Goal: Task Accomplishment & Management: Use online tool/utility

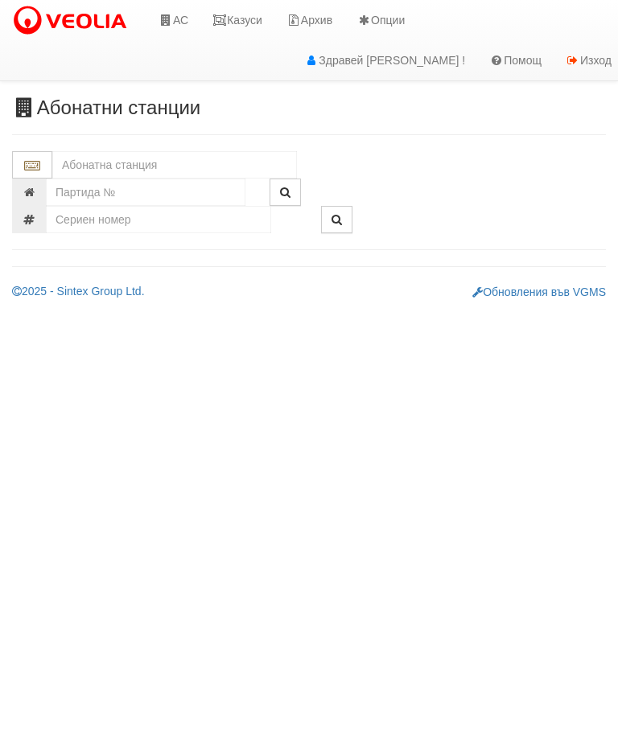
click at [151, 158] on input "text" at bounding box center [174, 164] width 244 height 27
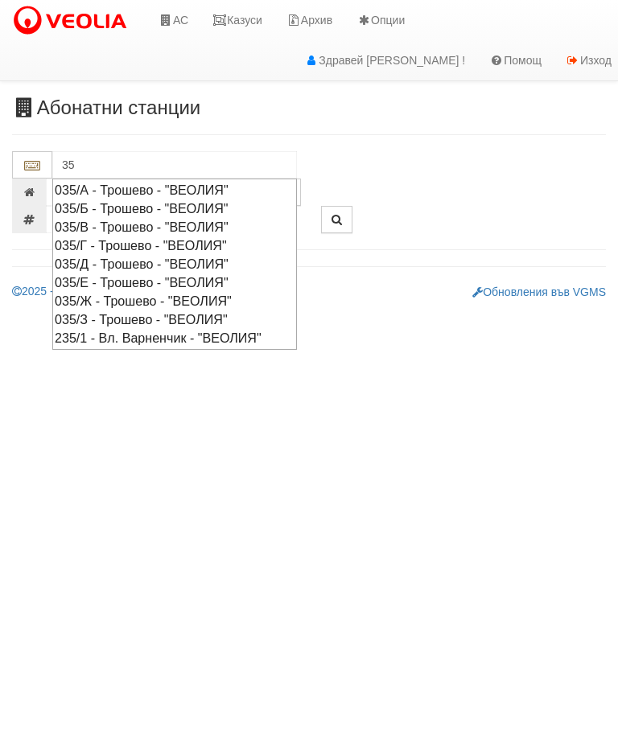
click at [156, 187] on div "035/А - Трошево - "ВЕОЛИЯ"" at bounding box center [175, 190] width 240 height 18
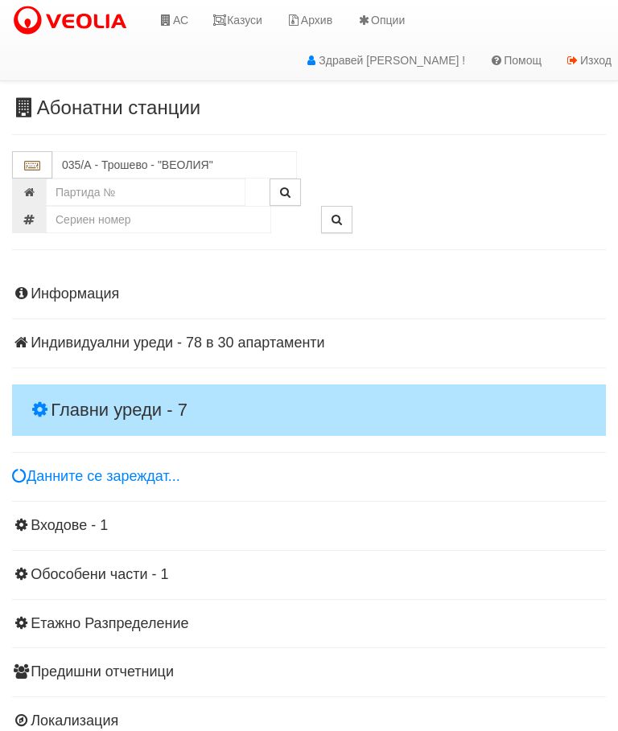
click at [125, 394] on h4 "Главни уреди - 7" at bounding box center [308, 409] width 593 height 51
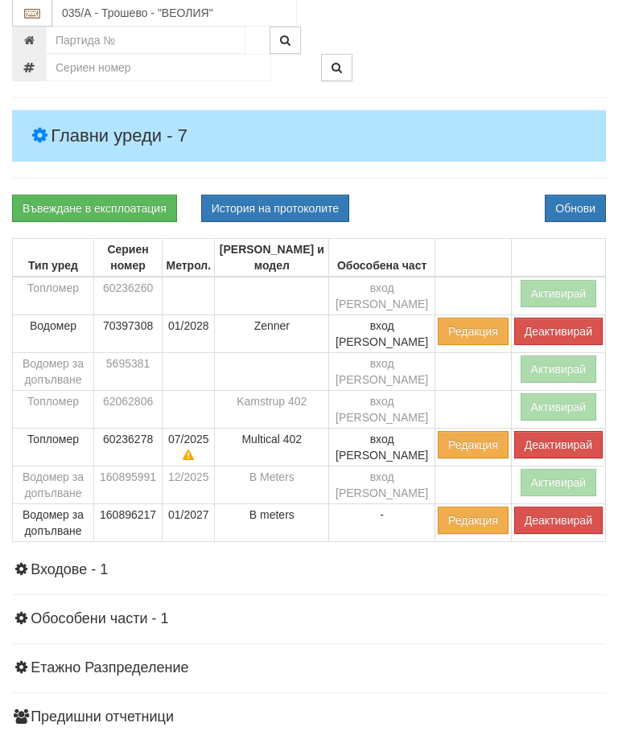
scroll to position [275, 0]
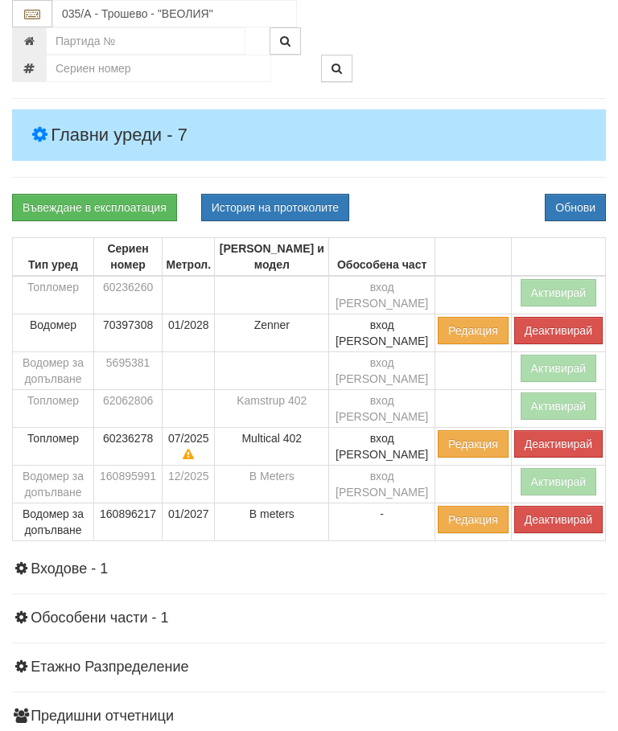
click at [544, 506] on button "Деактивирай" at bounding box center [558, 519] width 88 height 27
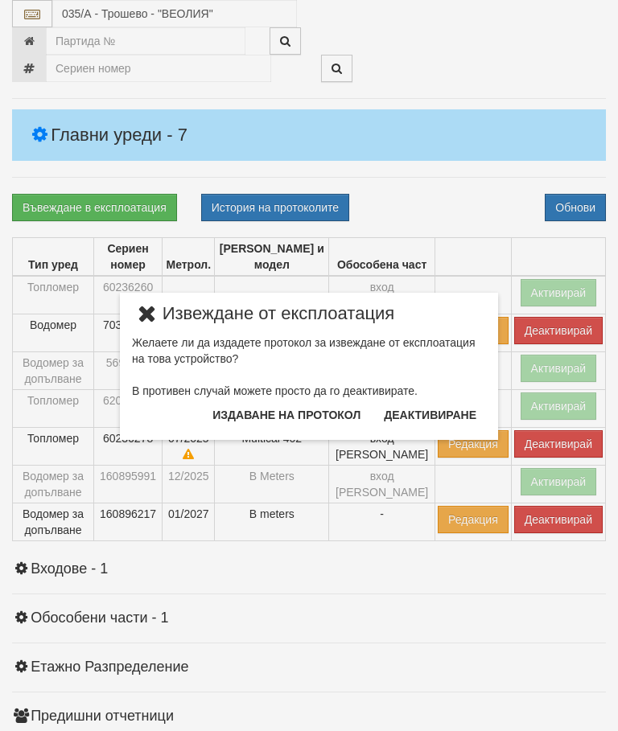
click at [265, 415] on button "Издаване на протокол" at bounding box center [286, 415] width 167 height 26
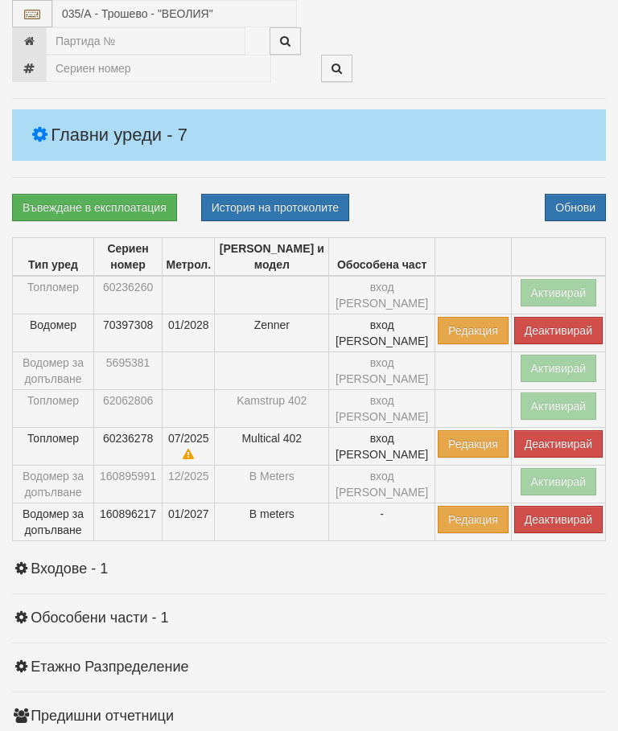
scroll to position [335, 0]
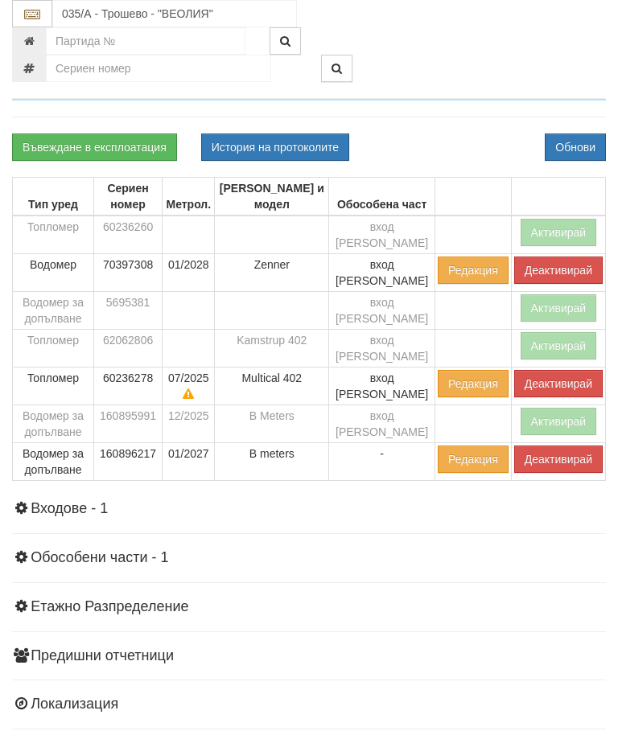
click at [462, 133] on div "Въвеждане в експлоатация История на протоколите Обнови" at bounding box center [309, 146] width 618 height 27
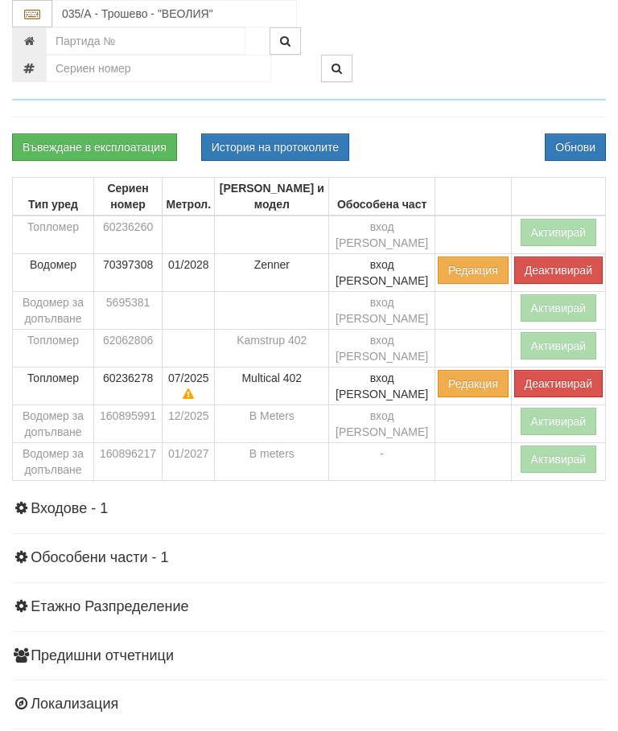
click at [556, 370] on button "Деактивирай" at bounding box center [558, 383] width 88 height 27
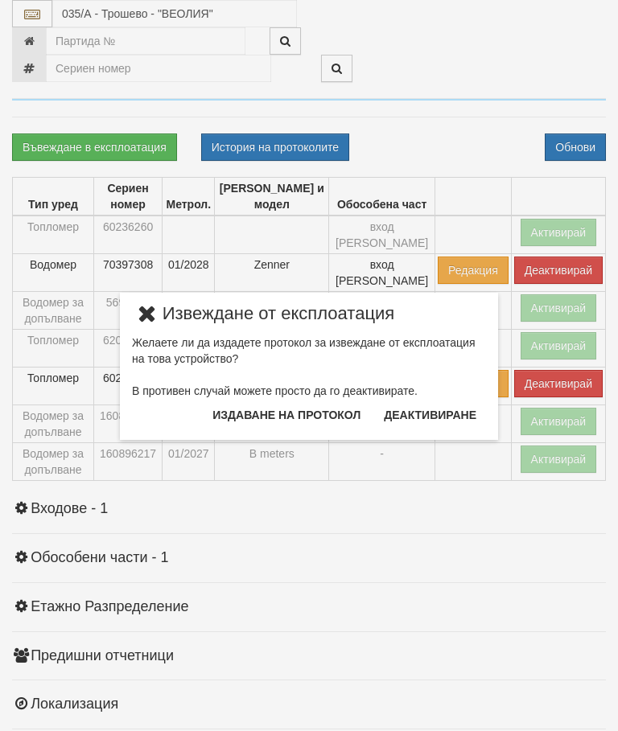
click at [332, 414] on button "Издаване на протокол" at bounding box center [286, 415] width 167 height 26
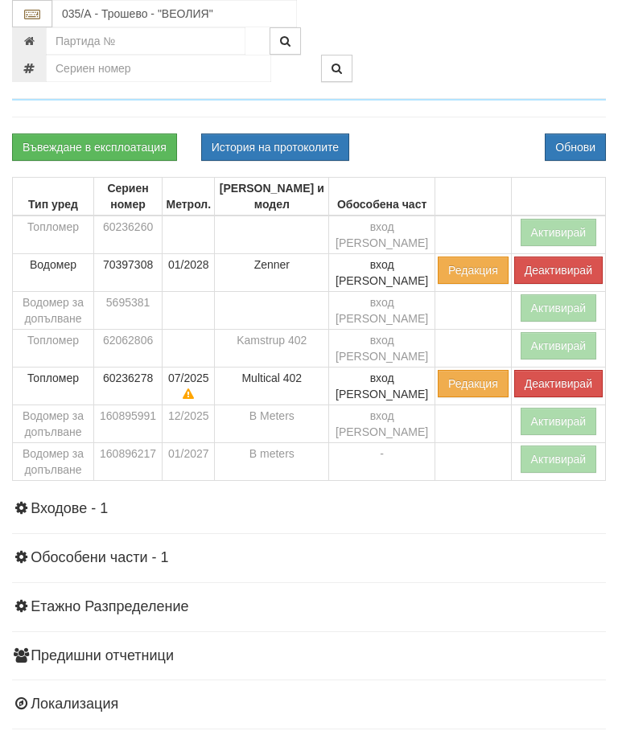
click at [474, 138] on div "Въвеждане в експлоатация История на протоколите Обнови" at bounding box center [309, 146] width 618 height 27
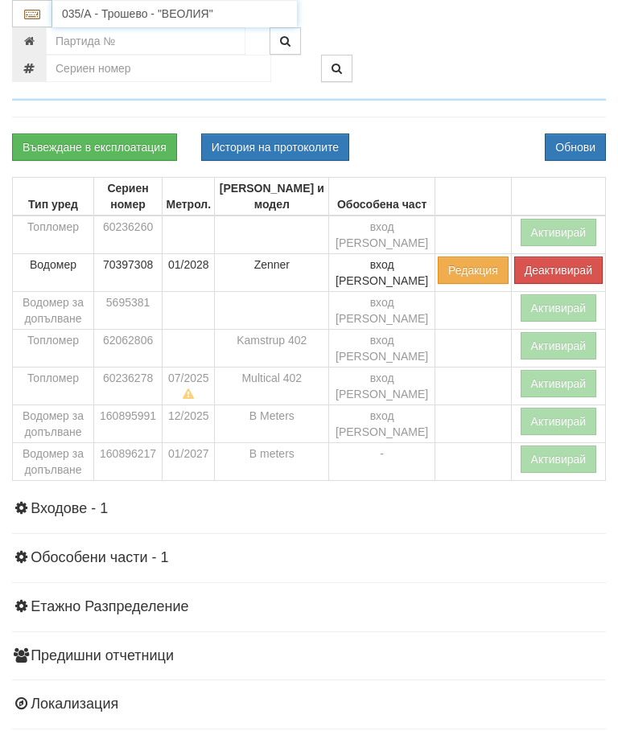
click at [139, 18] on input "035/А - Трошево - "ВЕОЛИЯ"" at bounding box center [174, 13] width 244 height 27
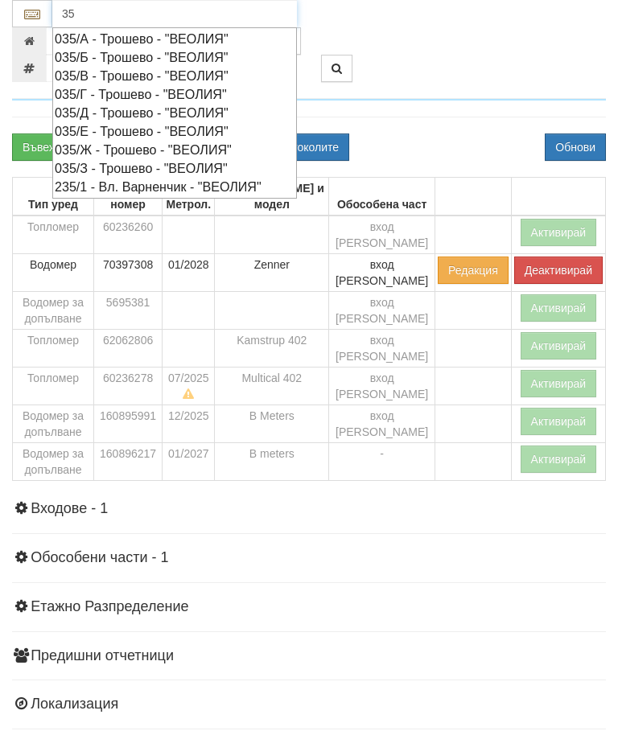
click at [145, 67] on div "035/В - Трошево - "ВЕОЛИЯ"" at bounding box center [175, 76] width 240 height 18
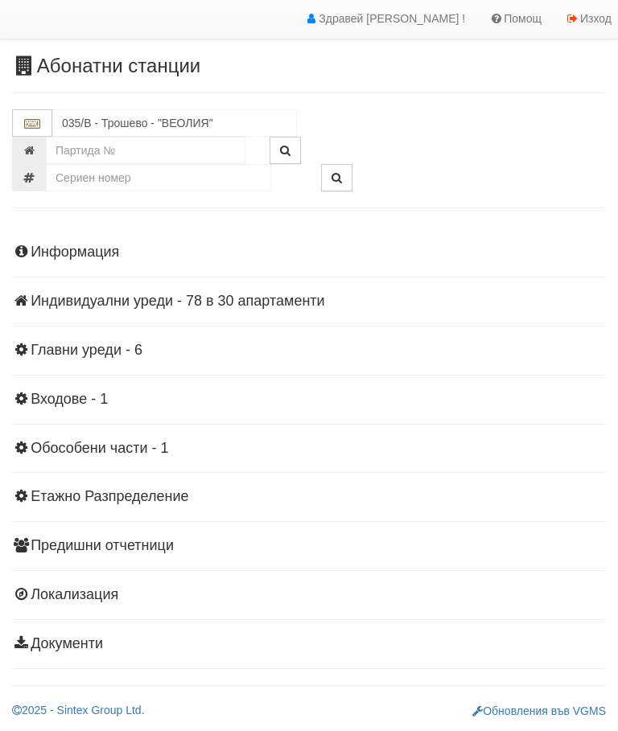
scroll to position [35, 0]
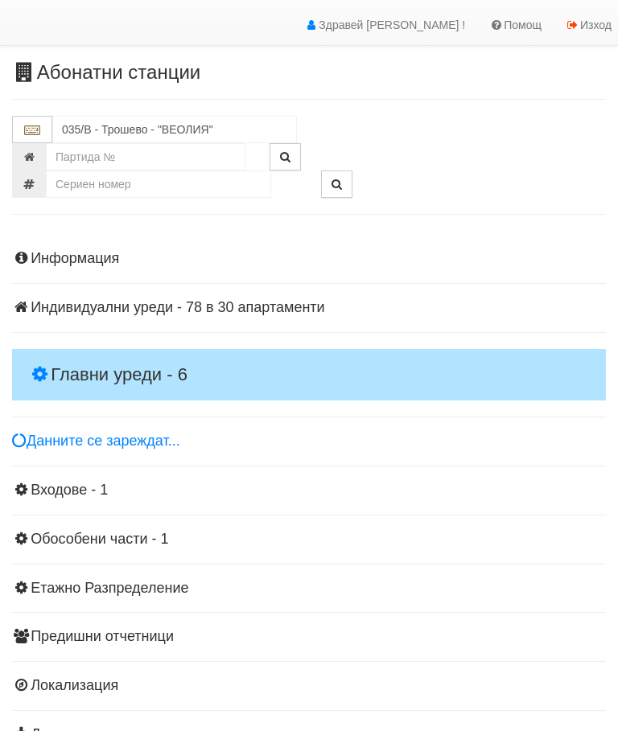
click at [113, 357] on h4 "Главни уреди - 6" at bounding box center [308, 374] width 593 height 51
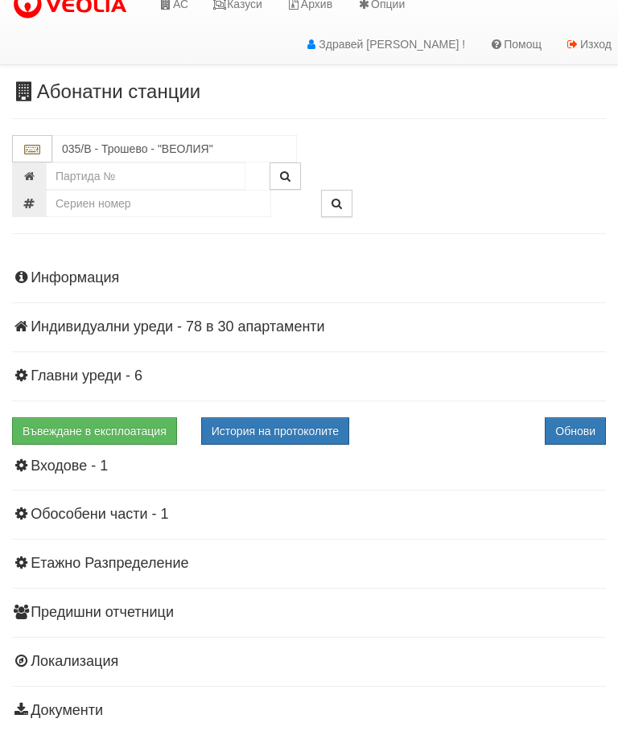
scroll to position [0, 0]
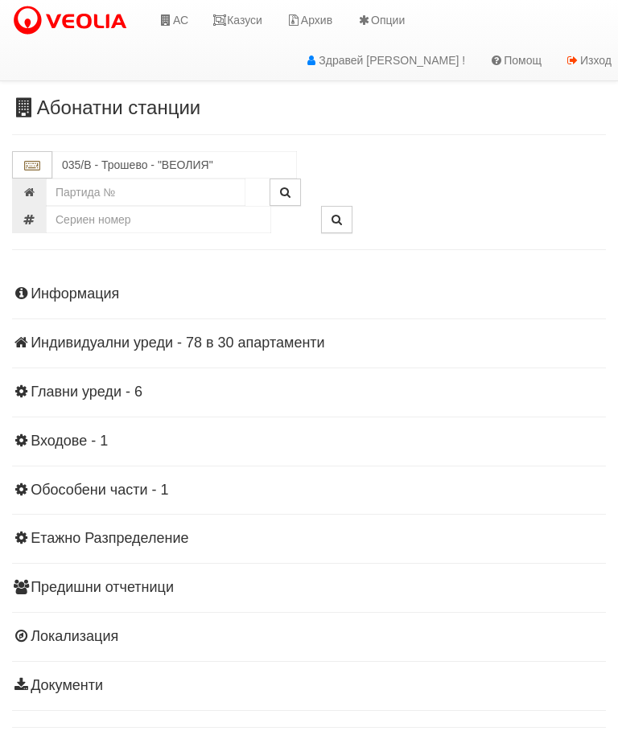
click at [120, 388] on h4 "Главни уреди - 6" at bounding box center [308, 392] width 593 height 16
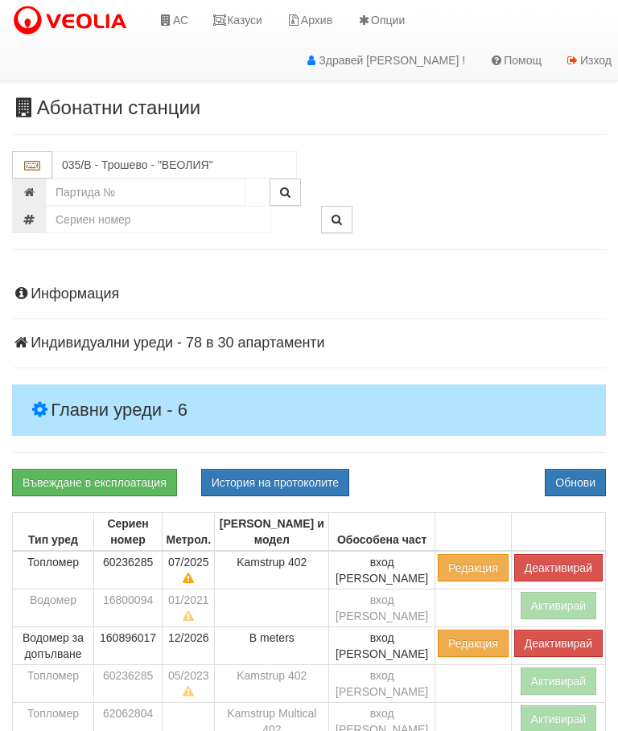
click at [554, 562] on button "Деактивирай" at bounding box center [558, 567] width 88 height 27
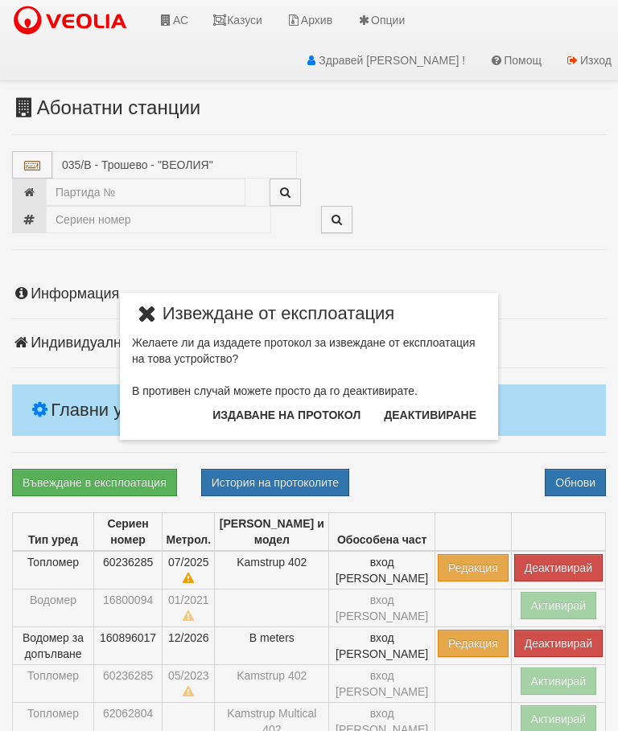
click at [302, 414] on button "Издаване на протокол" at bounding box center [286, 415] width 167 height 26
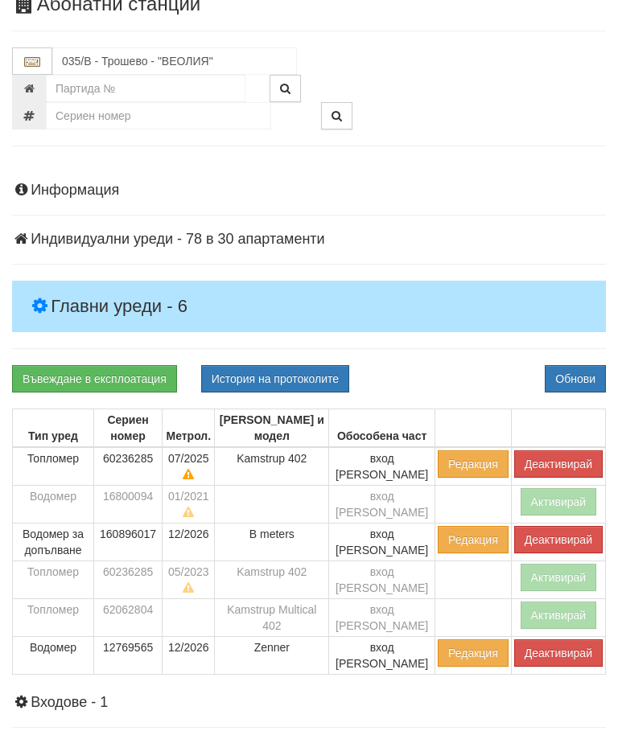
scroll to position [113, 0]
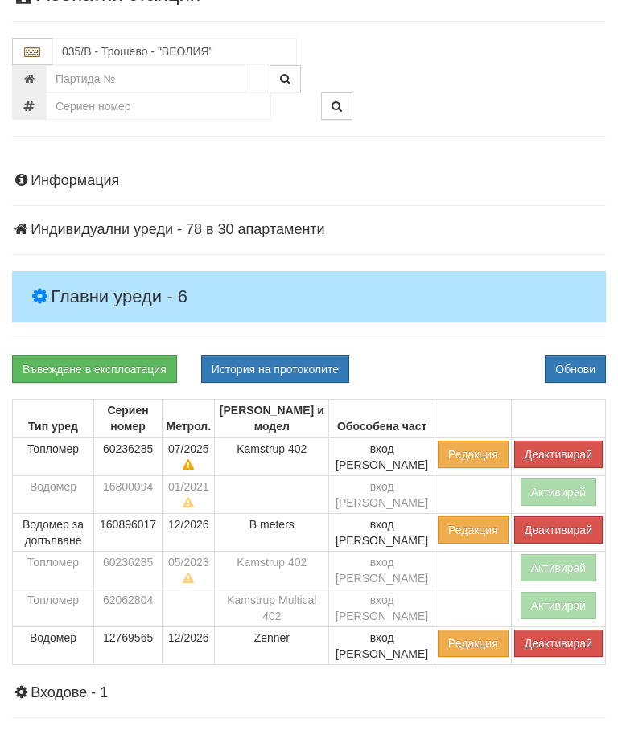
click at [449, 358] on div "Въвеждане в експлоатация История на протоколите Обнови" at bounding box center [309, 368] width 618 height 27
click at [551, 445] on button "Деактивирай" at bounding box center [558, 454] width 88 height 27
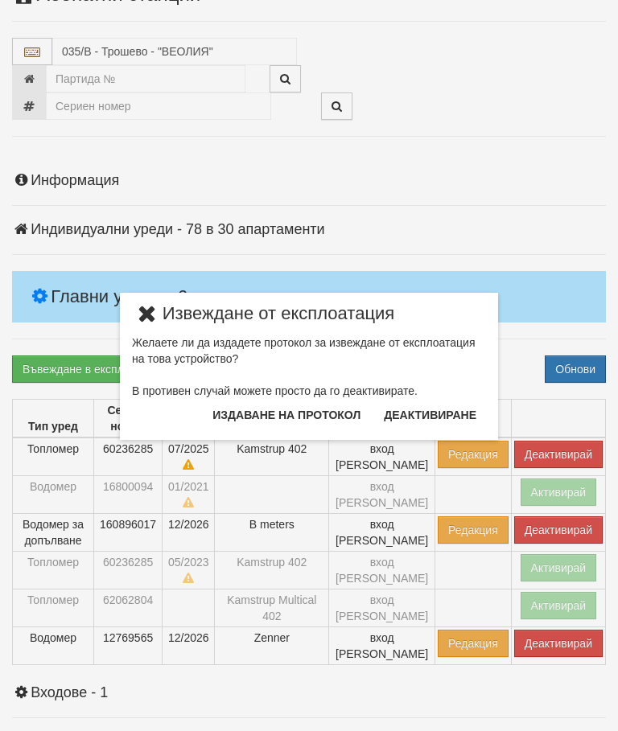
click at [307, 417] on button "Издаване на протокол" at bounding box center [286, 415] width 167 height 26
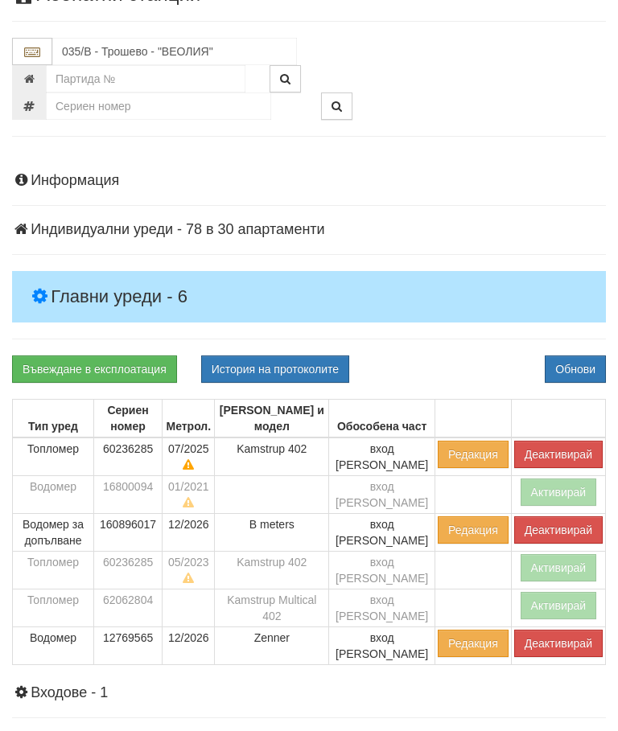
scroll to position [174, 0]
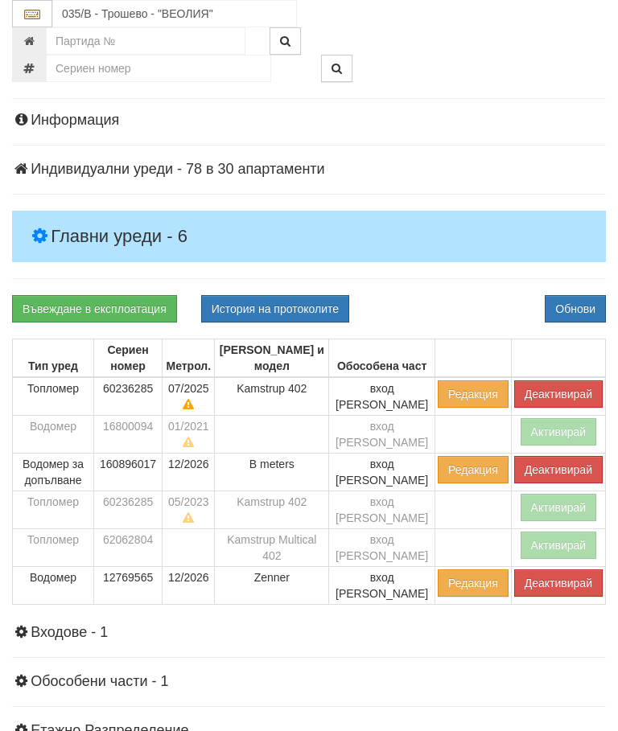
click at [452, 272] on div "Информация Параметри Брой Апартаменти: 30 Ползватели 08/2025 80 % 0 % 43" at bounding box center [308, 497] width 593 height 810
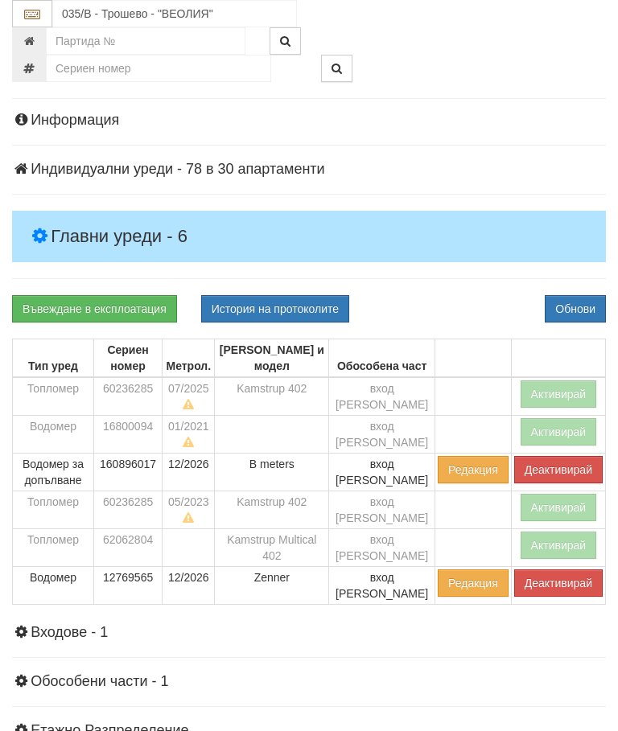
click at [547, 466] on button "Деактивирай" at bounding box center [558, 469] width 88 height 27
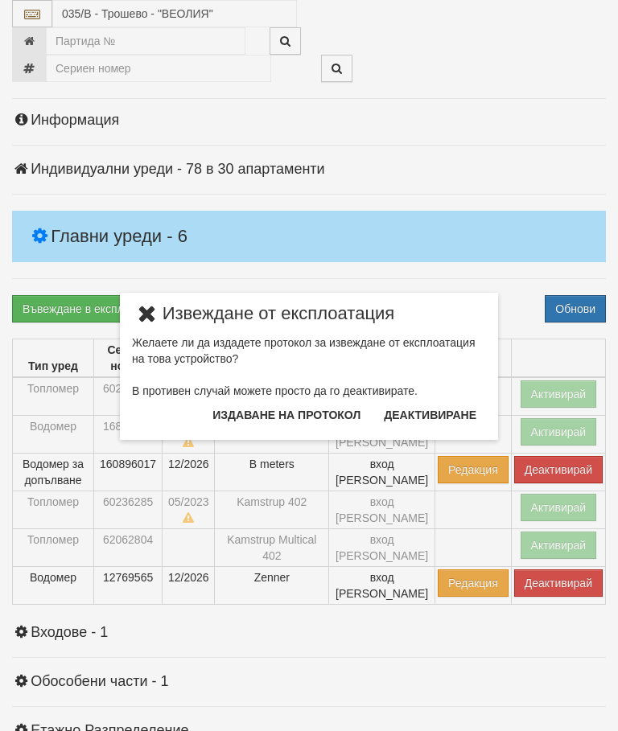
click at [306, 412] on button "Издаване на протокол" at bounding box center [286, 415] width 167 height 26
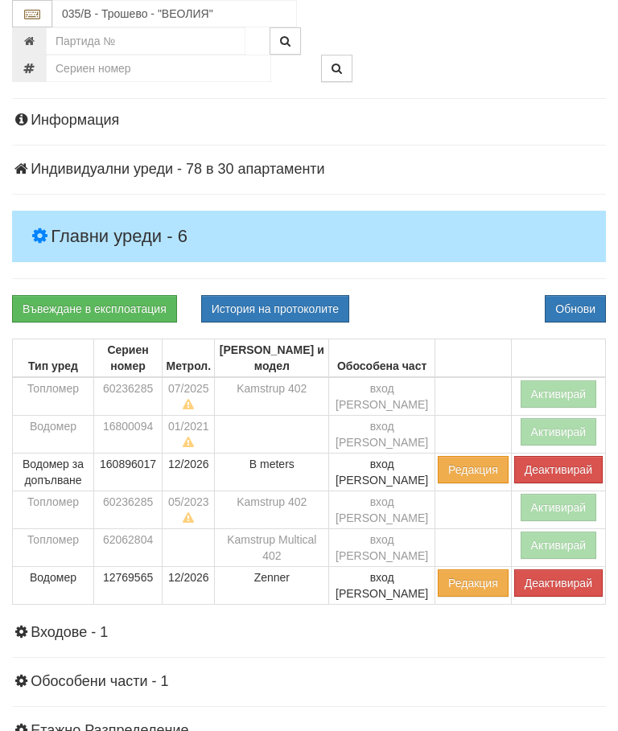
click at [474, 271] on div "Информация Параметри Брой Апартаменти: 30 Ползватели 08/2025 80 % 0 % 43" at bounding box center [308, 497] width 593 height 810
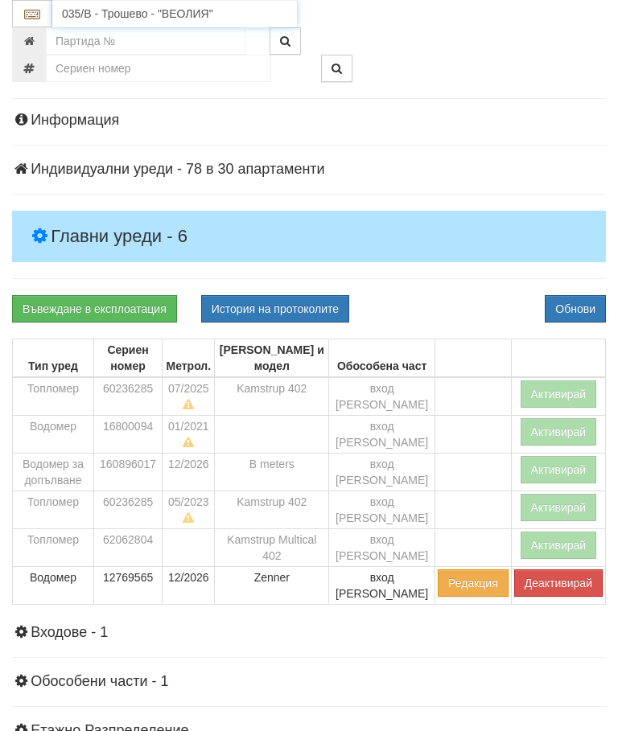
click at [146, 14] on input "035/В - Трошево - "ВЕОЛИЯ"" at bounding box center [174, 13] width 244 height 27
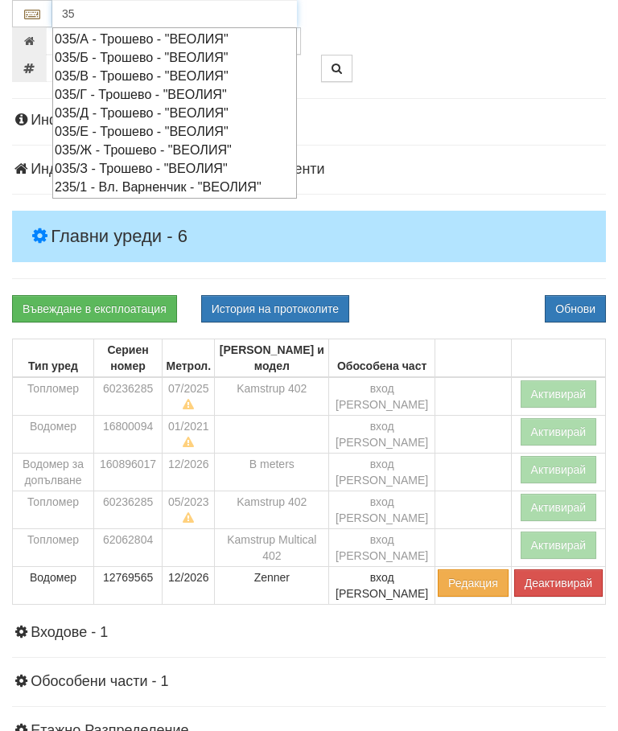
click at [148, 56] on div "035/Б - Трошево - "ВЕОЛИЯ"" at bounding box center [175, 57] width 240 height 18
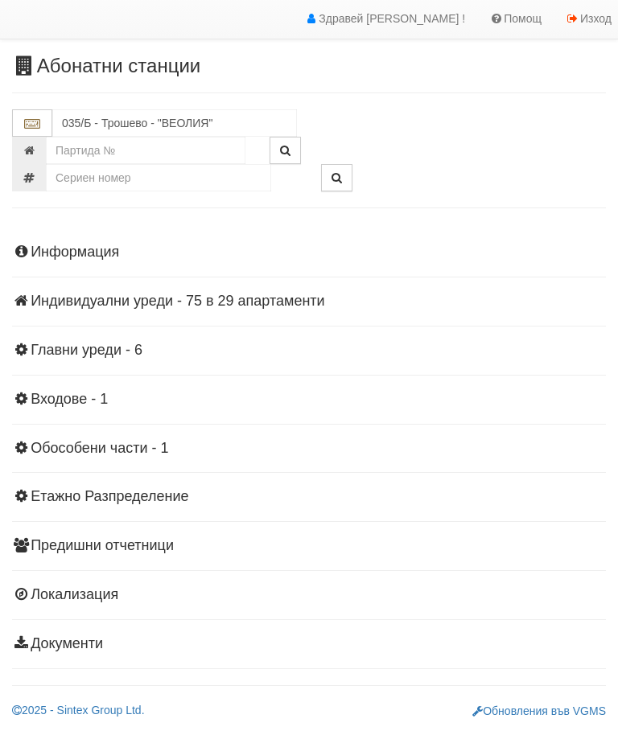
scroll to position [35, 0]
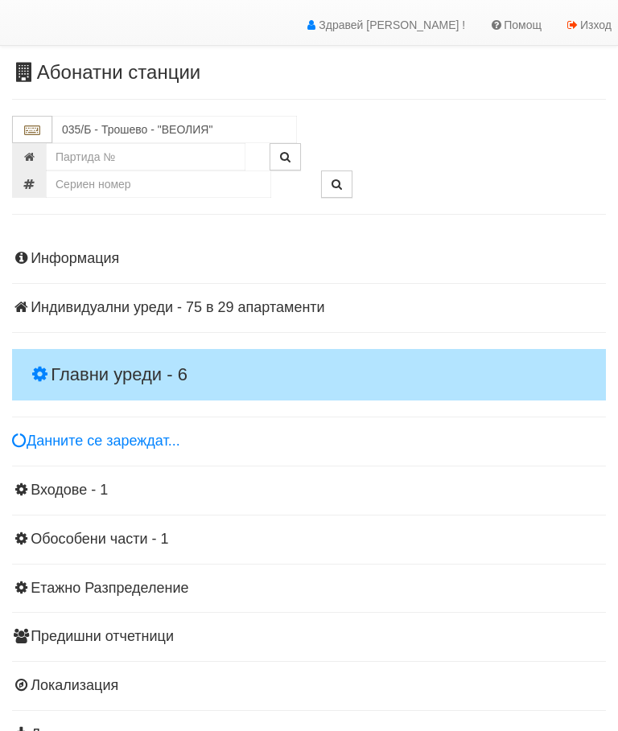
click at [123, 349] on h4 "Главни уреди - 6" at bounding box center [308, 374] width 593 height 51
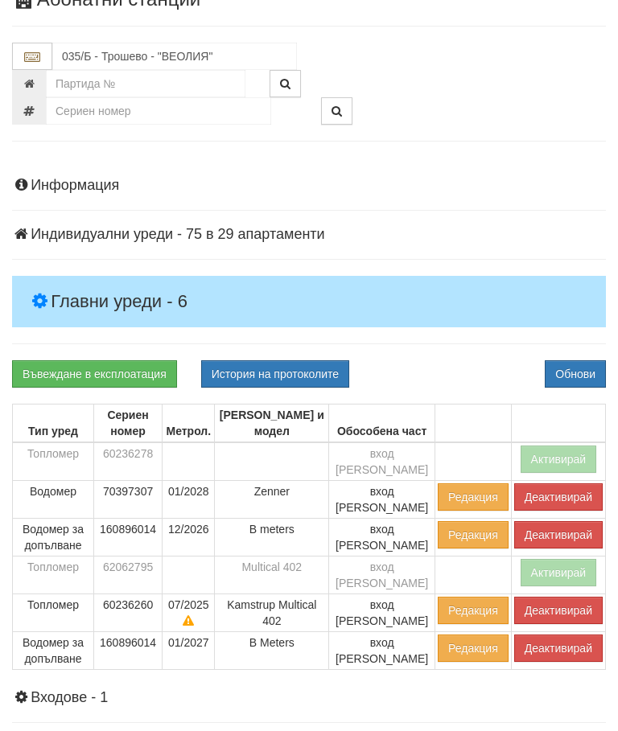
scroll to position [109, 0]
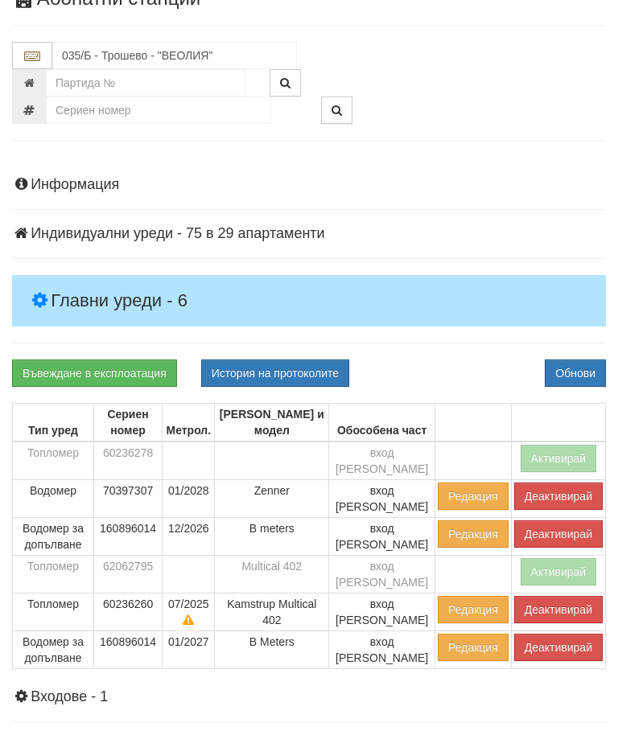
click at [548, 596] on button "Деактивирай" at bounding box center [558, 609] width 88 height 27
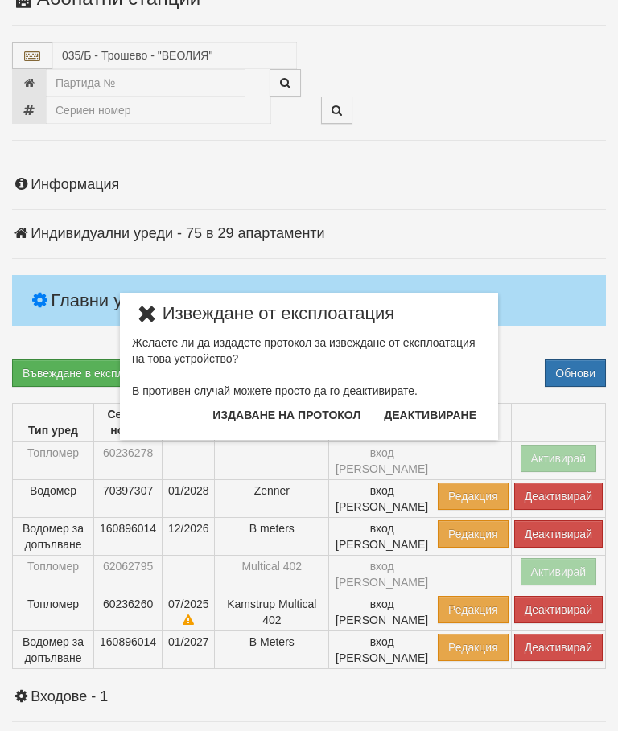
click at [288, 408] on button "Издаване на протокол" at bounding box center [286, 415] width 167 height 26
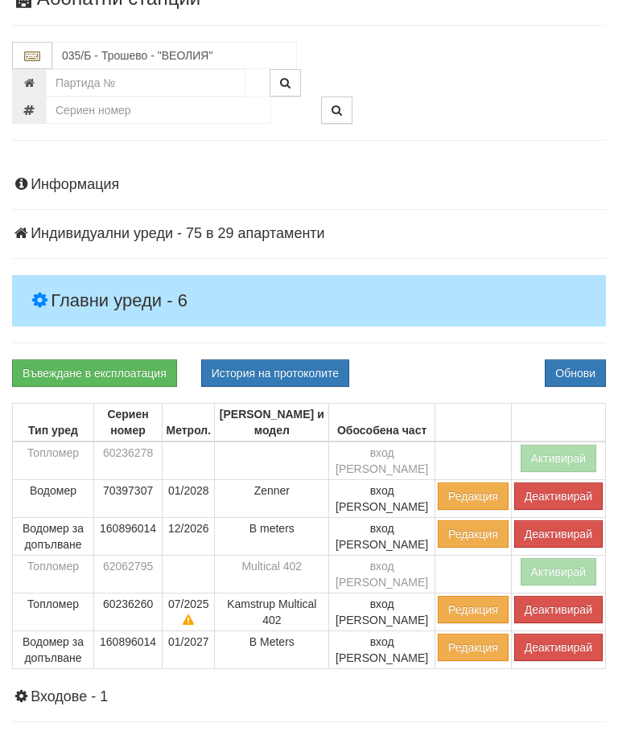
scroll to position [170, 0]
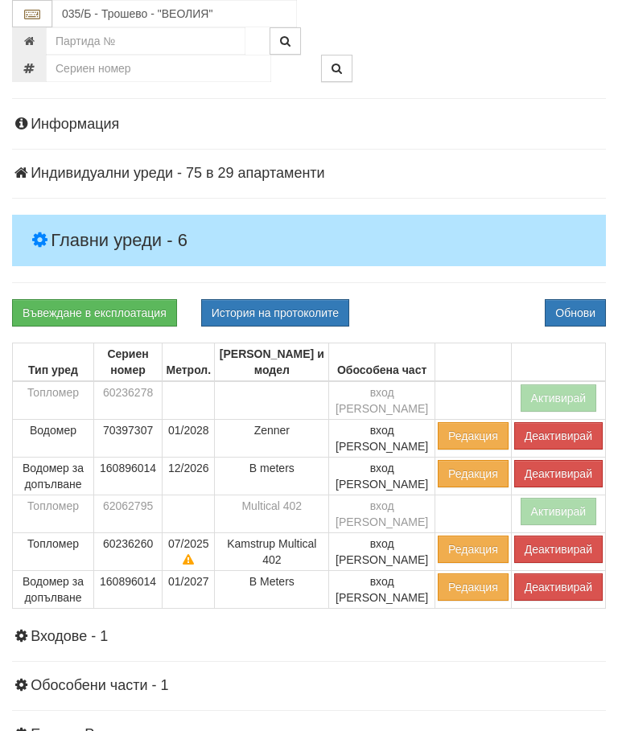
click at [462, 296] on div "Информация Параметри Брой Апартаменти: 29 Ползватели 08/2025 76 % 0 % 47" at bounding box center [308, 501] width 593 height 810
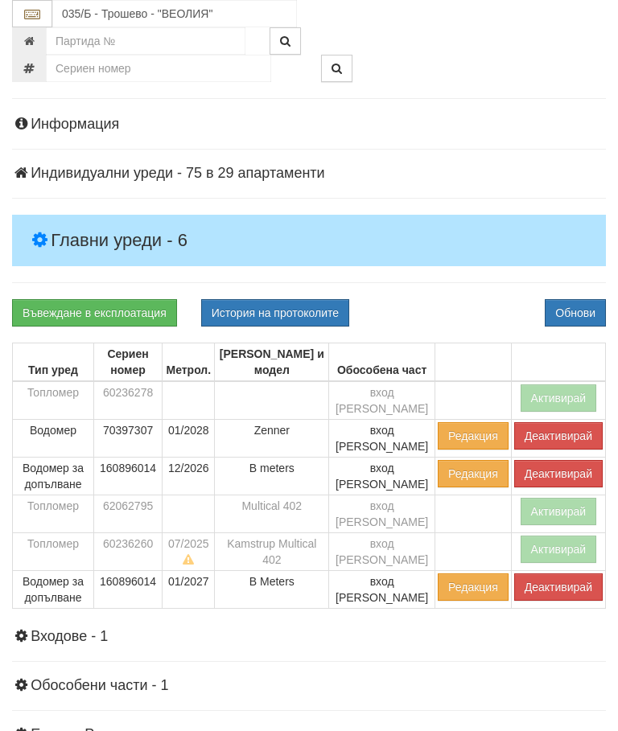
click at [547, 573] on button "Деактивирай" at bounding box center [558, 586] width 88 height 27
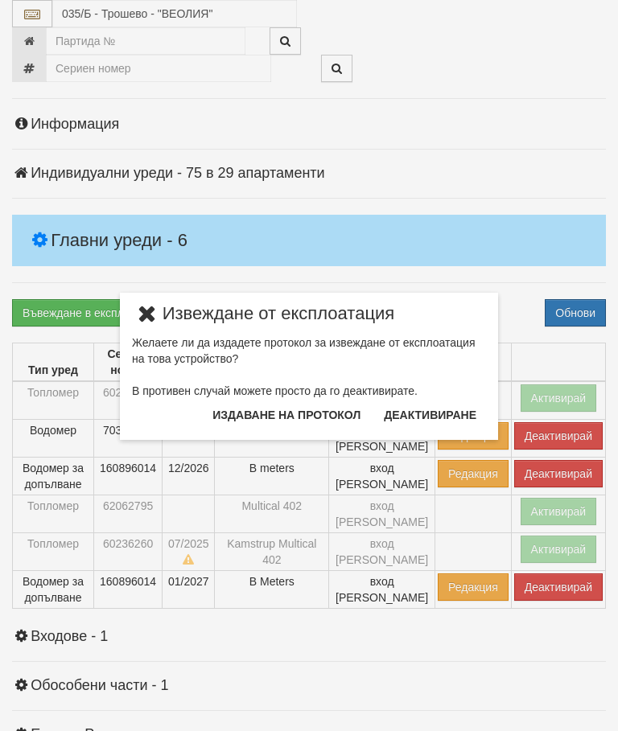
click at [306, 408] on button "Издаване на протокол" at bounding box center [286, 415] width 167 height 26
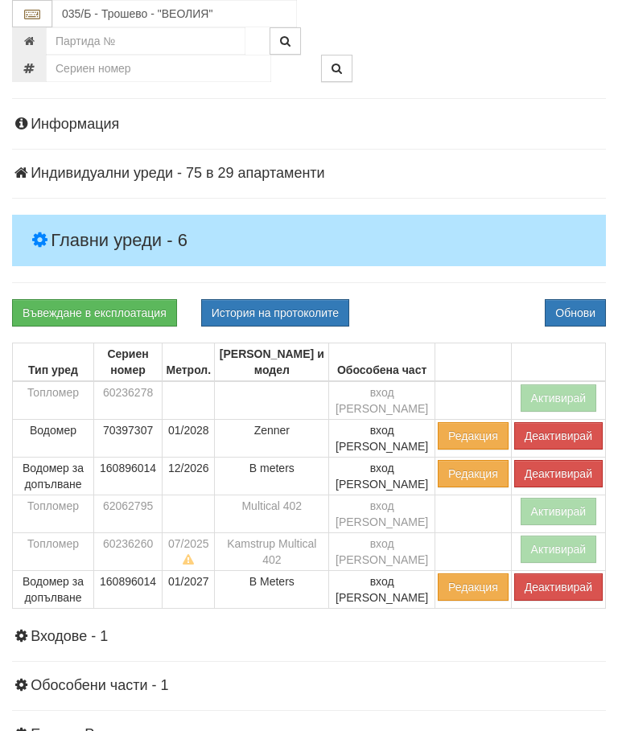
click at [478, 296] on div "Информация Параметри Брой Апартаменти: 29 Ползватели 08/2025 76 % 0 % 47" at bounding box center [308, 501] width 593 height 810
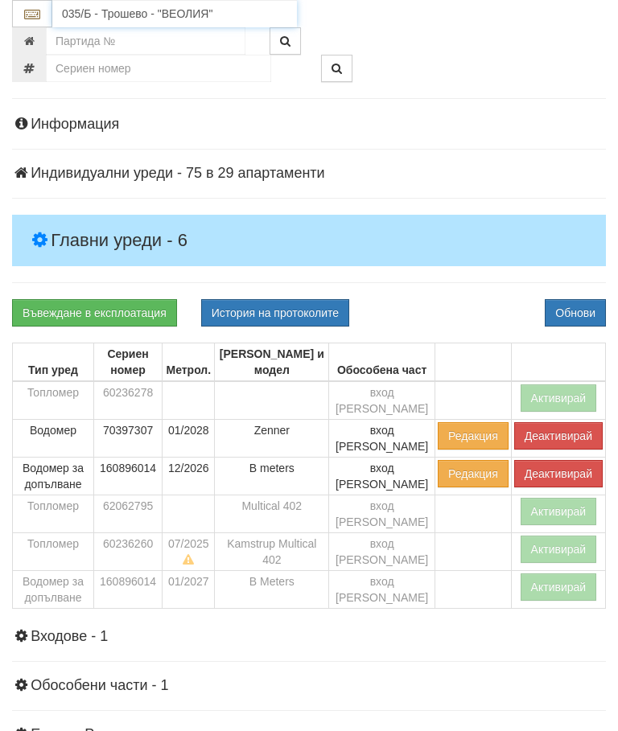
click at [147, 15] on input "035/Б - Трошево - "ВЕОЛИЯ"" at bounding box center [174, 13] width 244 height 27
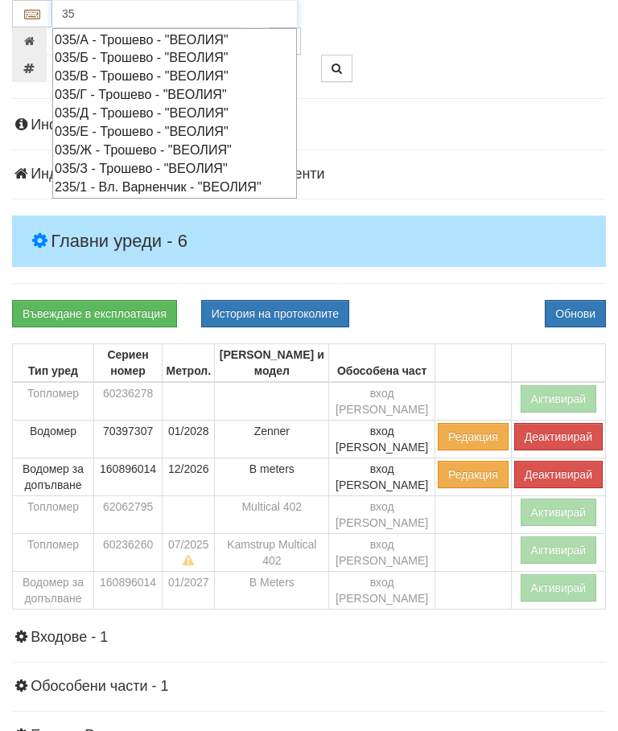
click at [146, 87] on div "035/Г - Трошево - "ВЕОЛИЯ"" at bounding box center [175, 94] width 240 height 18
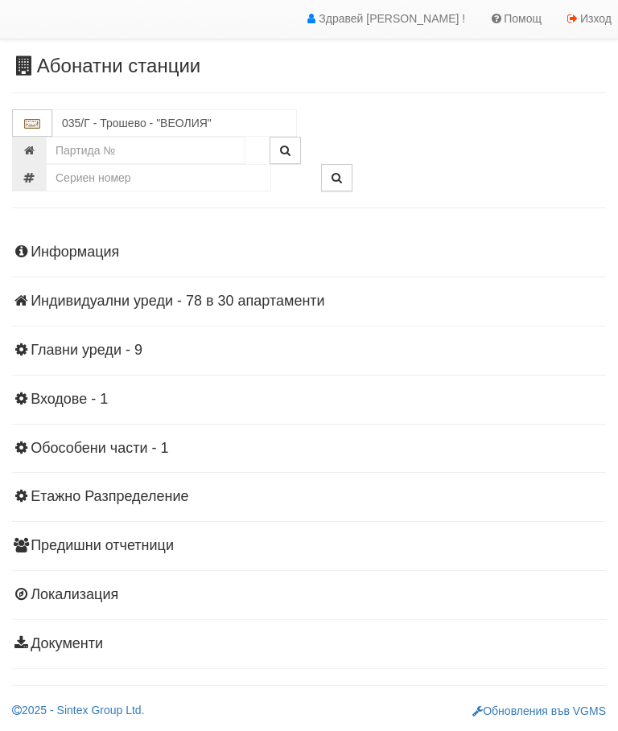
scroll to position [35, 0]
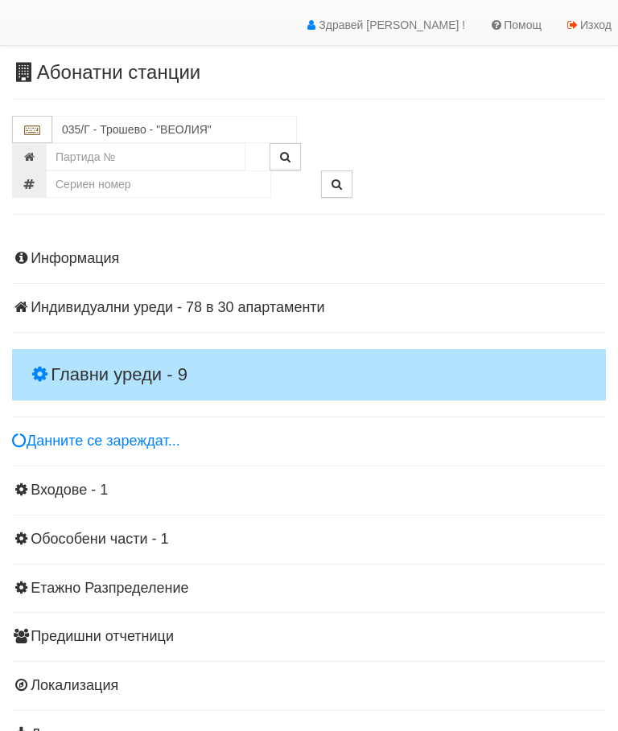
click at [129, 355] on h4 "Главни уреди - 9" at bounding box center [308, 374] width 593 height 51
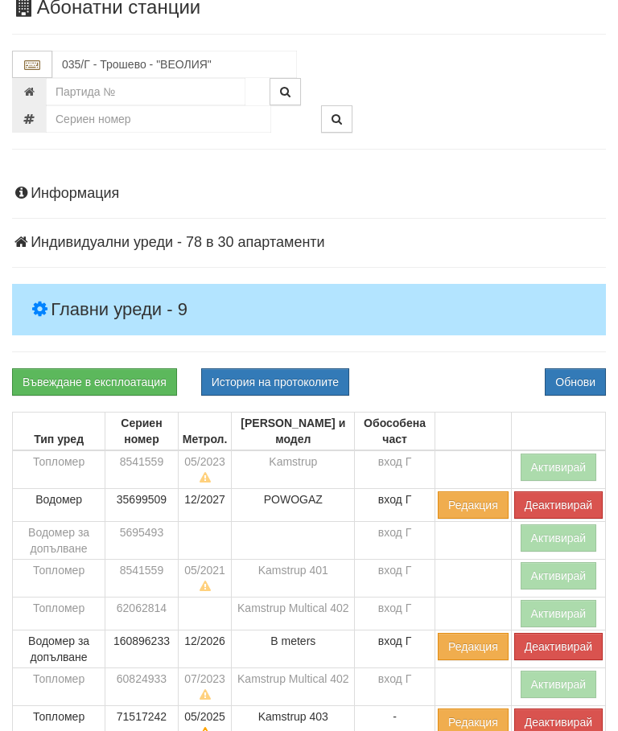
scroll to position [195, 0]
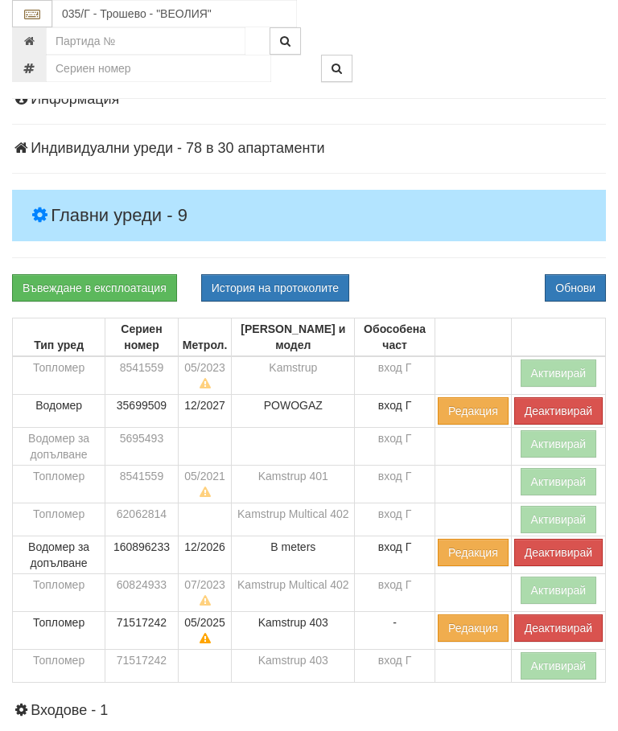
click at [541, 550] on button "Деактивирай" at bounding box center [558, 552] width 88 height 27
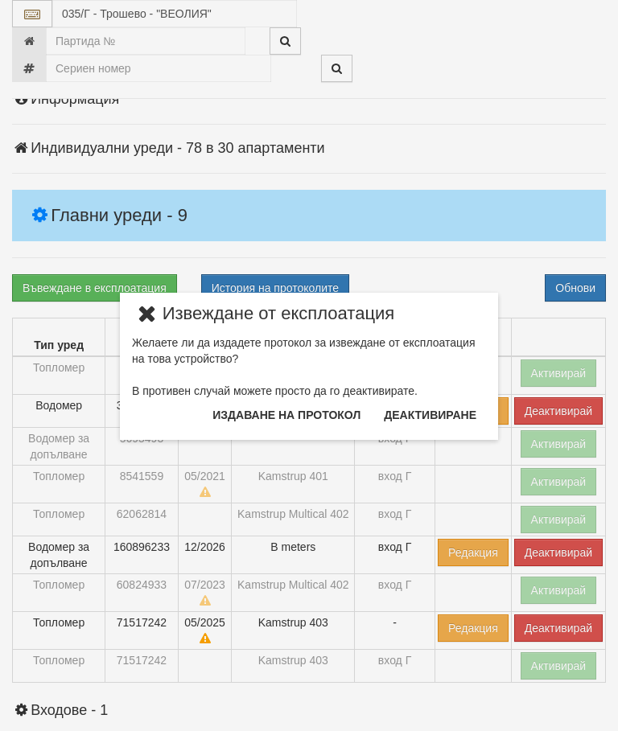
click at [289, 416] on button "Издаване на протокол" at bounding box center [286, 415] width 167 height 26
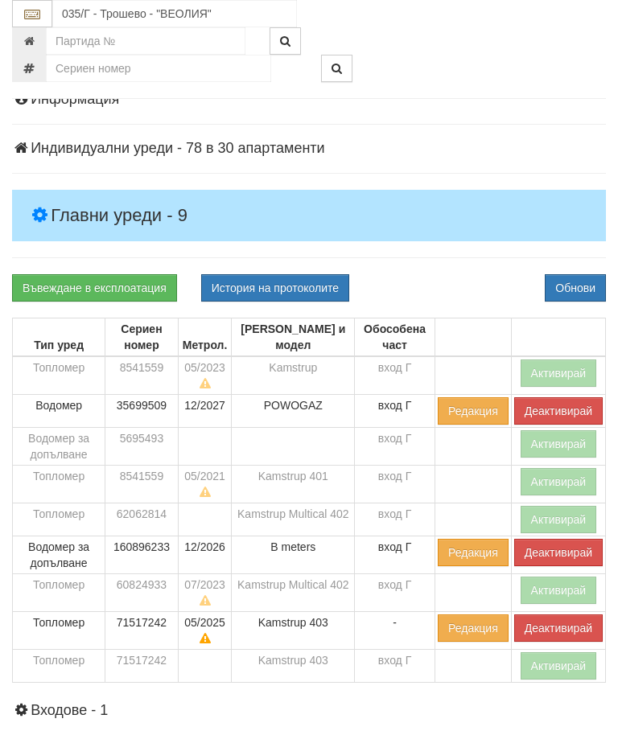
scroll to position [255, 0]
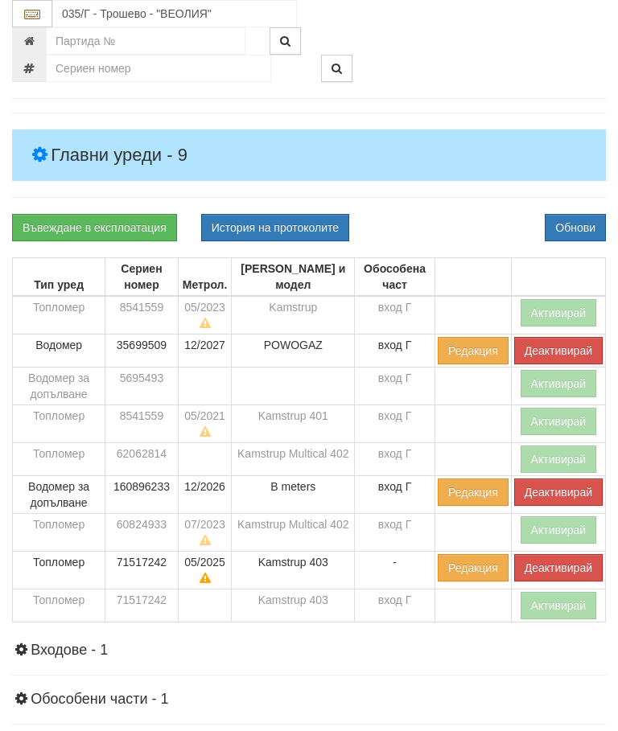
click at [466, 203] on div "Информация Параметри Брой Апартаменти: 30 Ползватели 08/2025 70 % 0 % 40" at bounding box center [308, 465] width 593 height 909
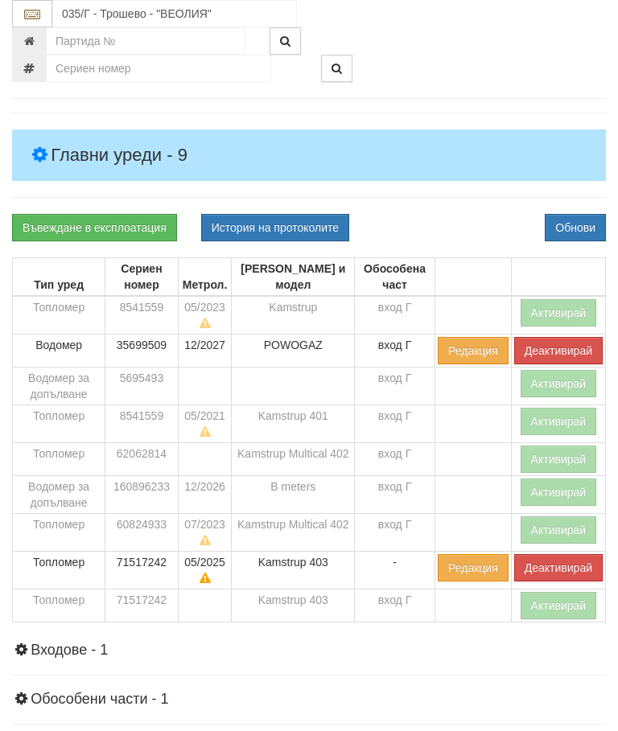
click at [550, 565] on button "Деактивирай" at bounding box center [558, 567] width 88 height 27
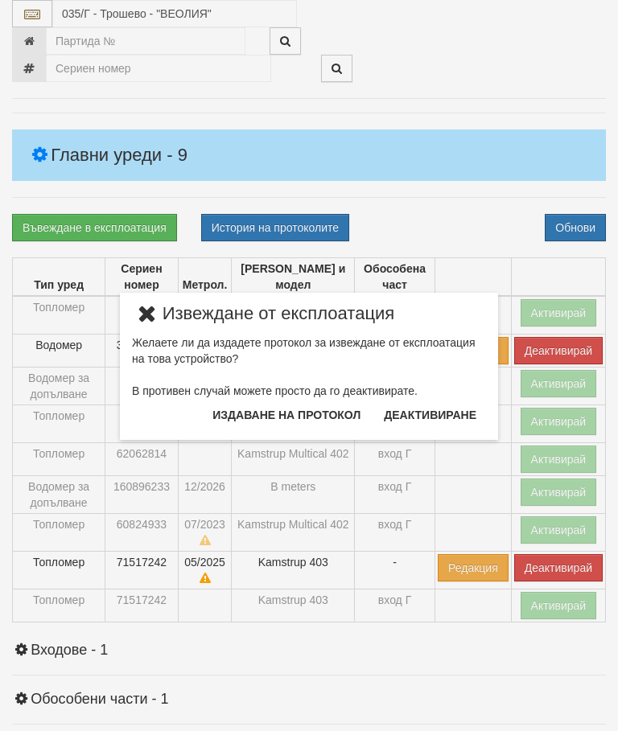
click at [314, 421] on button "Издаване на протокол" at bounding box center [286, 415] width 167 height 26
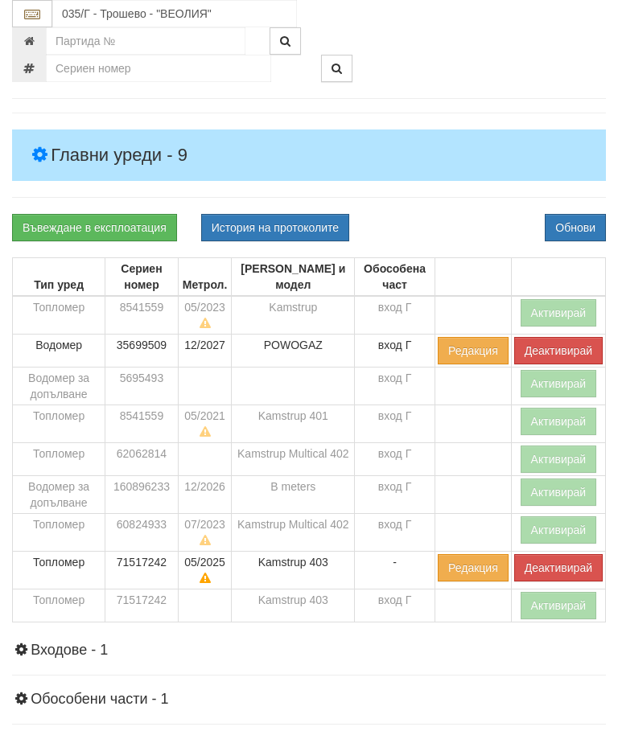
click at [475, 215] on div "Въвеждане в експлоатация История на протоколите Обнови" at bounding box center [309, 227] width 618 height 27
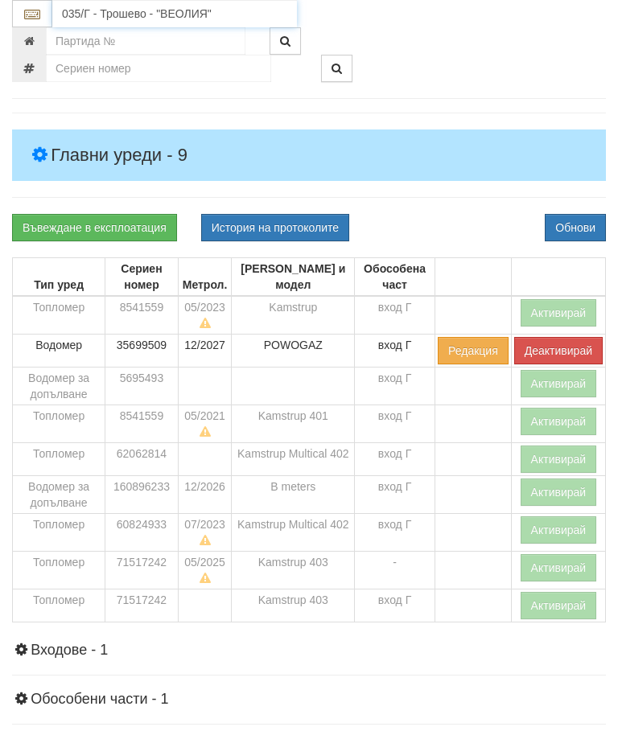
click at [155, 10] on input "035/Г - Трошево - "ВЕОЛИЯ"" at bounding box center [174, 13] width 244 height 27
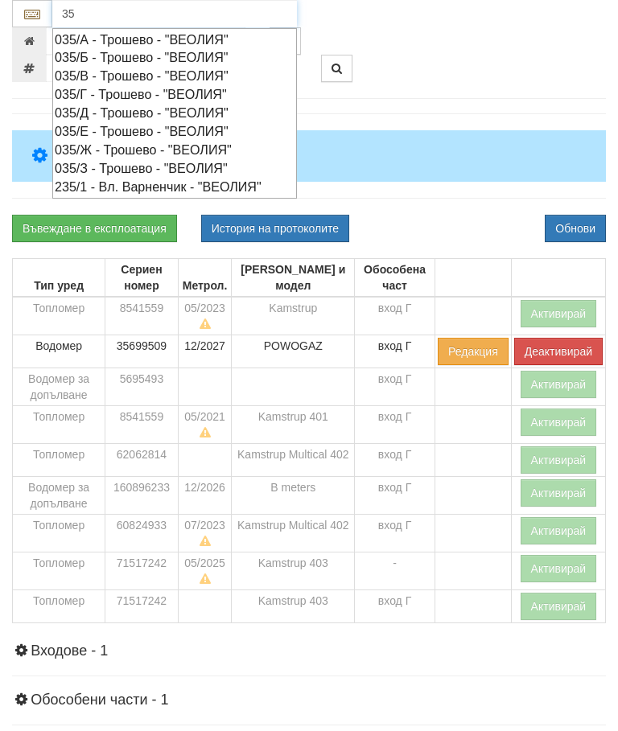
click at [152, 113] on div "035/Д - Трошево - "ВЕОЛИЯ"" at bounding box center [175, 113] width 240 height 18
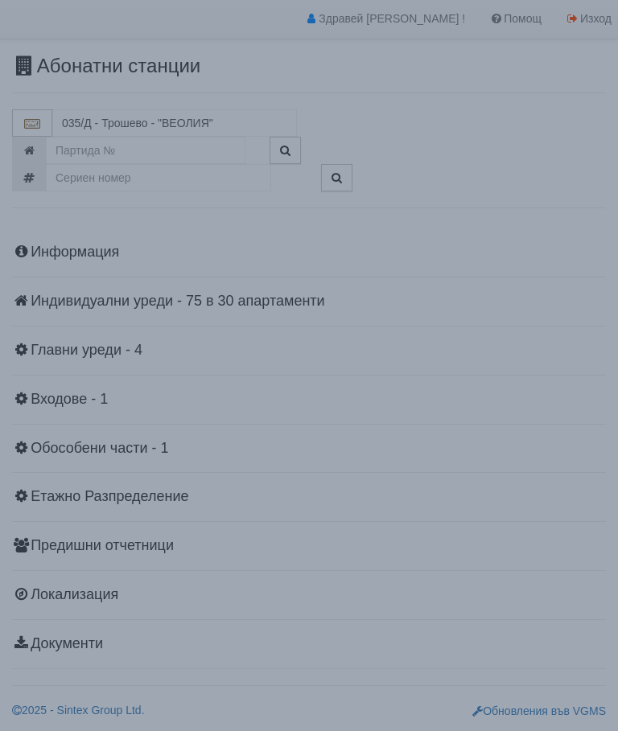
scroll to position [35, 0]
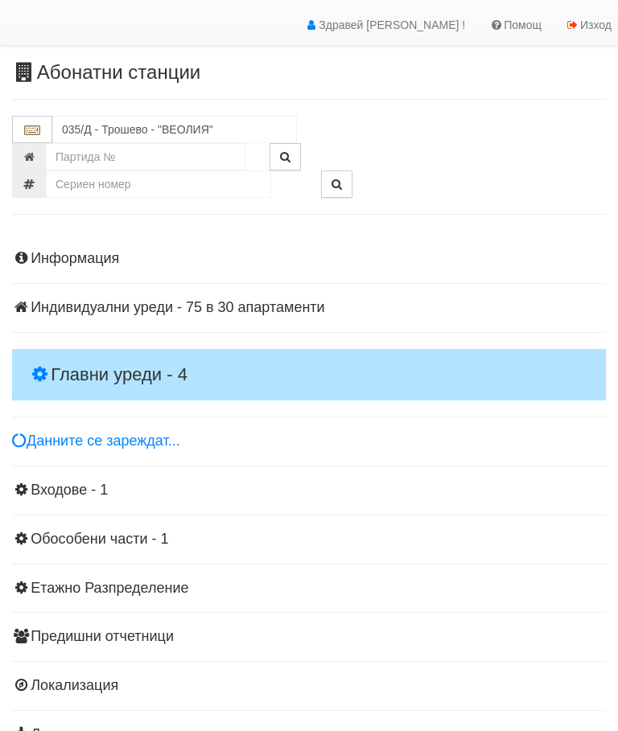
click at [134, 349] on h4 "Главни уреди - 4" at bounding box center [308, 374] width 593 height 51
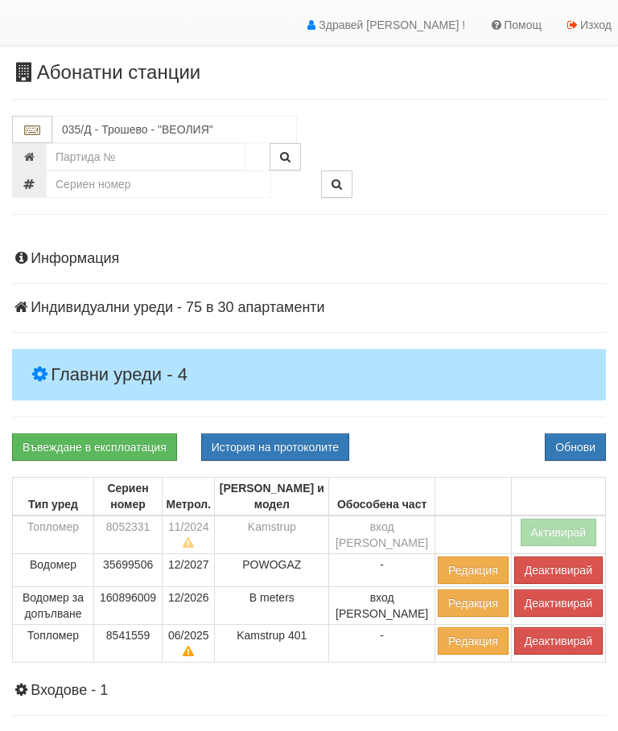
click at [548, 601] on button "Деактивирай" at bounding box center [558, 602] width 88 height 27
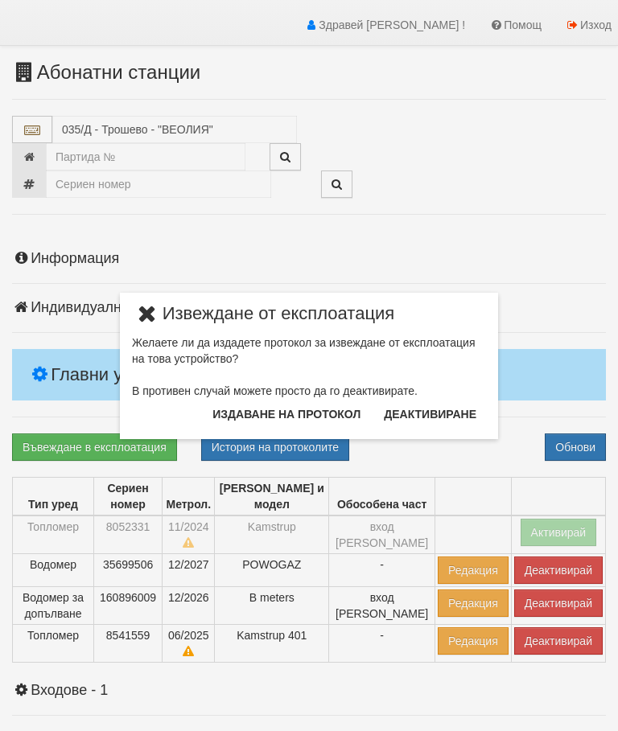
click at [304, 412] on button "Издаване на протокол" at bounding box center [286, 414] width 167 height 26
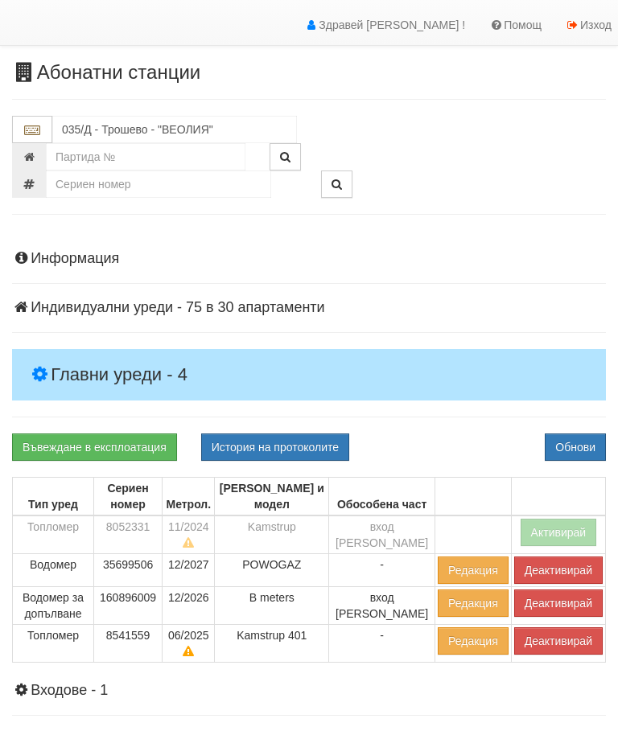
click at [470, 416] on div "Информация Параметри Брой Апартаменти: 30 Ползватели 08/2025 80 % 0 % 34" at bounding box center [308, 595] width 593 height 729
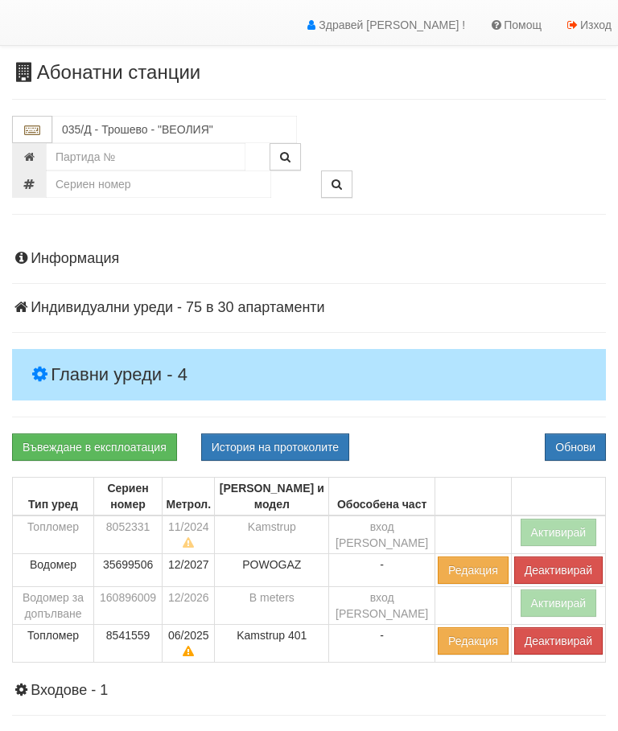
click at [543, 639] on button "Деактивирай" at bounding box center [558, 640] width 88 height 27
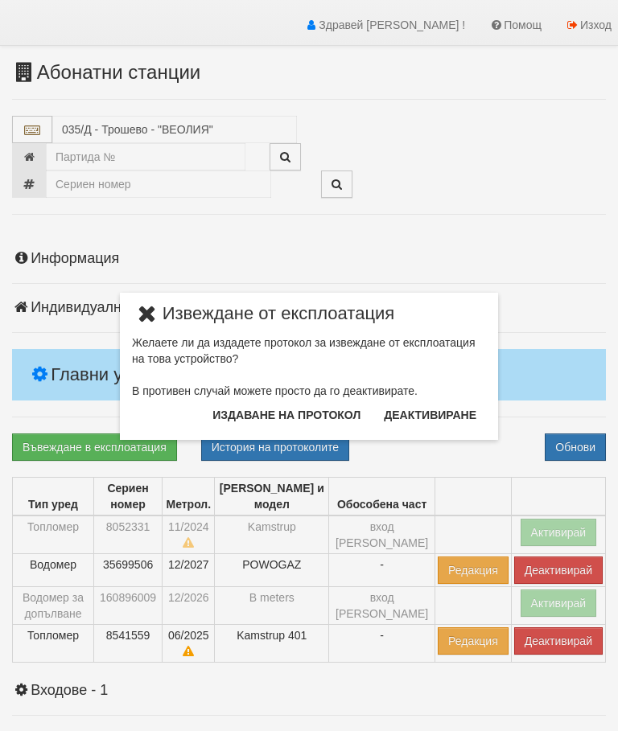
click at [314, 415] on button "Издаване на протокол" at bounding box center [286, 415] width 167 height 26
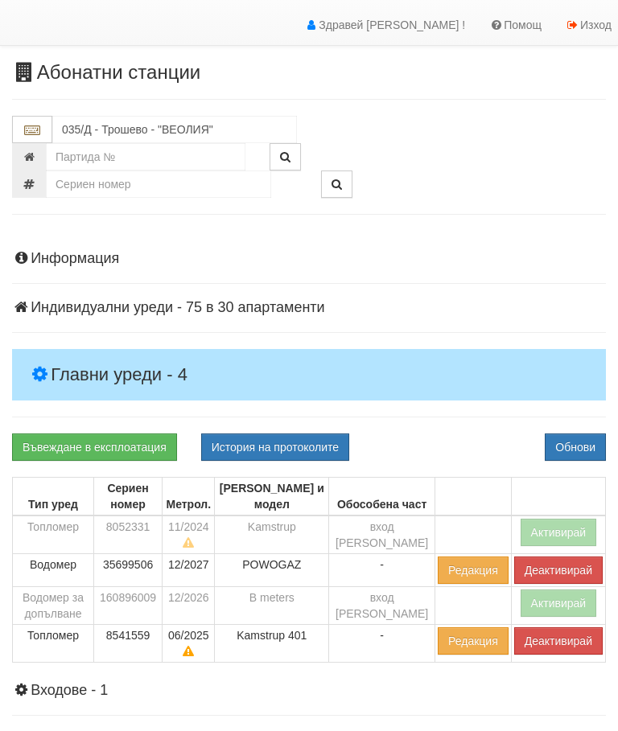
click at [466, 420] on div "Информация Параметри Брой Апартаменти: 30 Ползватели 08/2025 80 % 0 % 34" at bounding box center [308, 595] width 593 height 729
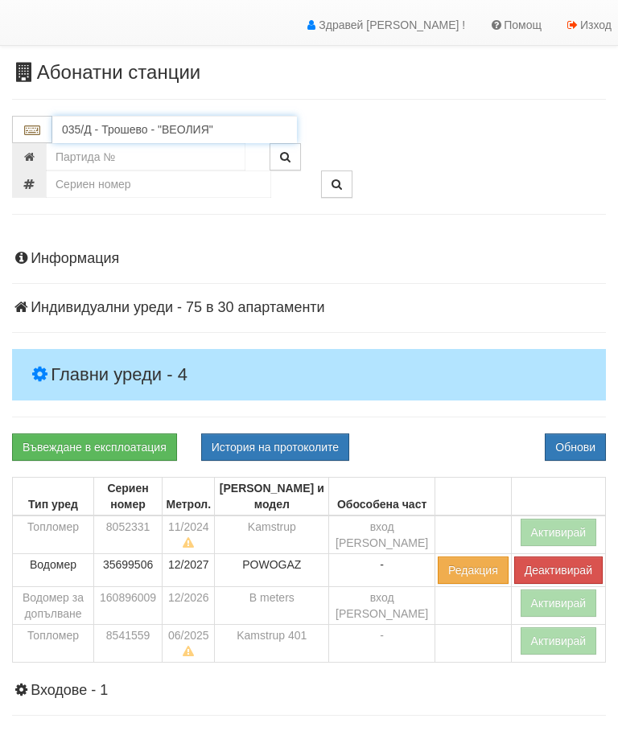
click at [134, 126] on input "035/Д - Трошево - "ВЕОЛИЯ"" at bounding box center [174, 129] width 244 height 27
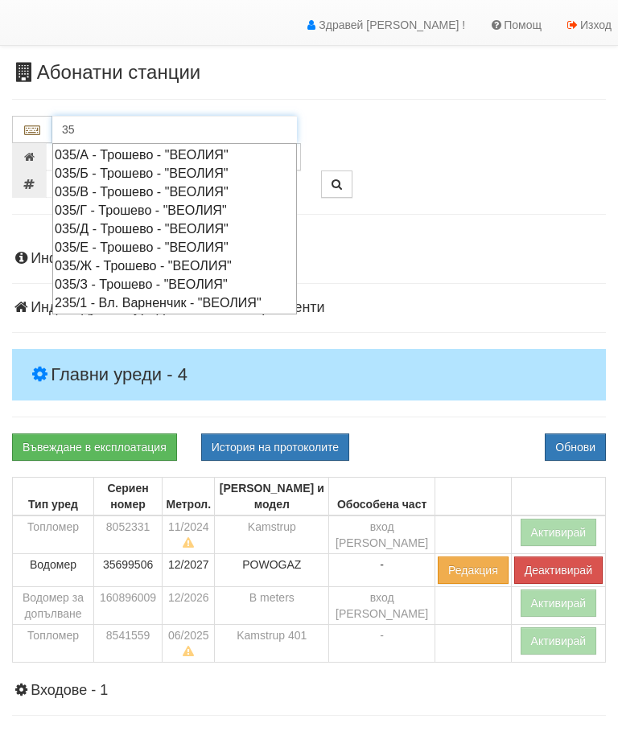
click at [154, 151] on div "035/А - Трошево - "ВЕОЛИЯ"" at bounding box center [175, 155] width 240 height 18
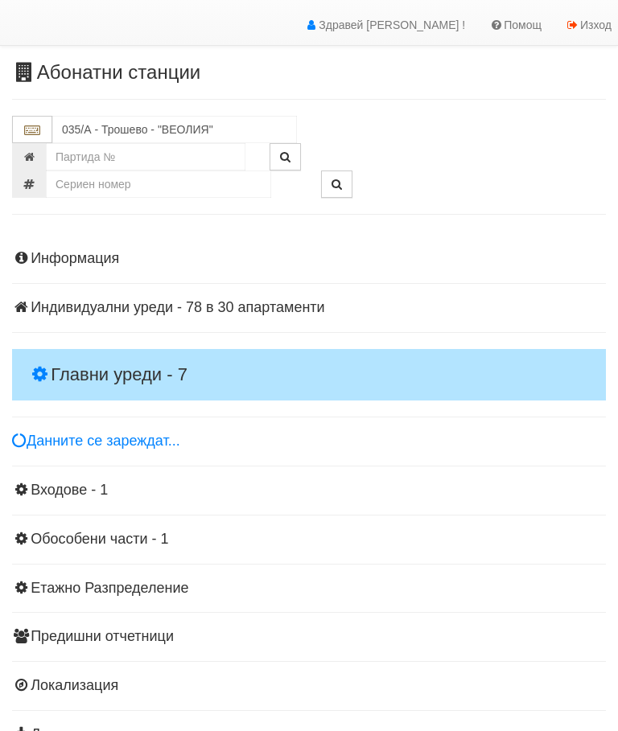
click at [120, 357] on h4 "Главни уреди - 7" at bounding box center [308, 374] width 593 height 51
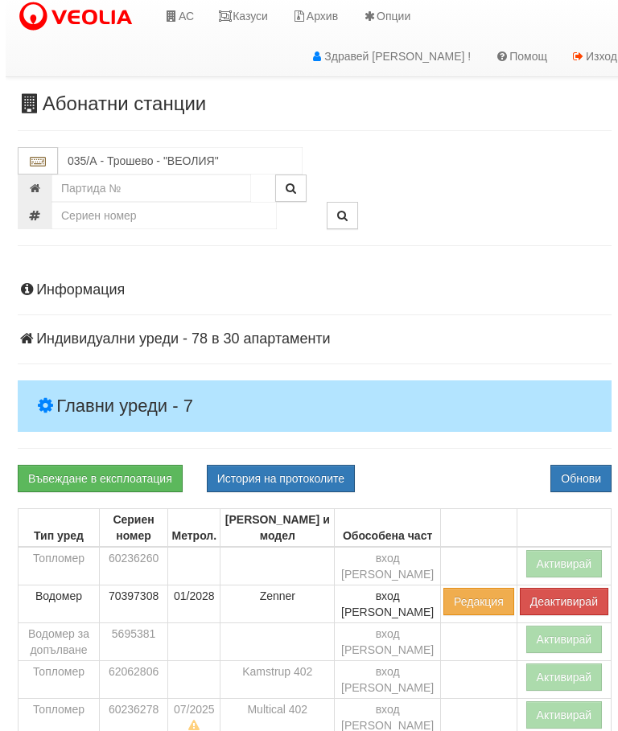
scroll to position [0, 0]
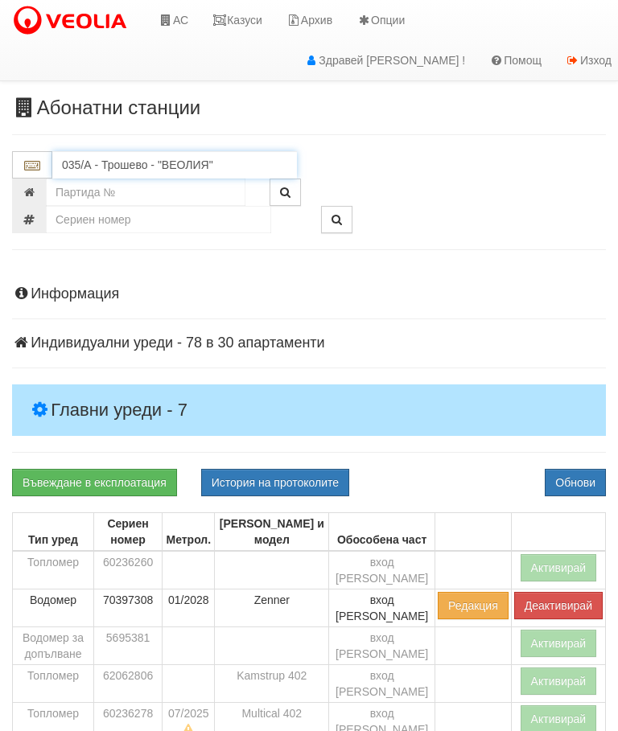
click at [127, 167] on input "035/А - Трошево - "ВЕОЛИЯ"" at bounding box center [174, 164] width 244 height 27
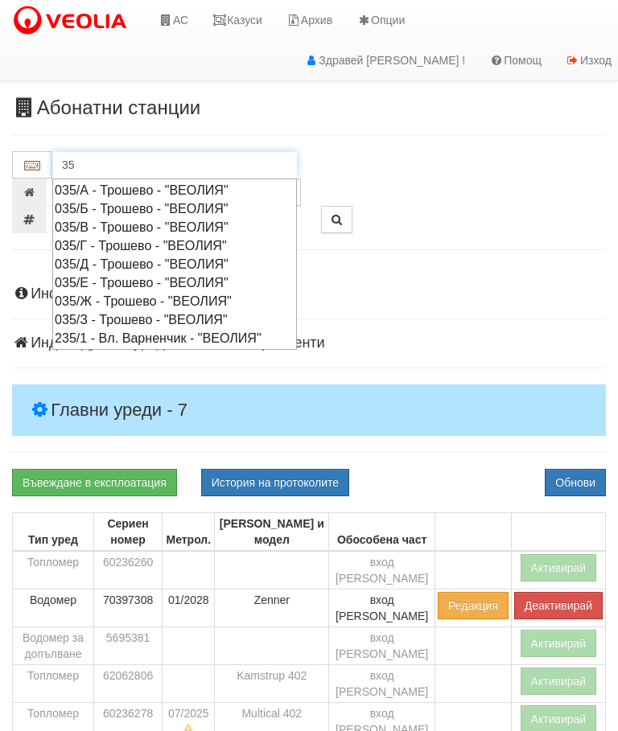
click at [133, 207] on div "035/Б - Трошево - "ВЕОЛИЯ"" at bounding box center [175, 208] width 240 height 18
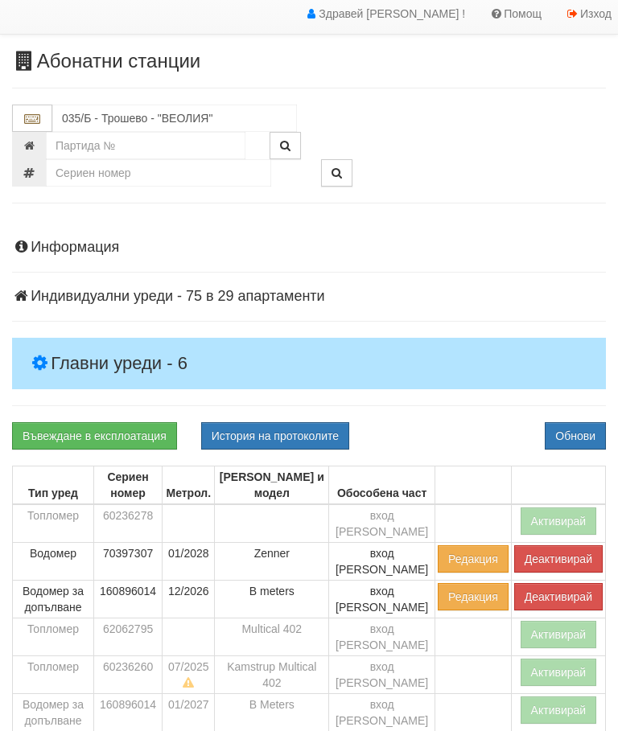
scroll to position [47, 0]
click at [537, 583] on button "Деактивирай" at bounding box center [558, 596] width 88 height 27
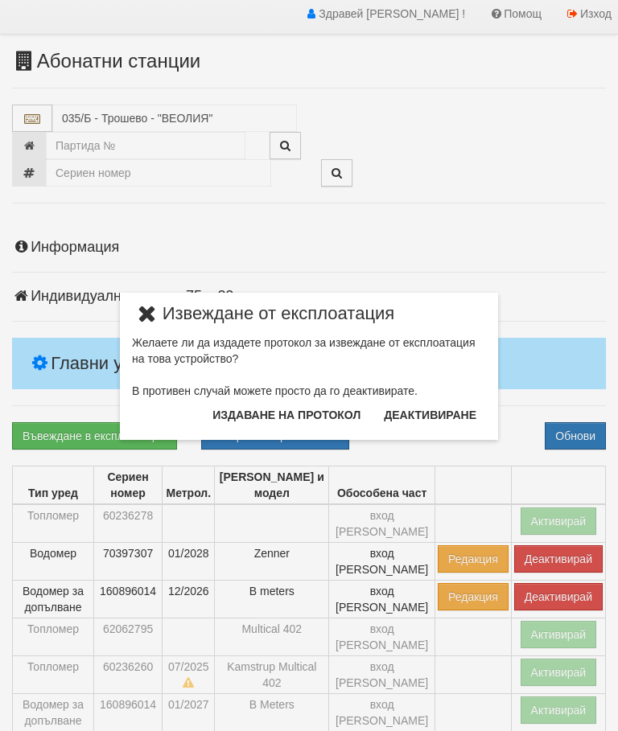
click at [416, 415] on button "Деактивиране" at bounding box center [430, 415] width 112 height 26
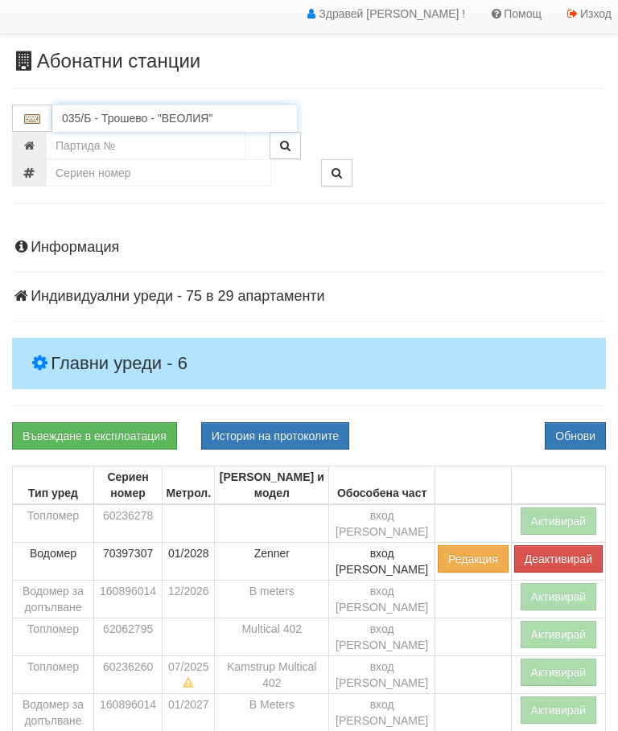
click at [152, 116] on input "035/Б - Трошево - "ВЕОЛИЯ"" at bounding box center [174, 118] width 244 height 27
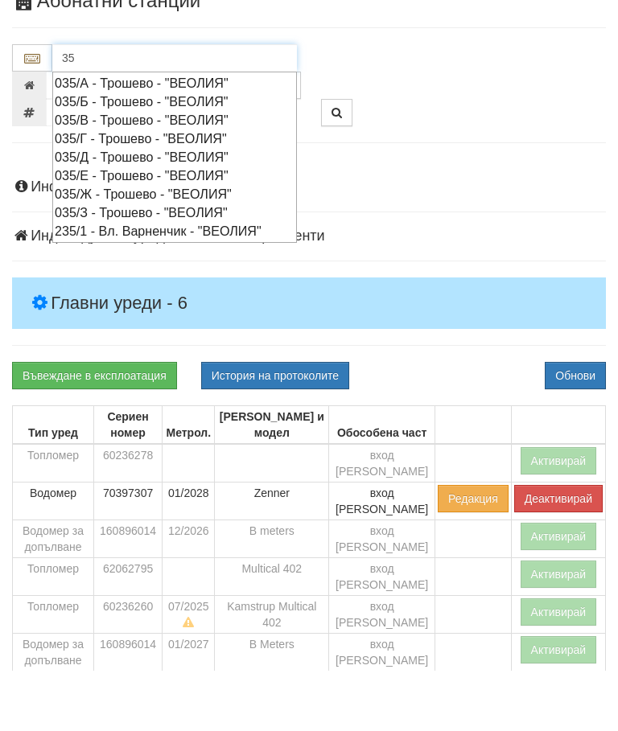
click at [150, 171] on div "035/В - Трошево - "ВЕОЛИЯ"" at bounding box center [175, 180] width 240 height 18
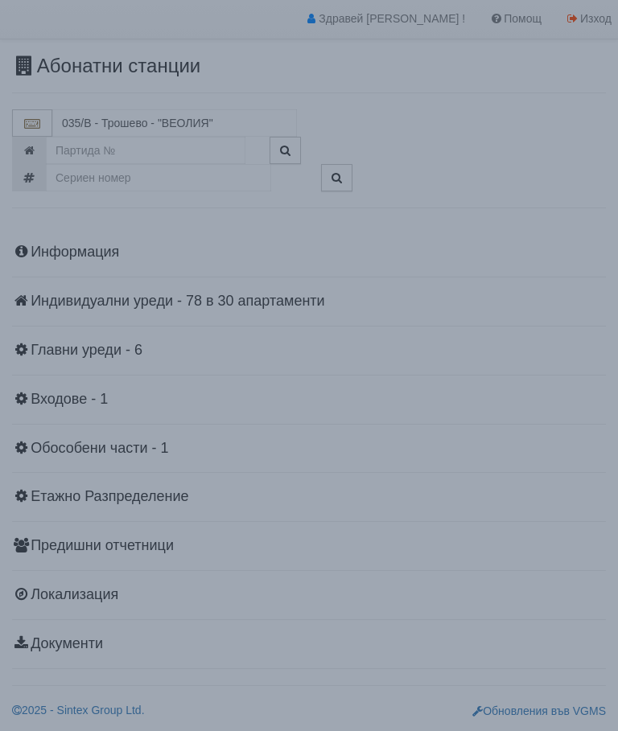
scroll to position [35, 0]
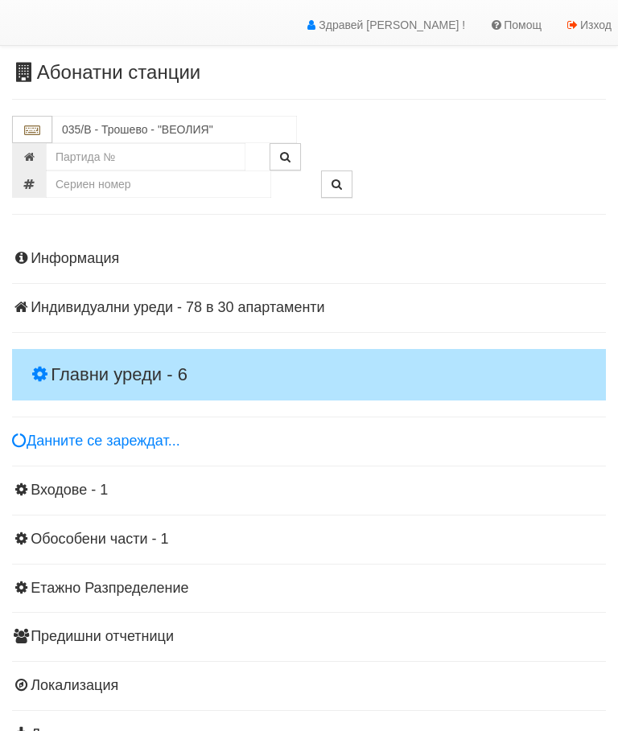
click at [130, 354] on h4 "Главни уреди - 6" at bounding box center [308, 374] width 593 height 51
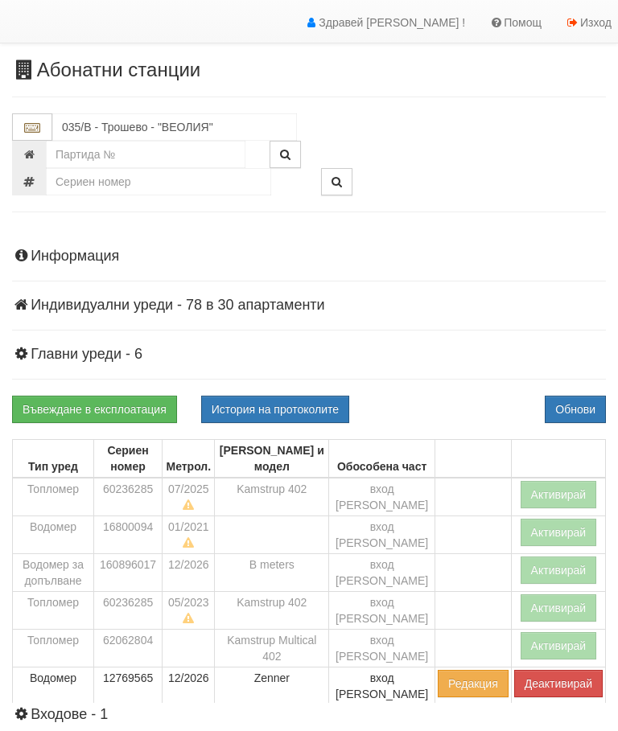
scroll to position [0, 0]
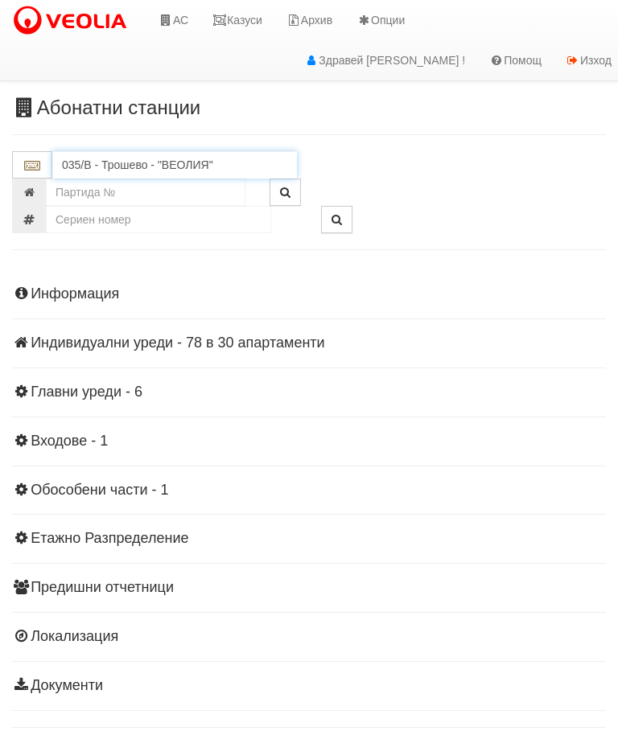
click at [162, 162] on input "035/В - Трошево - "ВЕОЛИЯ"" at bounding box center [174, 164] width 244 height 27
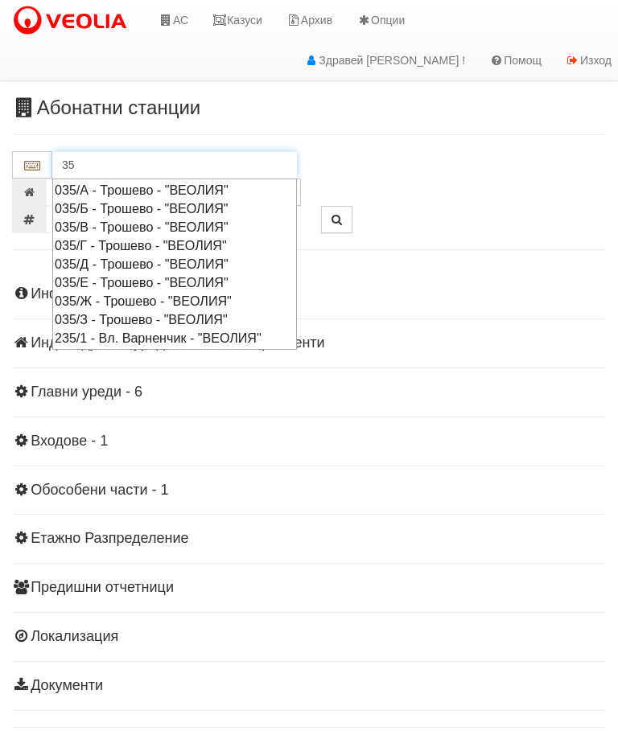
click at [152, 242] on div "035/Г - Трошево - "ВЕОЛИЯ"" at bounding box center [175, 245] width 240 height 18
type input "035/Г - Трошево - "ВЕОЛИЯ""
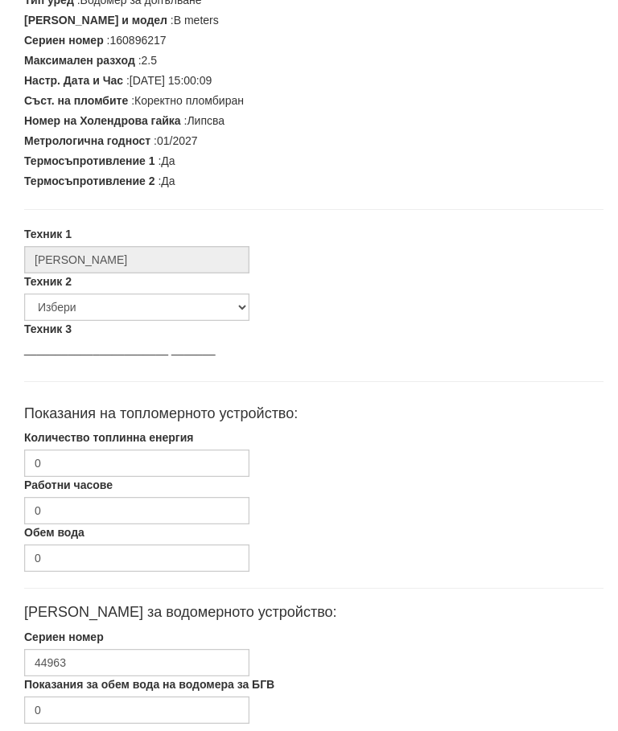
scroll to position [424, 0]
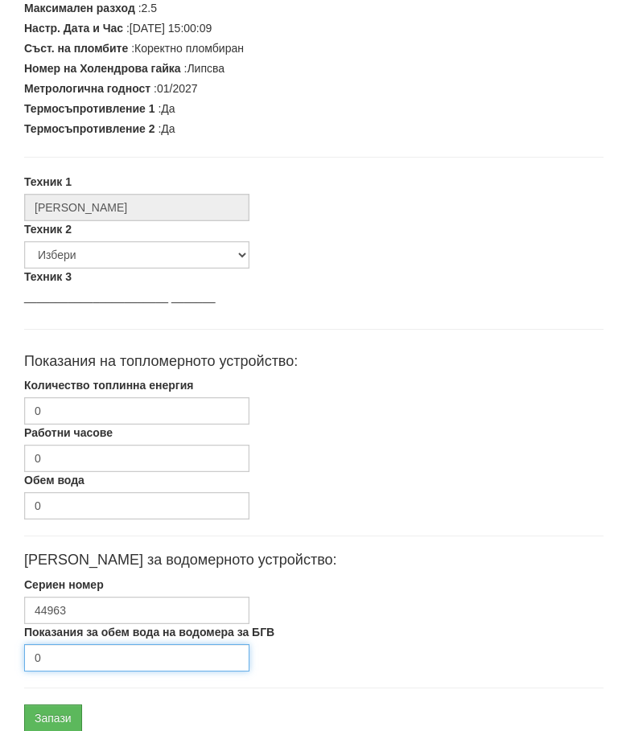
click at [104, 655] on input "0" at bounding box center [136, 657] width 225 height 27
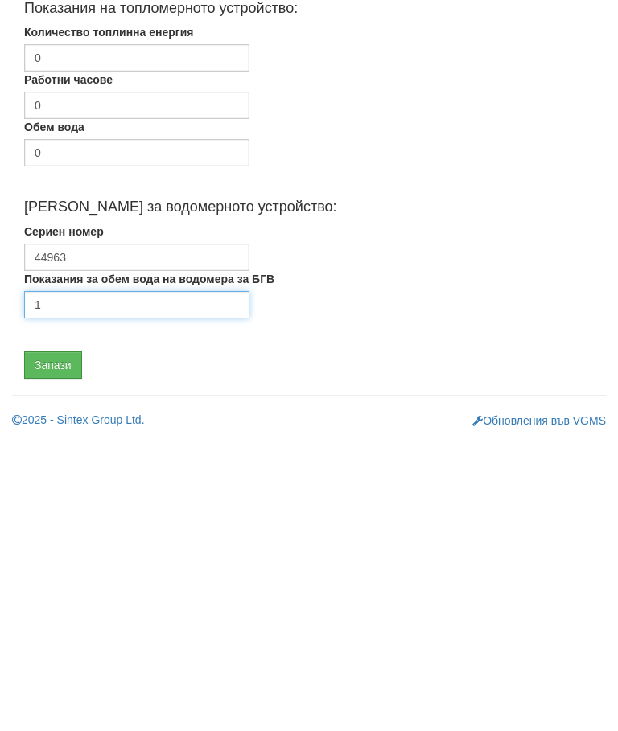
type input "1"
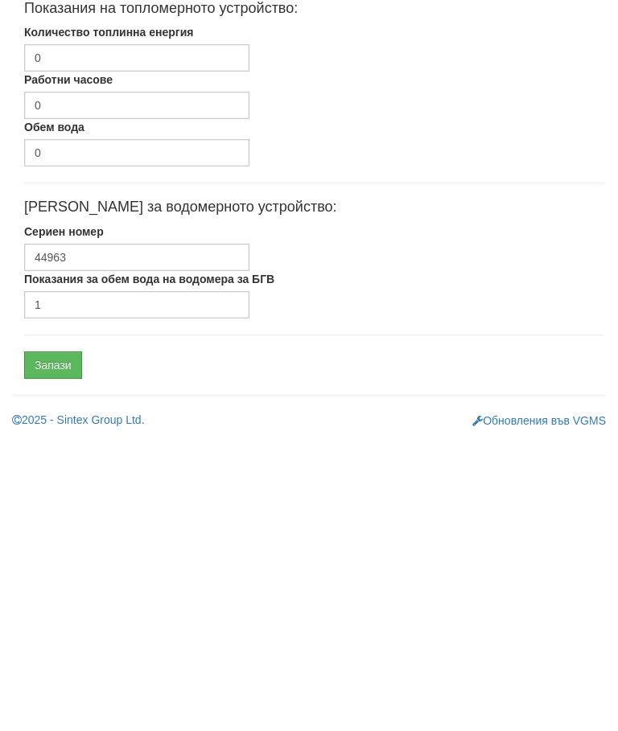
click at [57, 644] on input "Запази" at bounding box center [53, 657] width 58 height 27
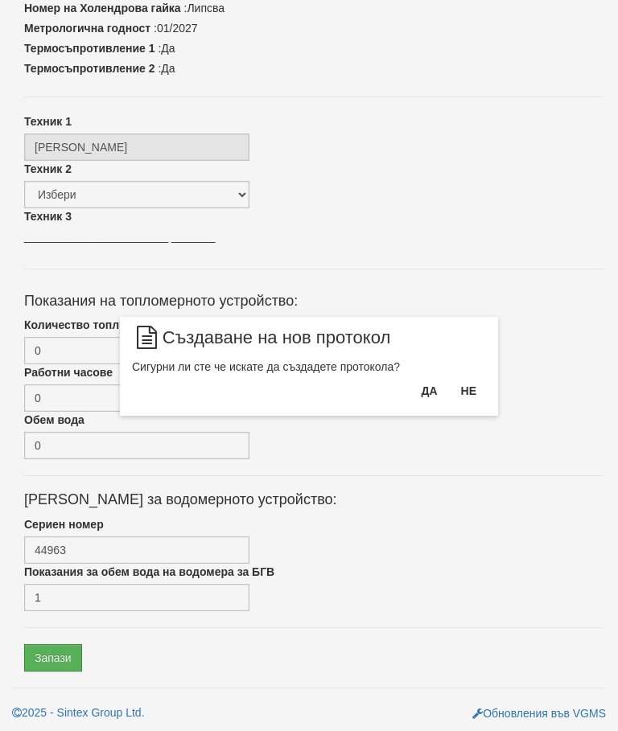
click at [415, 388] on button "Да" at bounding box center [428, 391] width 35 height 26
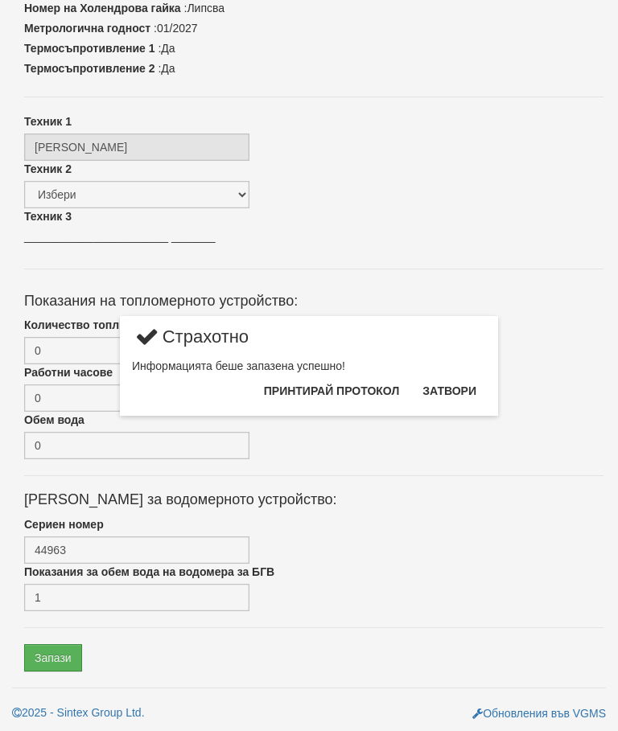
click at [456, 391] on button "Затвори" at bounding box center [448, 391] width 73 height 26
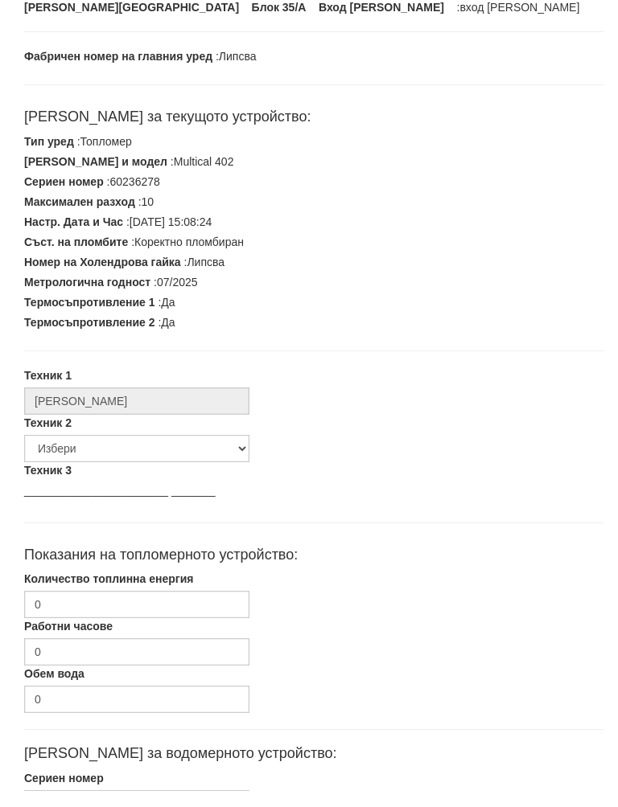
scroll to position [214, 0]
click at [155, 607] on input "0" at bounding box center [136, 620] width 225 height 27
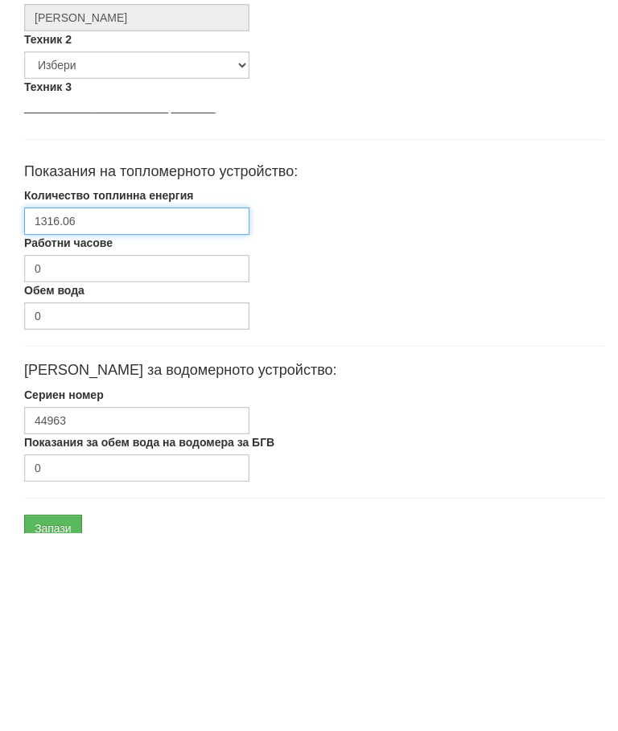
scroll to position [484, 0]
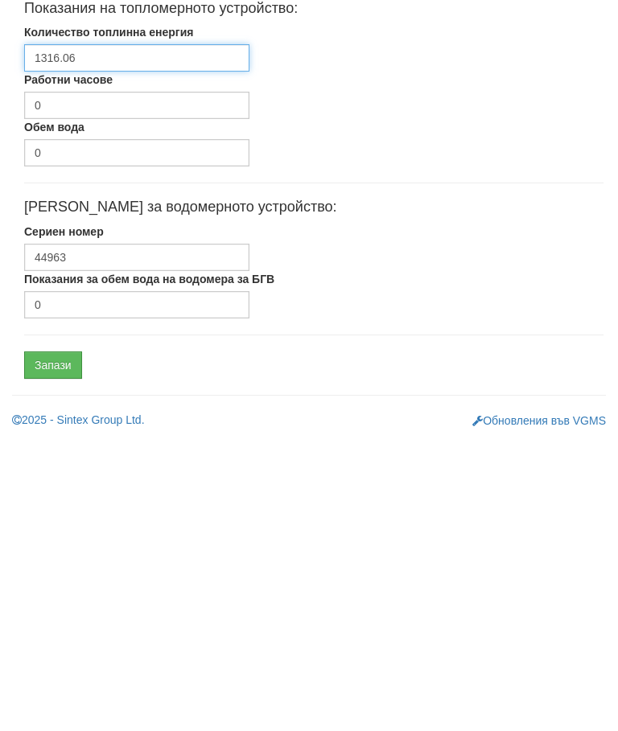
type input "1316.06"
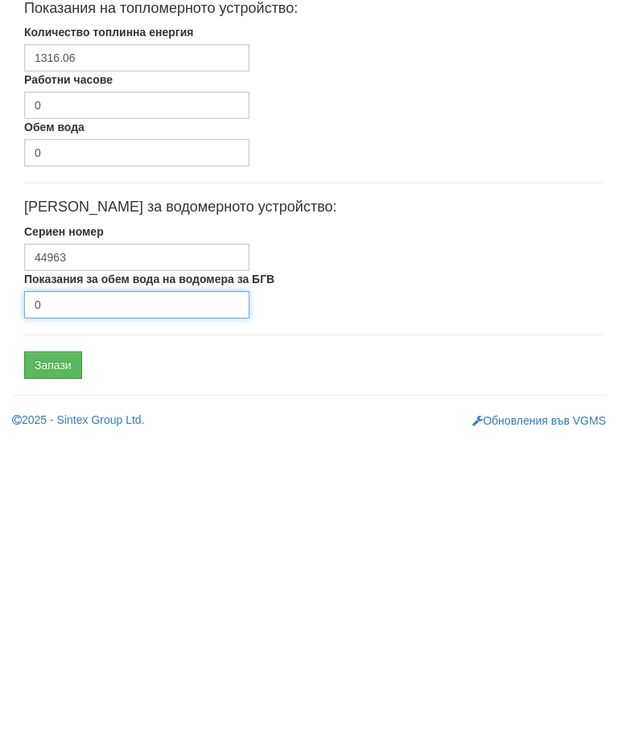
click at [121, 584] on input "0" at bounding box center [136, 597] width 225 height 27
type input "1211"
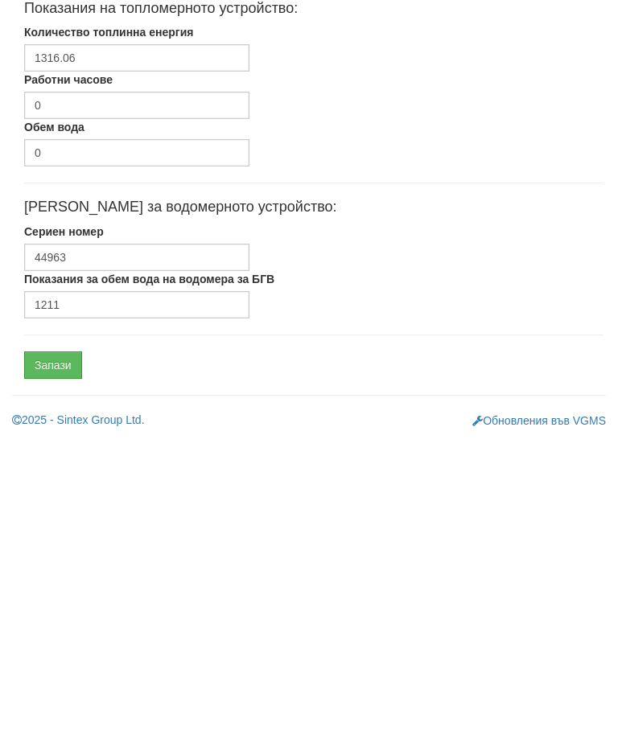
click at [60, 644] on input "Запази" at bounding box center [53, 657] width 58 height 27
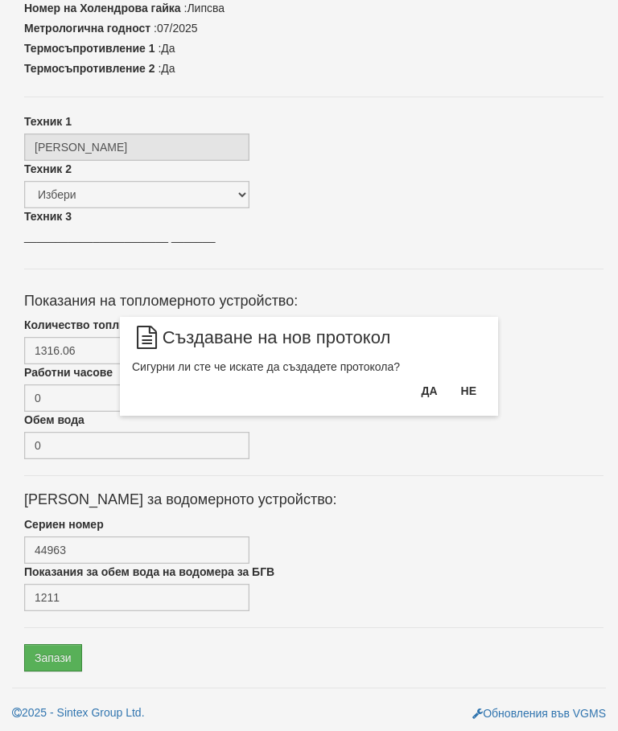
click at [426, 398] on button "Да" at bounding box center [428, 391] width 35 height 26
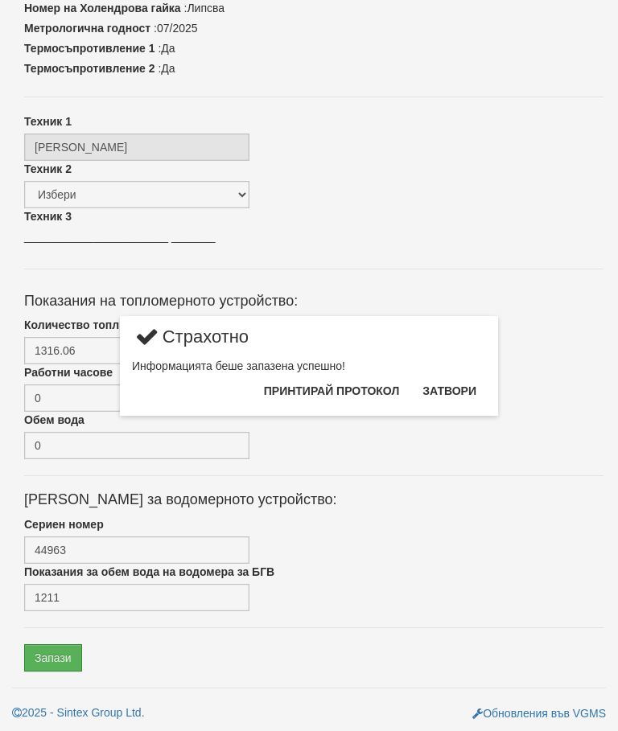
click at [468, 402] on button "Затвори" at bounding box center [448, 391] width 73 height 26
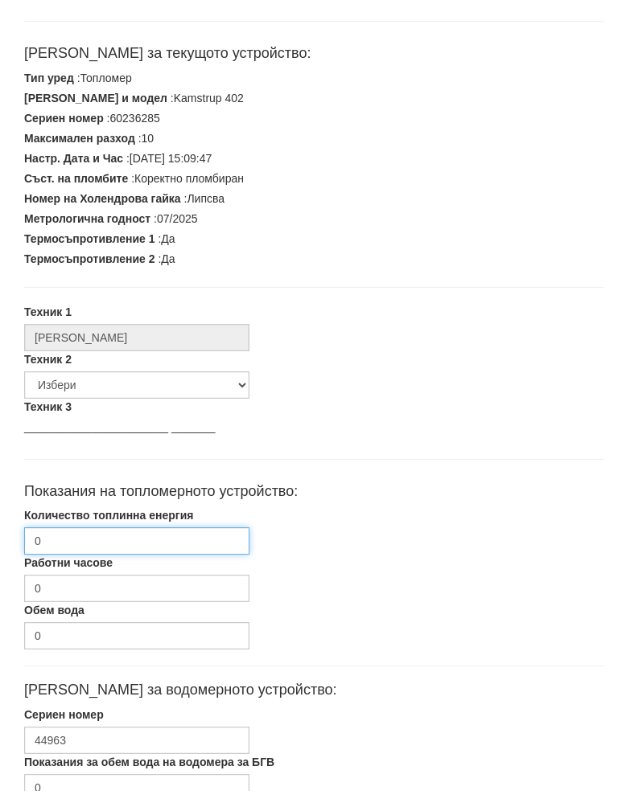
click at [173, 544] on input "0" at bounding box center [136, 557] width 225 height 27
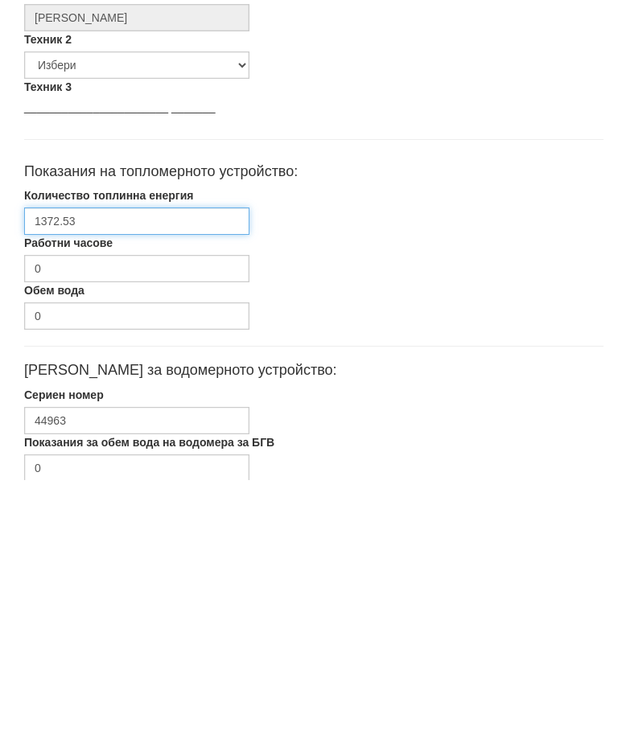
scroll to position [484, 0]
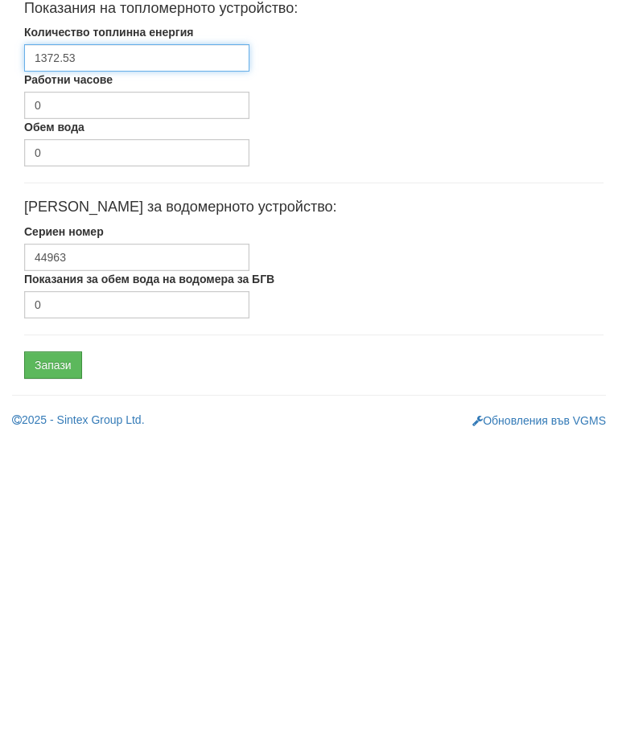
type input "1372.53"
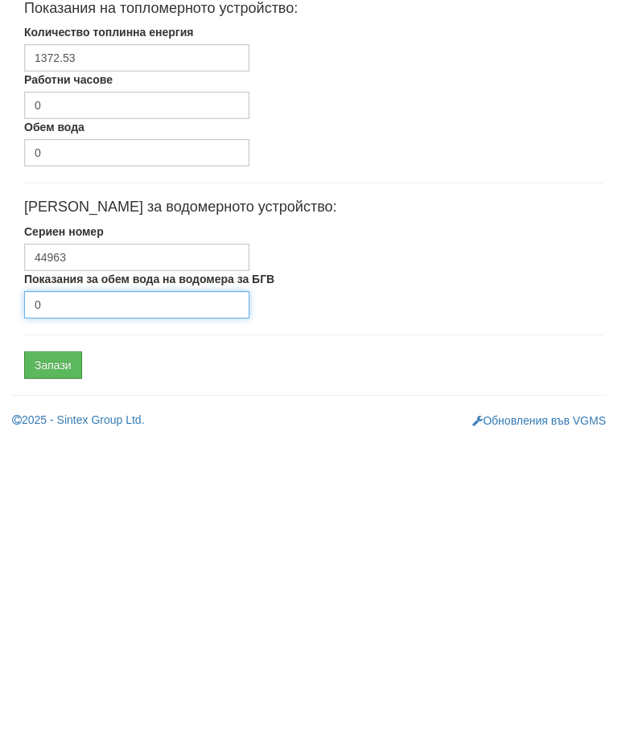
click at [104, 584] on input "0" at bounding box center [136, 597] width 225 height 27
type input "3894"
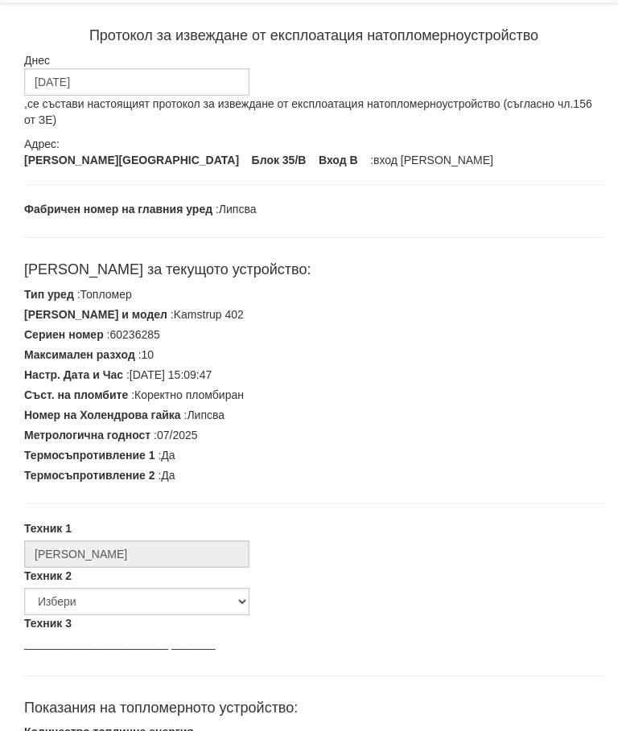
scroll to position [0, 0]
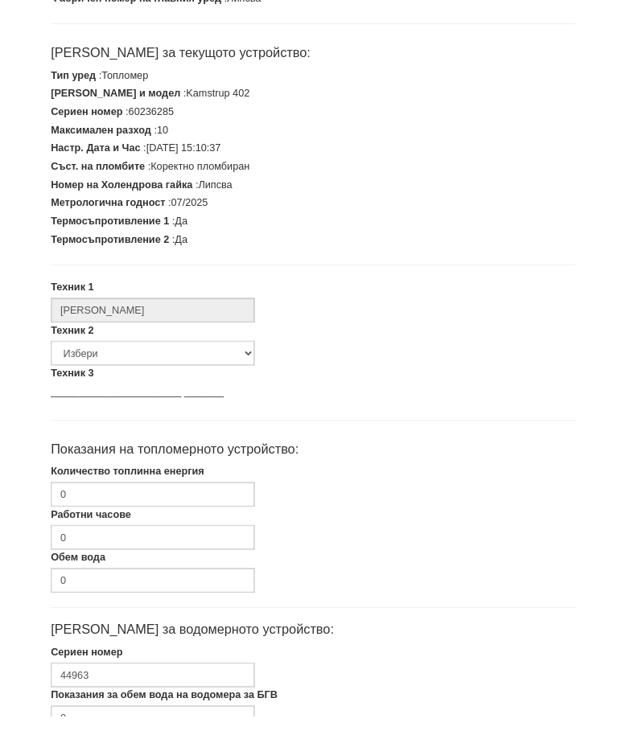
scroll to position [408, 0]
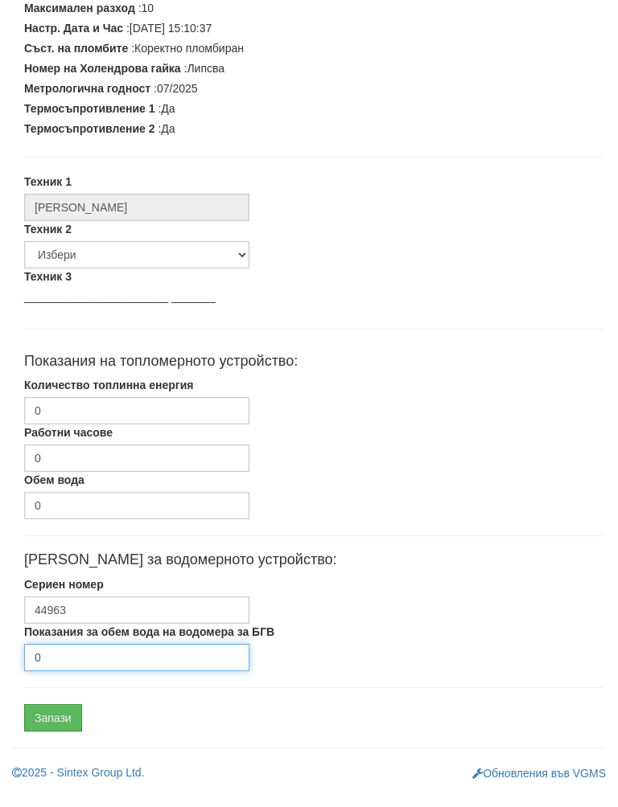
click at [113, 660] on input "0" at bounding box center [136, 673] width 225 height 27
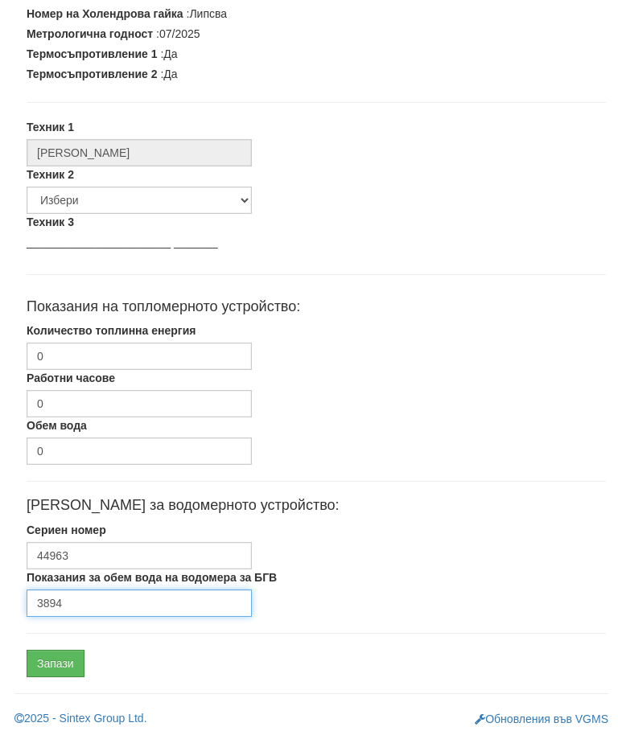
scroll to position [445, 0]
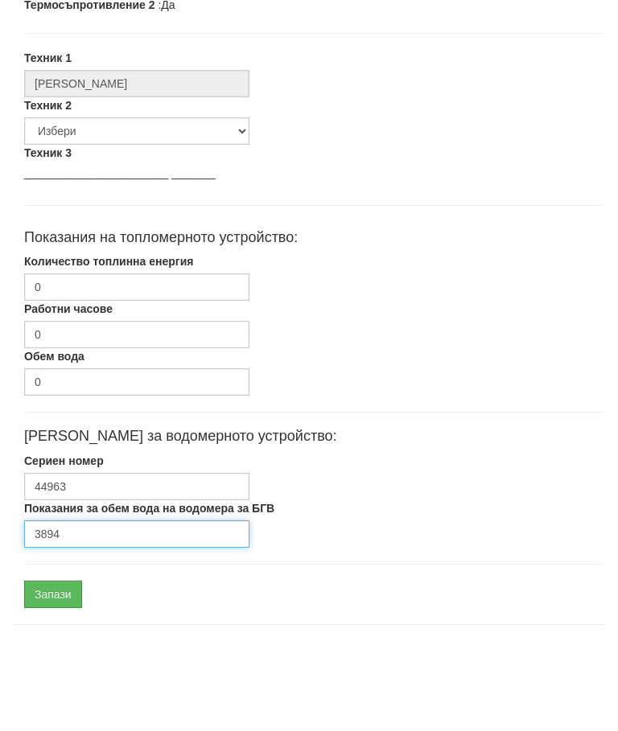
type input "3894"
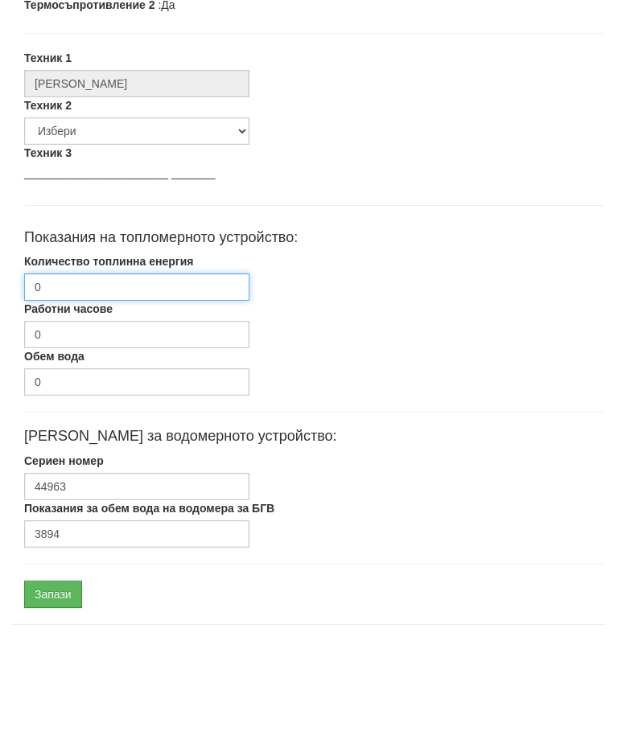
click at [154, 376] on input "0" at bounding box center [136, 389] width 225 height 27
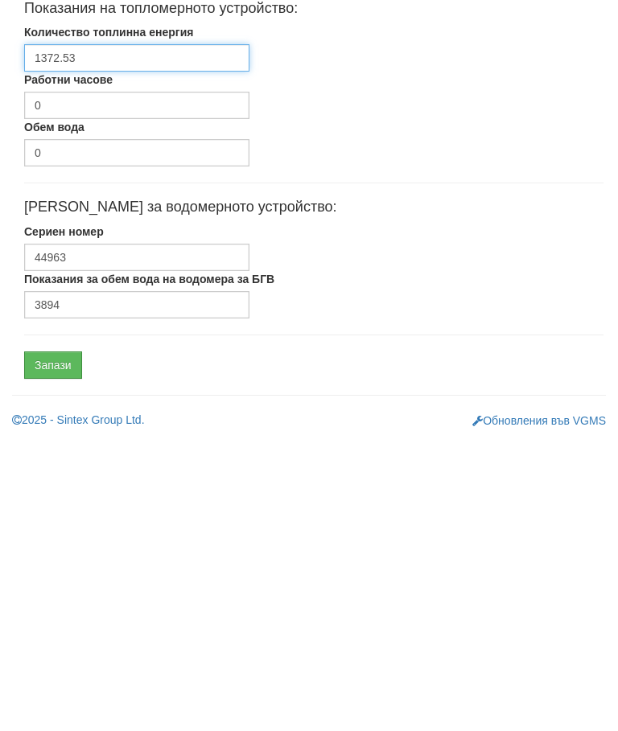
type input "1372.53"
click at [61, 644] on input "Запази" at bounding box center [53, 657] width 58 height 27
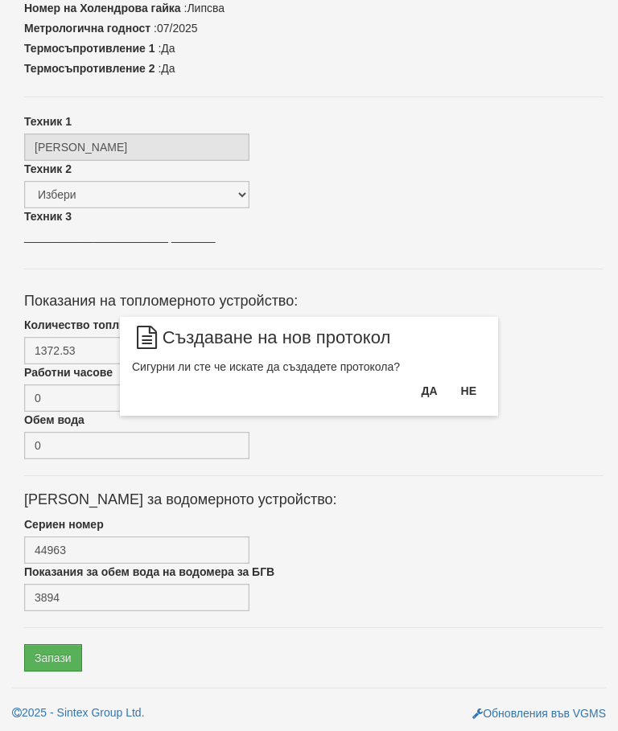
click at [420, 392] on button "Да" at bounding box center [428, 391] width 35 height 26
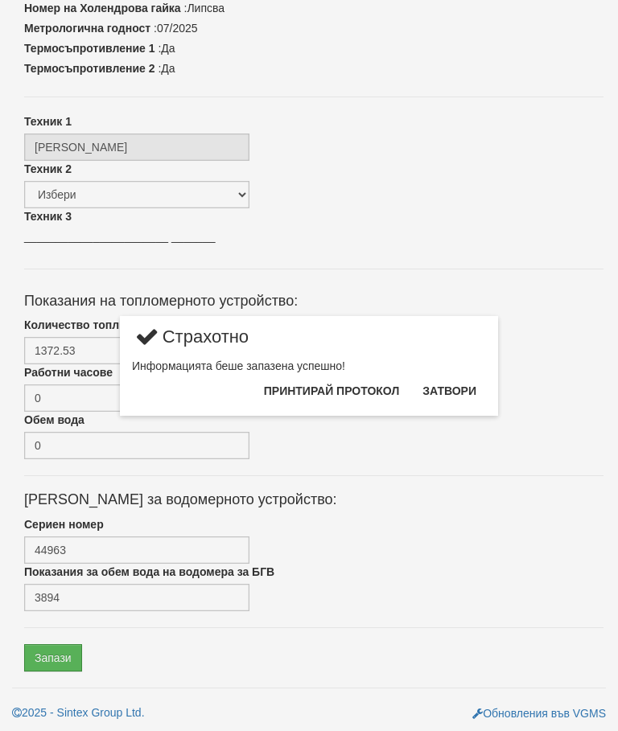
click at [449, 388] on button "Затвори" at bounding box center [448, 391] width 73 height 26
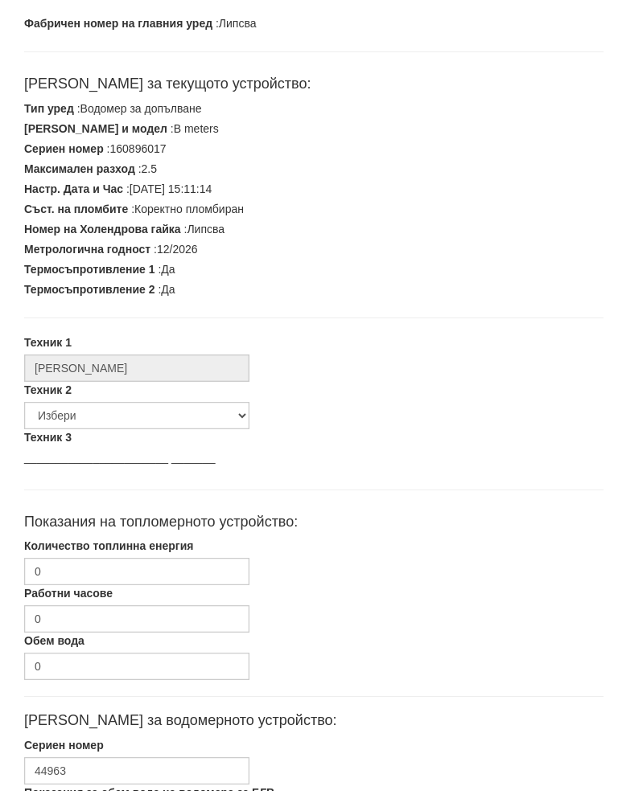
scroll to position [408, 0]
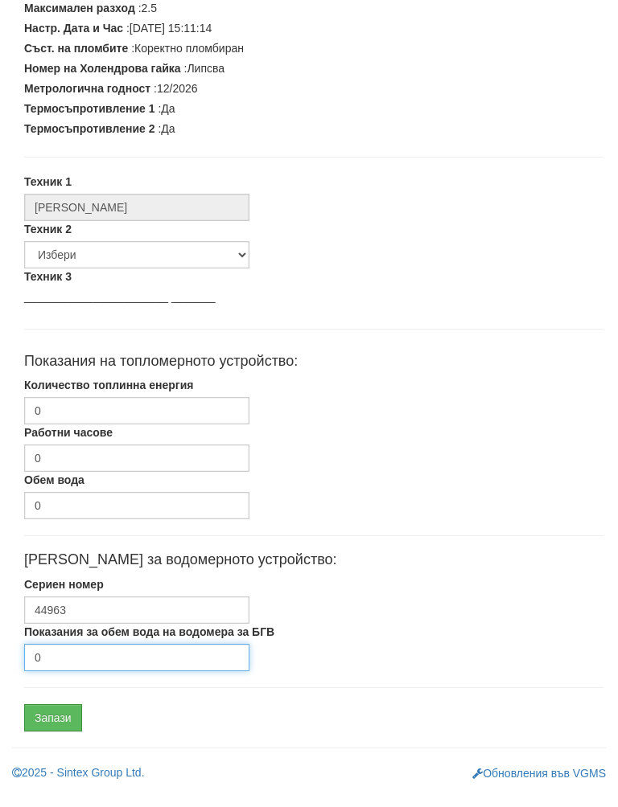
click at [101, 660] on input "0" at bounding box center [136, 673] width 225 height 27
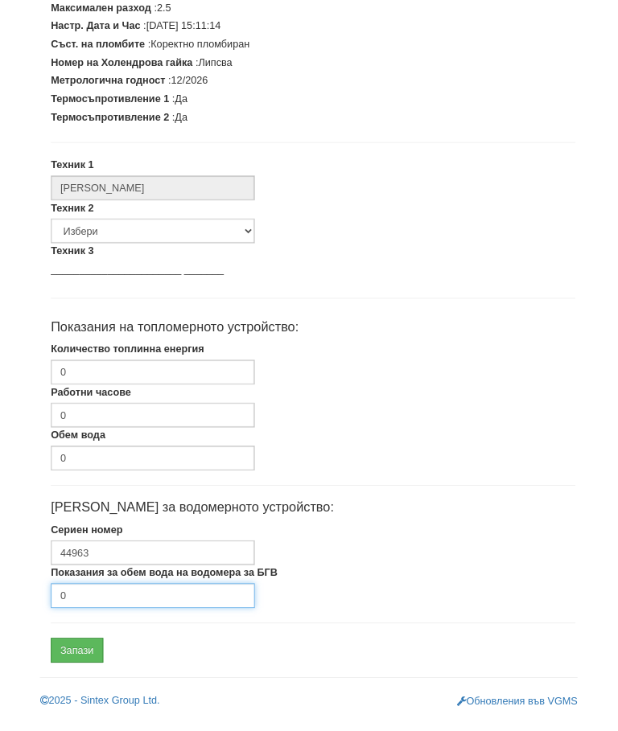
scroll to position [484, 0]
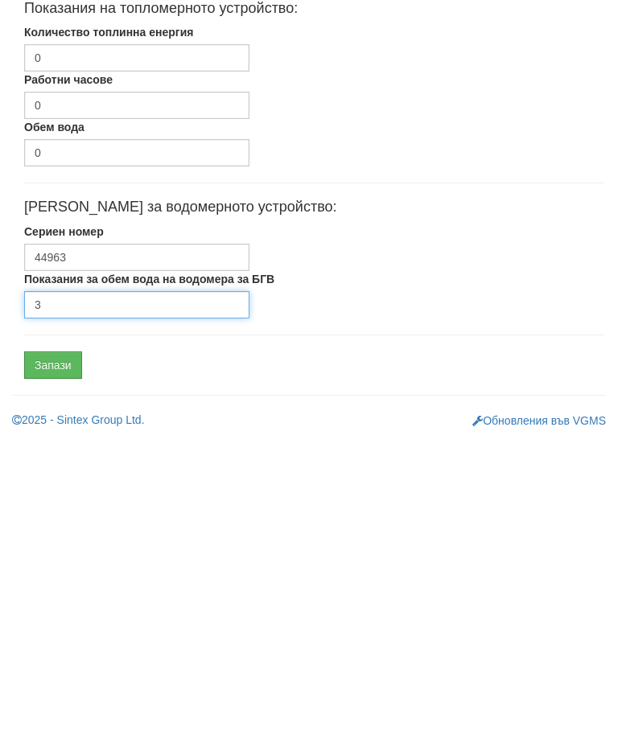
type input "3"
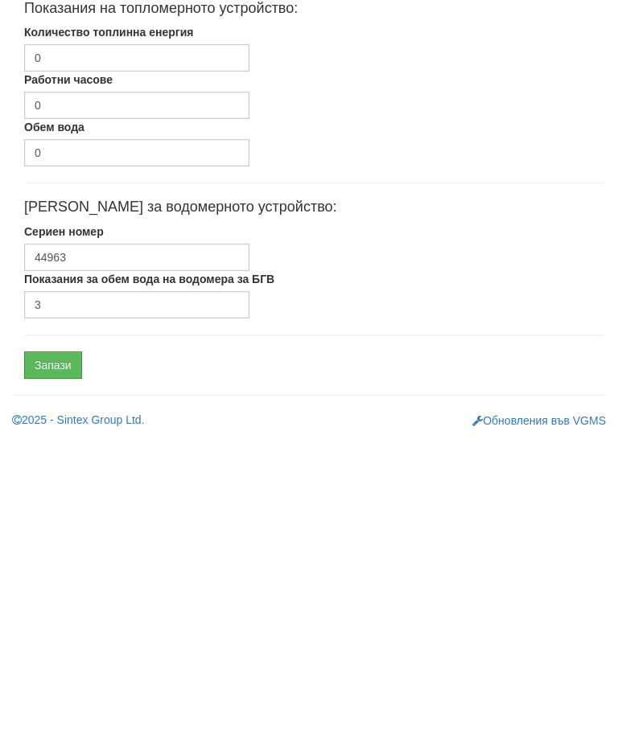
click at [64, 644] on input "Запази" at bounding box center [53, 657] width 58 height 27
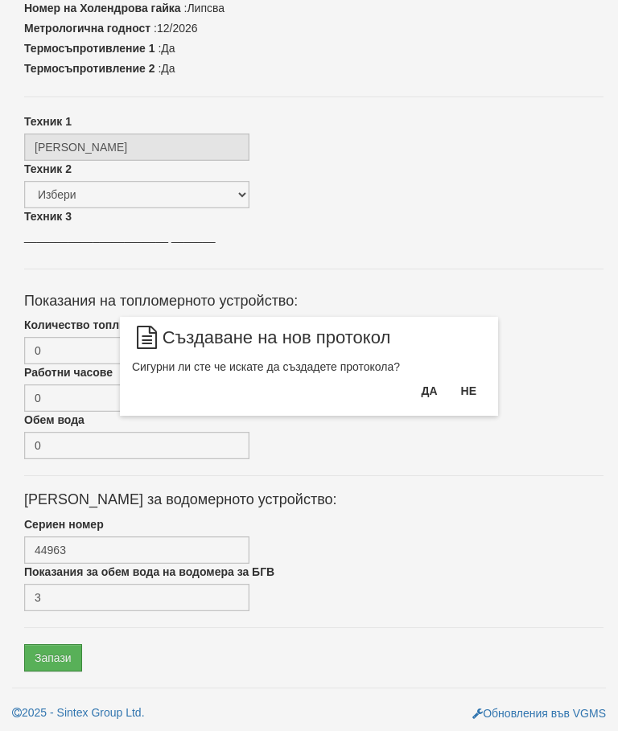
click at [424, 387] on button "Да" at bounding box center [428, 391] width 35 height 26
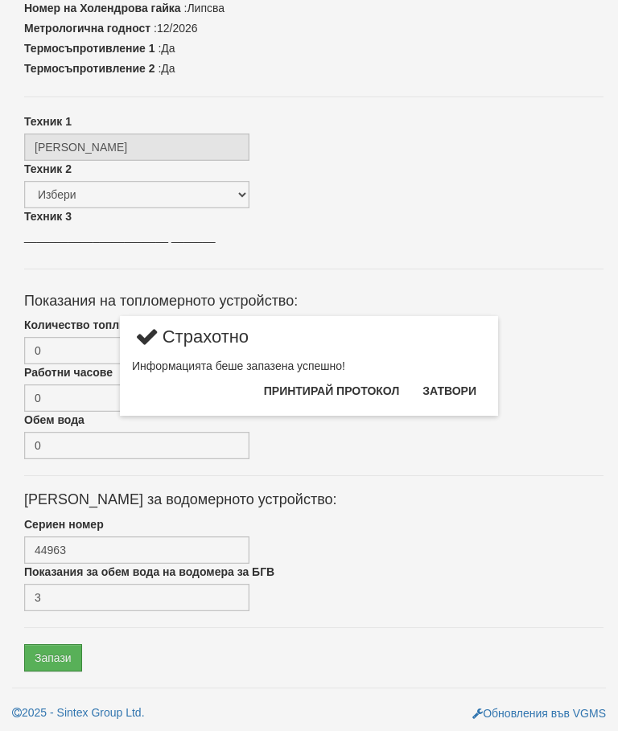
click at [457, 388] on button "Затвори" at bounding box center [448, 391] width 73 height 26
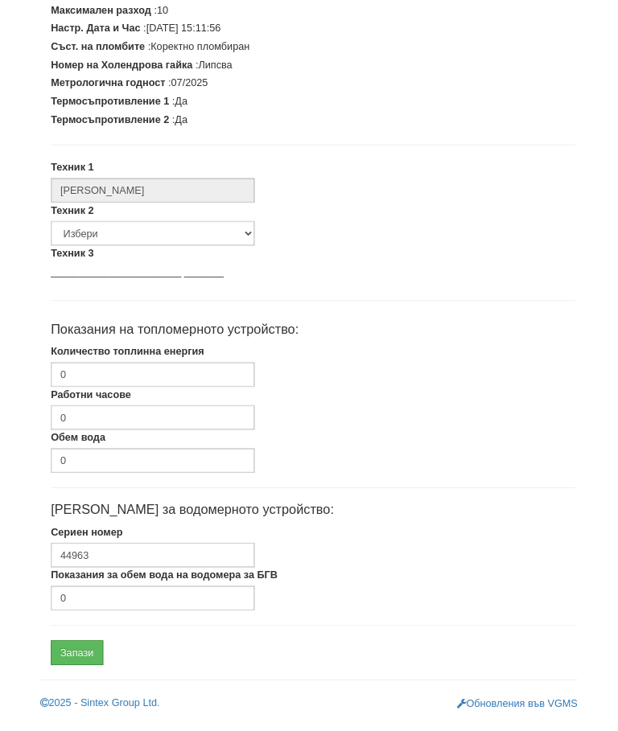
scroll to position [408, 0]
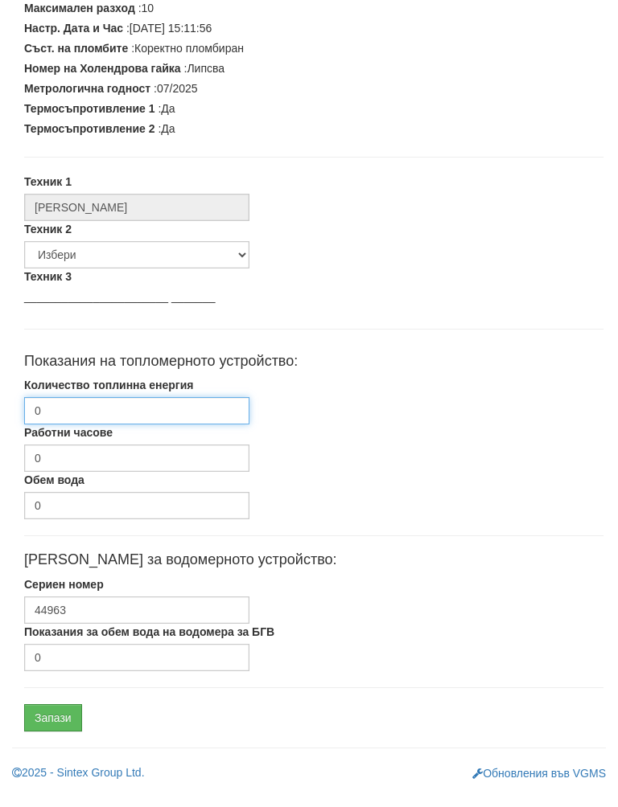
click at [150, 413] on input "0" at bounding box center [136, 426] width 225 height 27
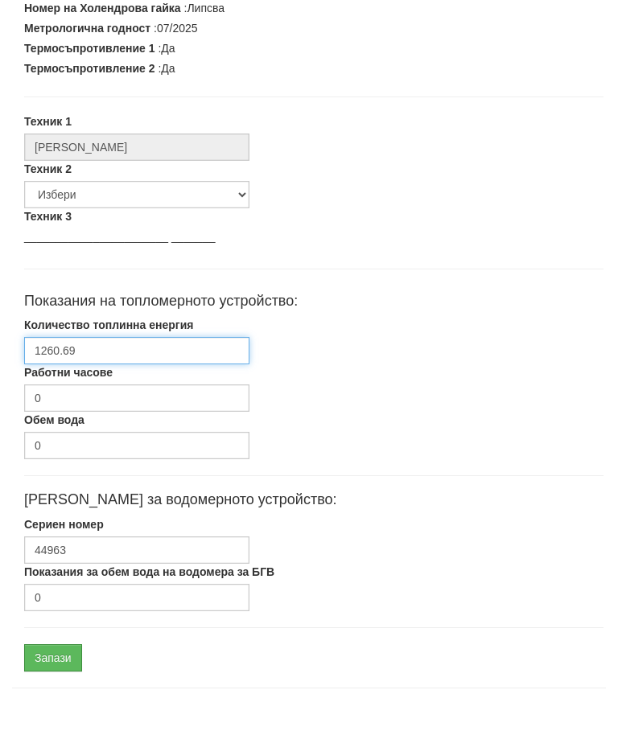
scroll to position [484, 0]
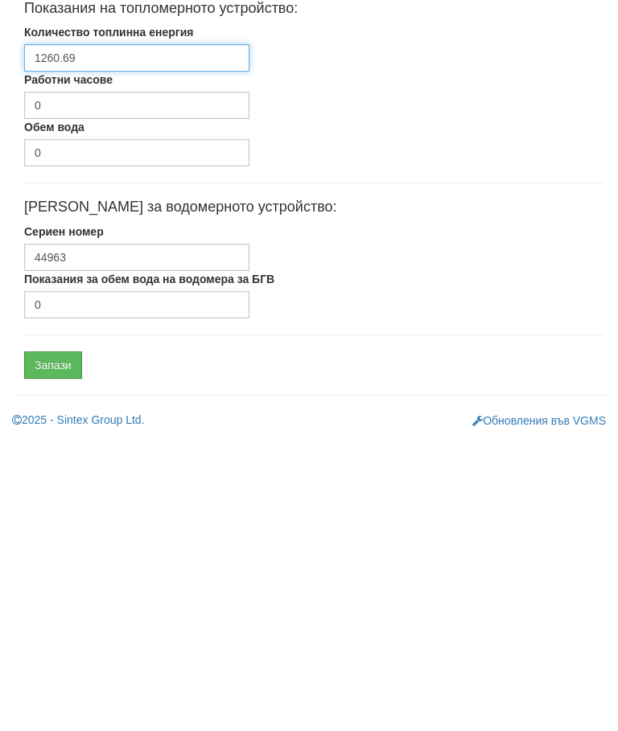
type input "1260.69"
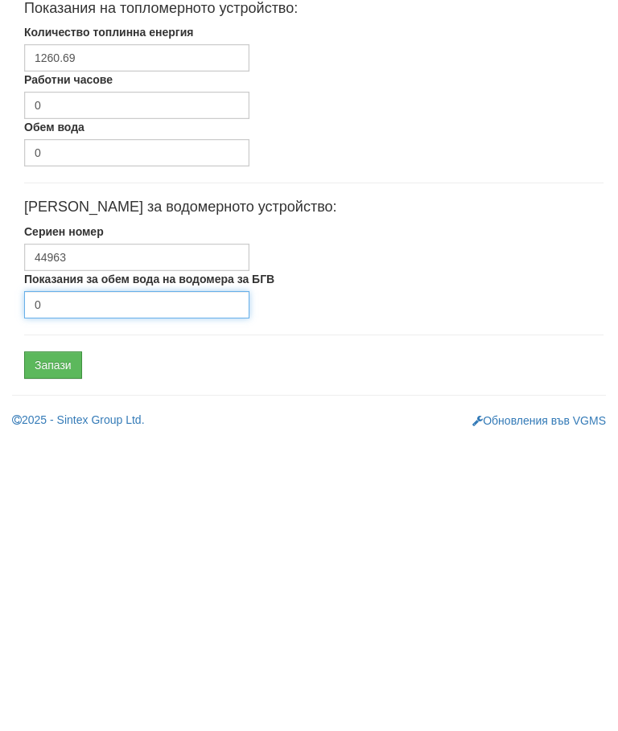
click at [116, 584] on input "0" at bounding box center [136, 597] width 225 height 27
type input "1270"
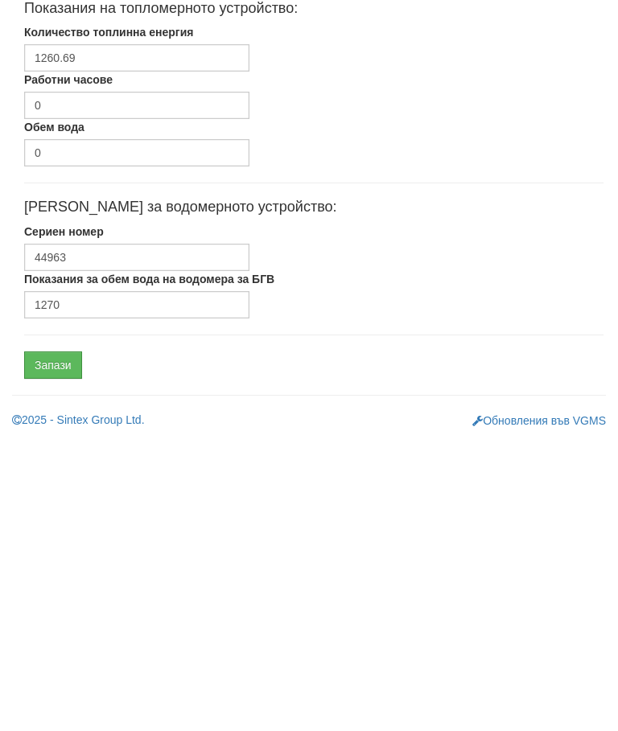
click at [62, 644] on input "Запази" at bounding box center [53, 657] width 58 height 27
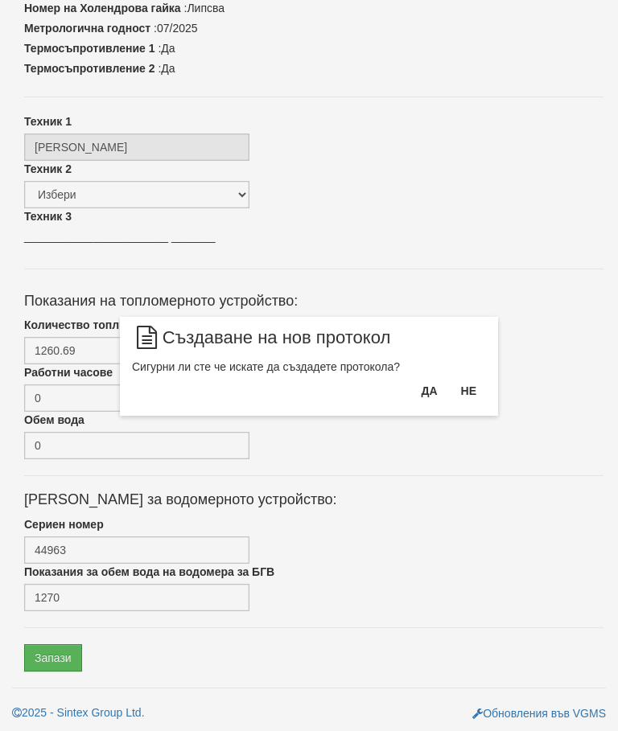
click at [421, 390] on button "Да" at bounding box center [428, 391] width 35 height 26
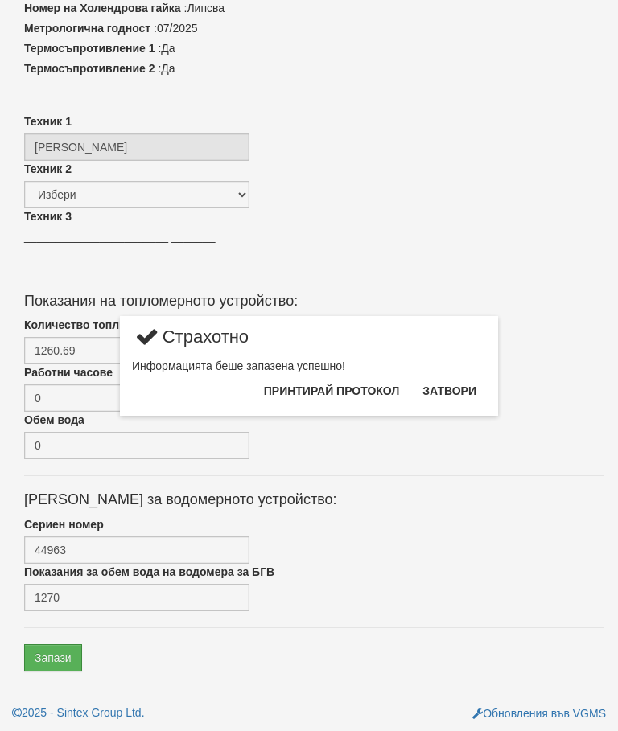
click at [450, 388] on button "Затвори" at bounding box center [448, 391] width 73 height 26
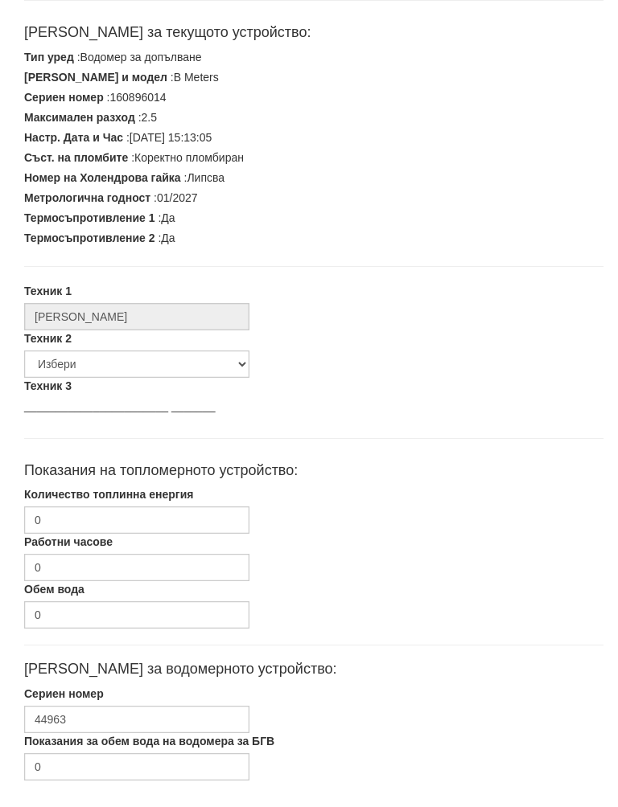
scroll to position [408, 0]
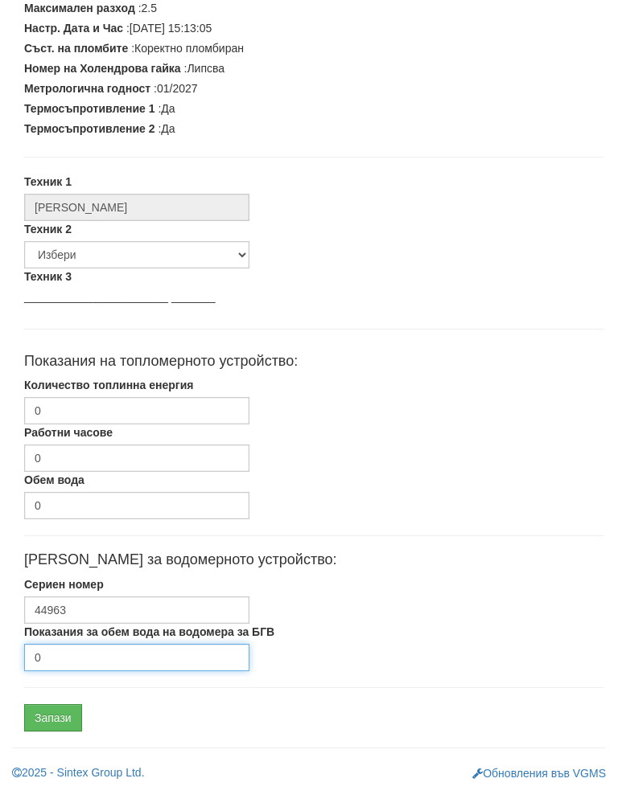
click at [99, 662] on input "0" at bounding box center [136, 673] width 225 height 27
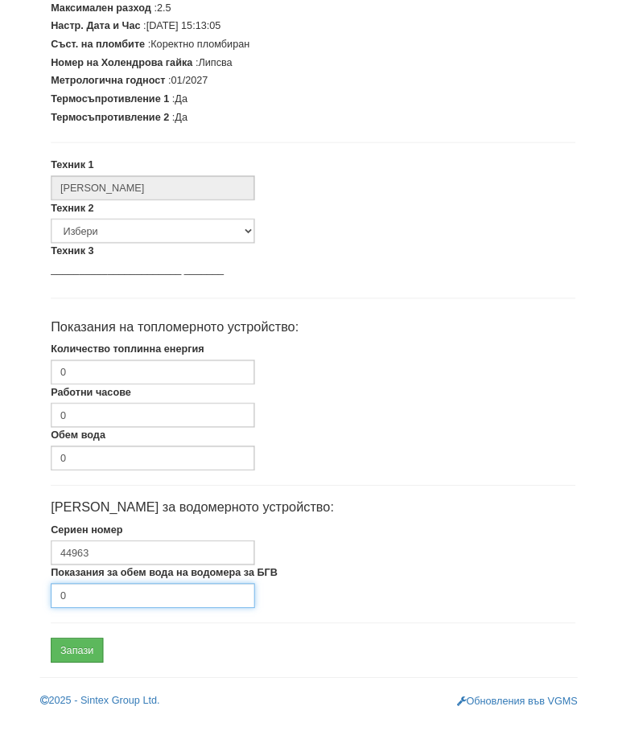
scroll to position [484, 0]
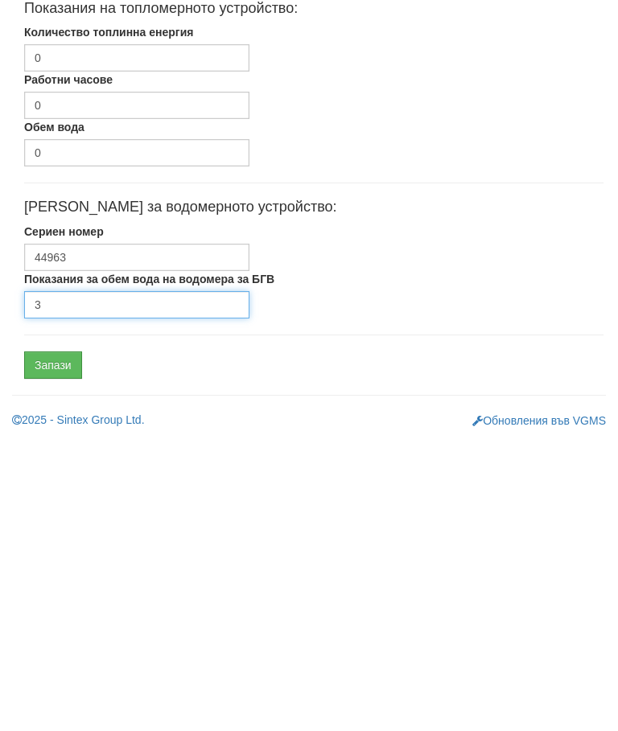
type input "3"
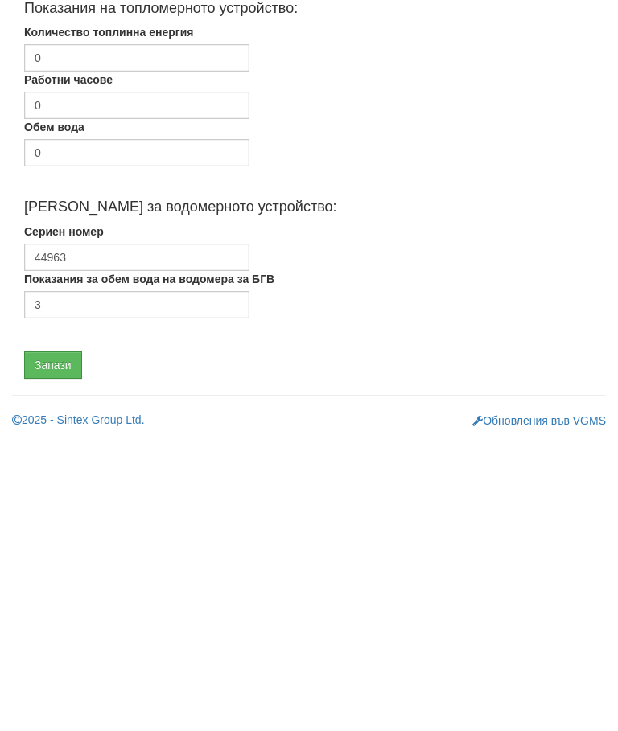
click at [56, 644] on input "Запази" at bounding box center [53, 657] width 58 height 27
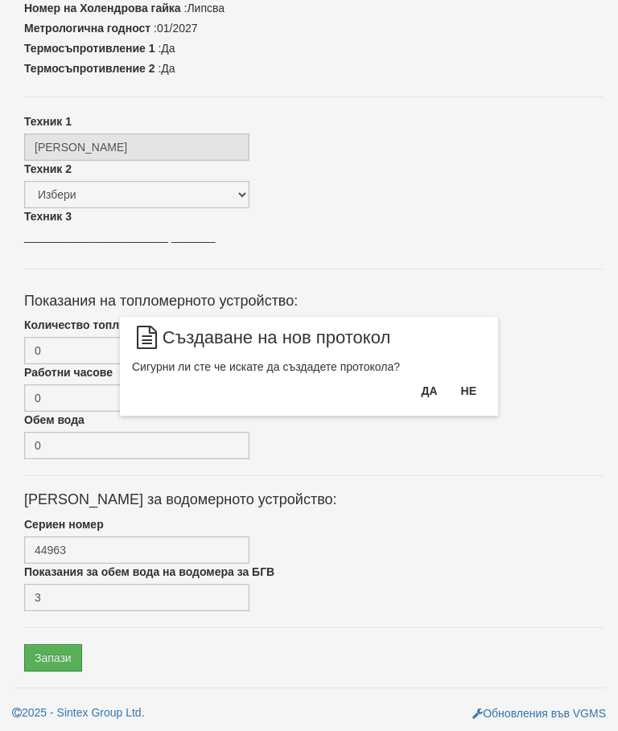
click at [425, 395] on button "Да" at bounding box center [428, 391] width 35 height 26
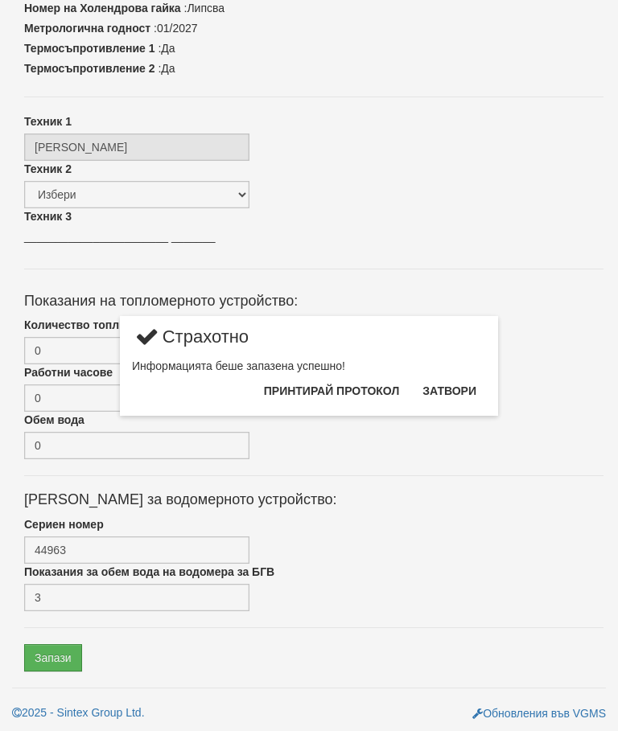
click at [451, 391] on button "Затвори" at bounding box center [448, 391] width 73 height 26
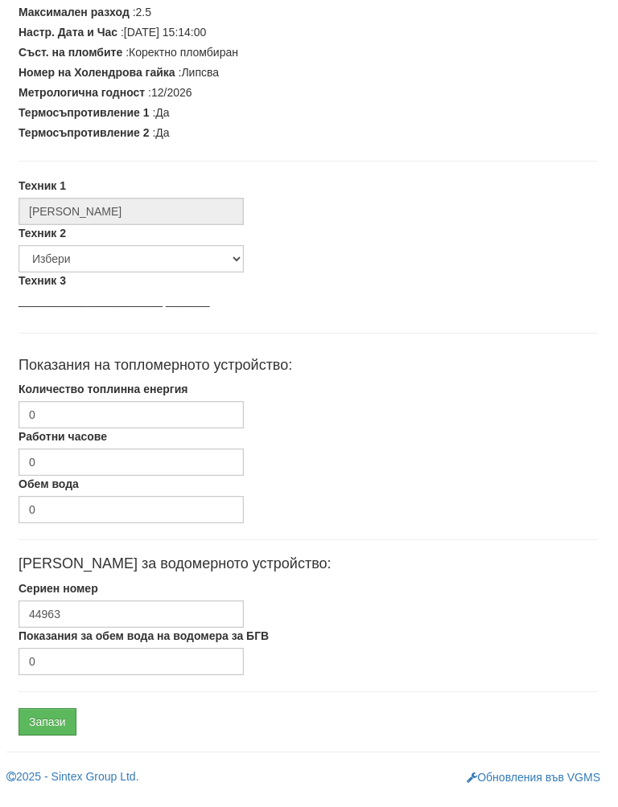
scroll to position [408, 6]
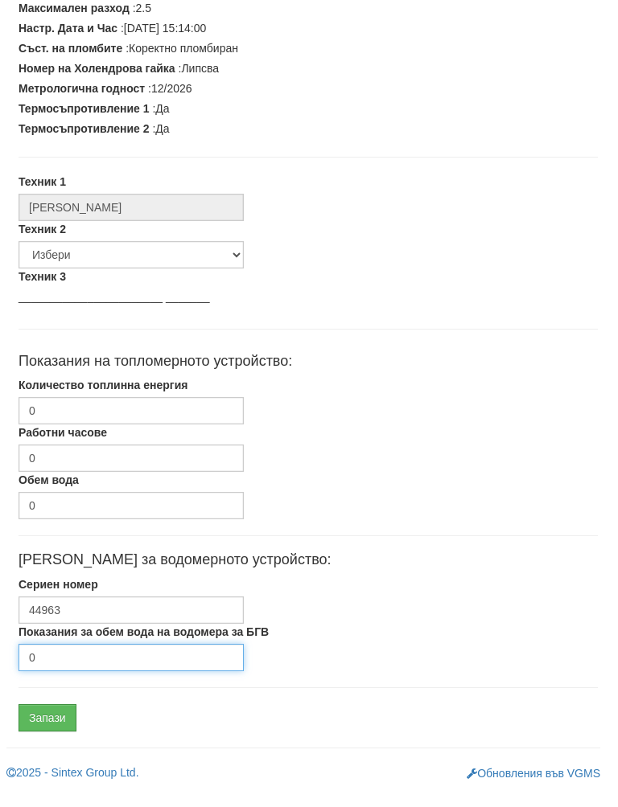
click at [87, 660] on input "0" at bounding box center [130, 673] width 225 height 27
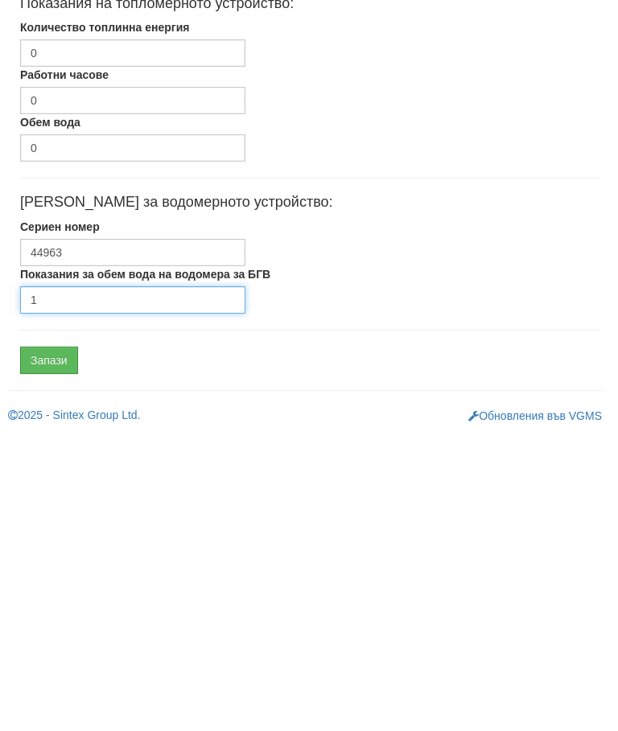
scroll to position [484, 5]
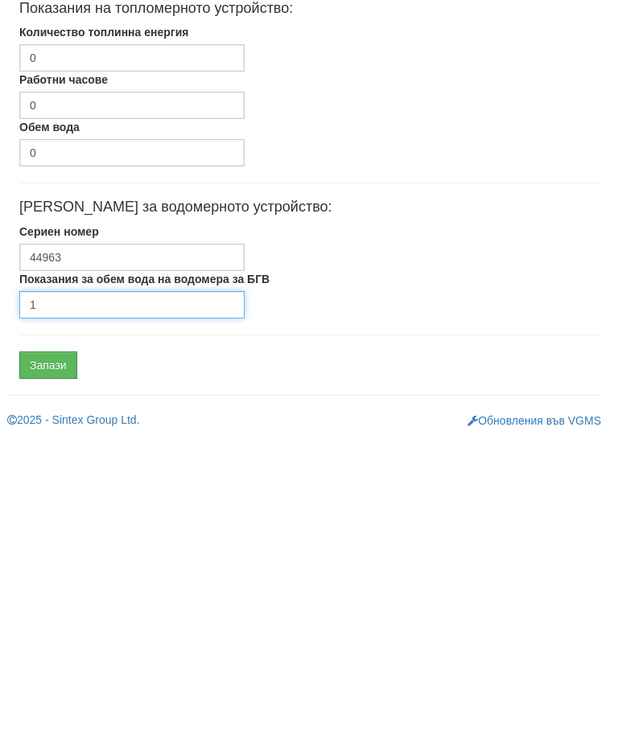
type input "1"
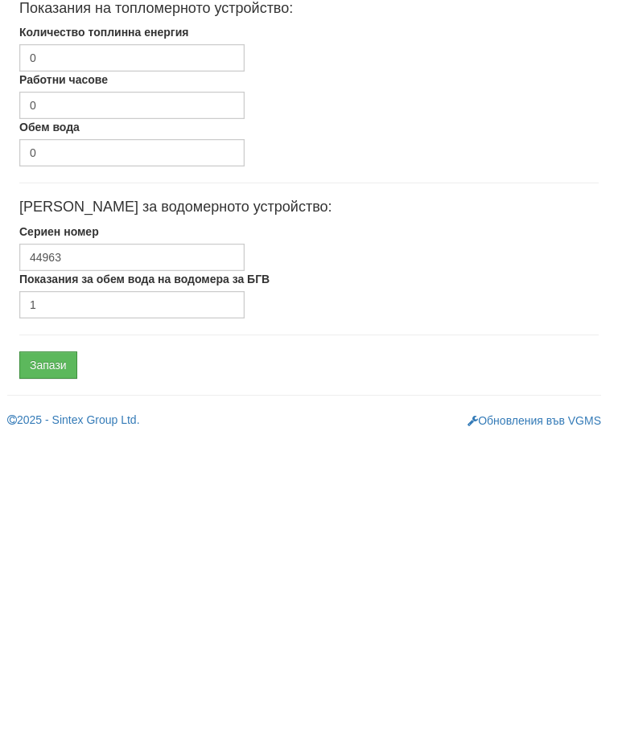
click at [62, 644] on input "Запази" at bounding box center [48, 657] width 58 height 27
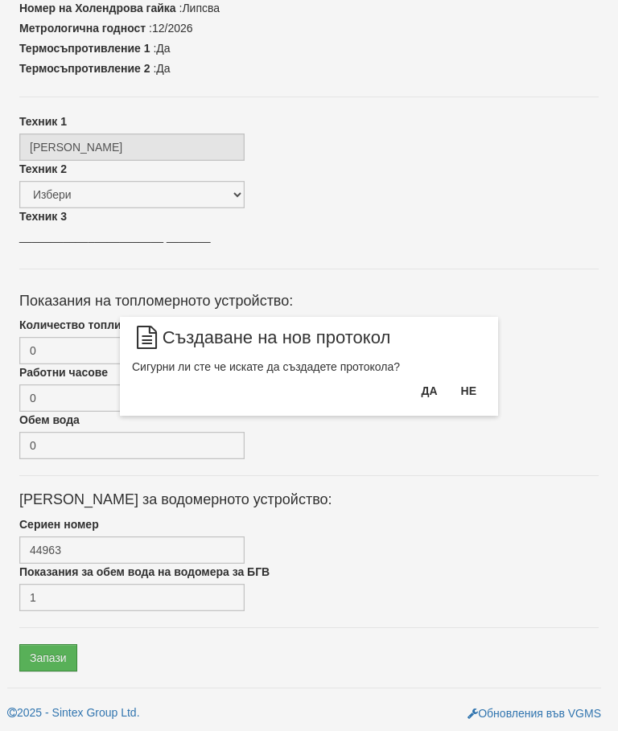
click at [426, 390] on button "Да" at bounding box center [428, 391] width 35 height 26
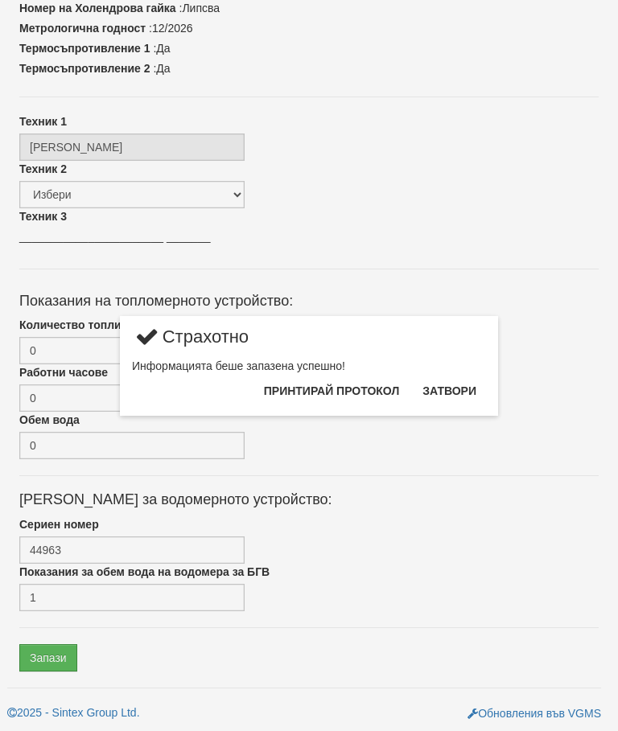
click at [454, 387] on button "Затвори" at bounding box center [448, 391] width 73 height 26
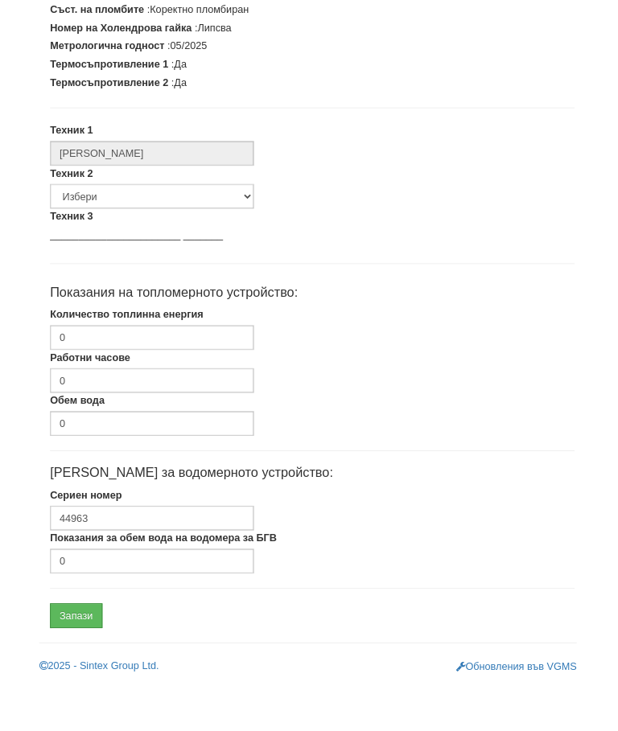
scroll to position [399, 2]
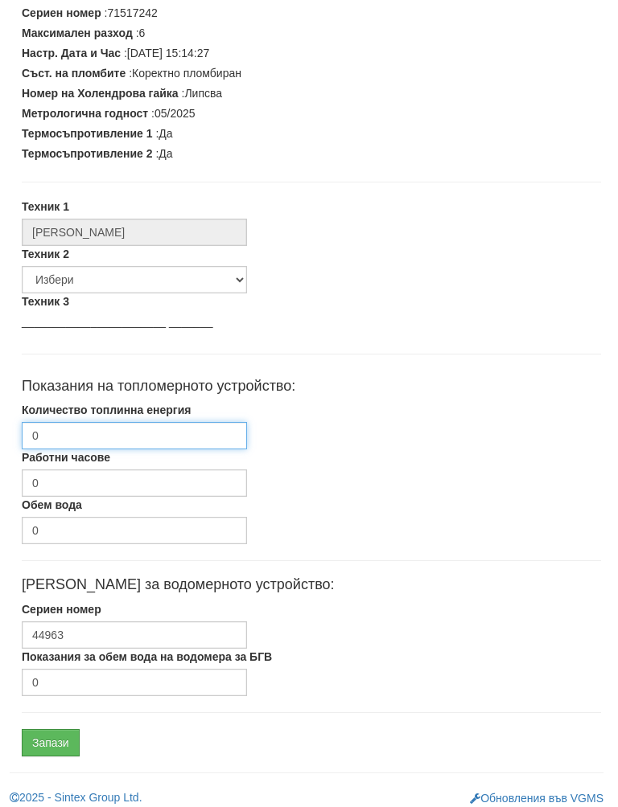
click at [154, 433] on input "0" at bounding box center [134, 435] width 225 height 27
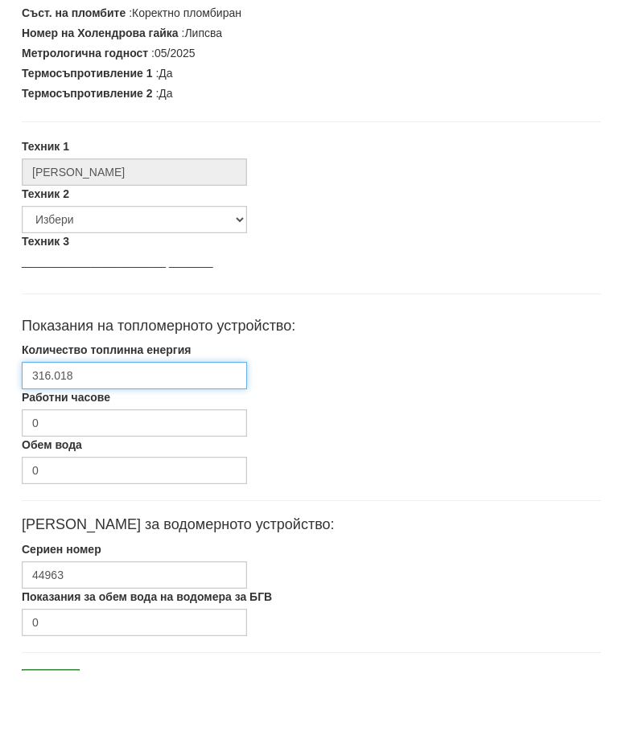
scroll to position [484, 2]
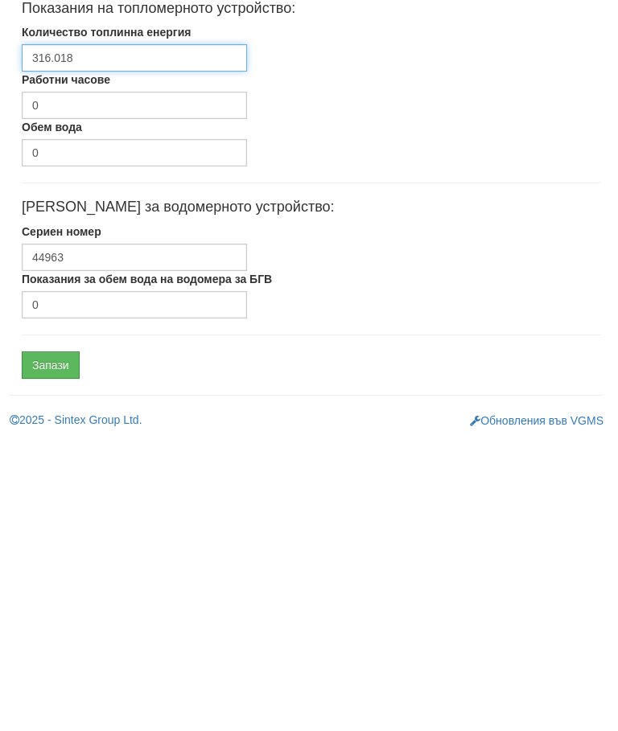
type input "316.018"
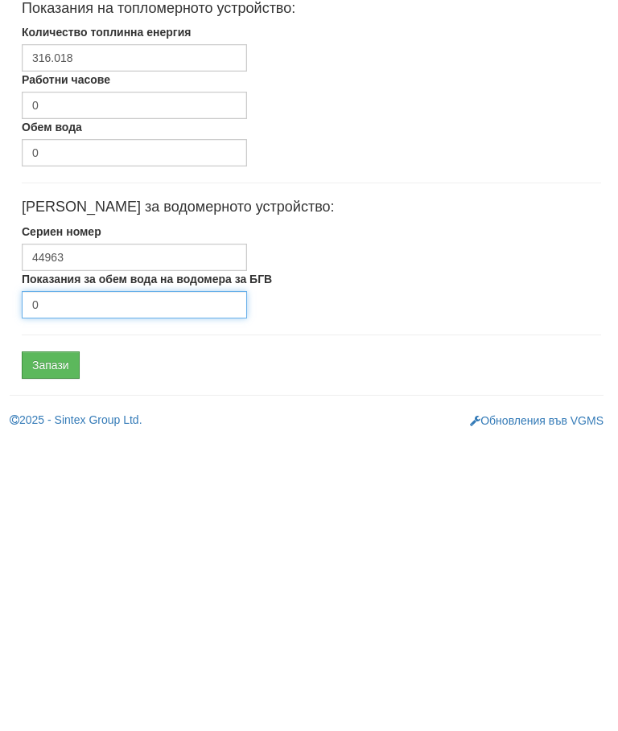
click at [99, 584] on input "0" at bounding box center [134, 597] width 225 height 27
type input "3874"
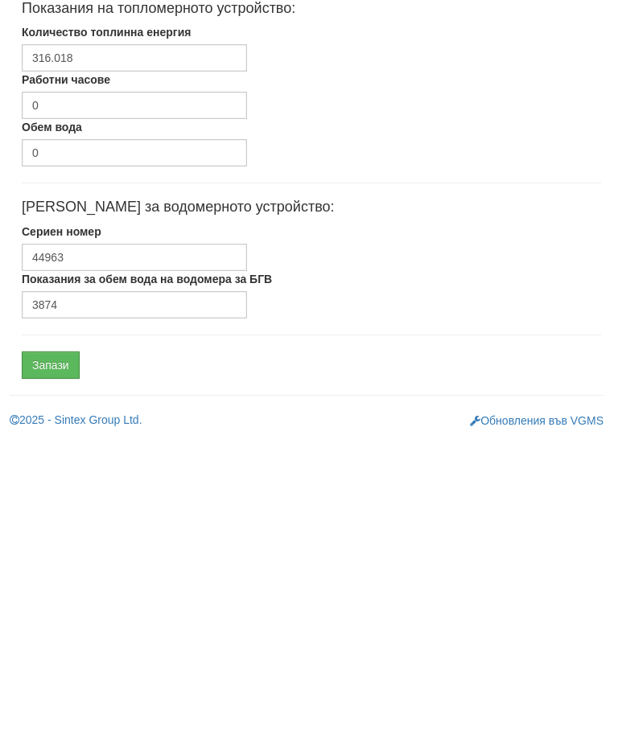
click at [60, 644] on input "Запази" at bounding box center [51, 657] width 58 height 27
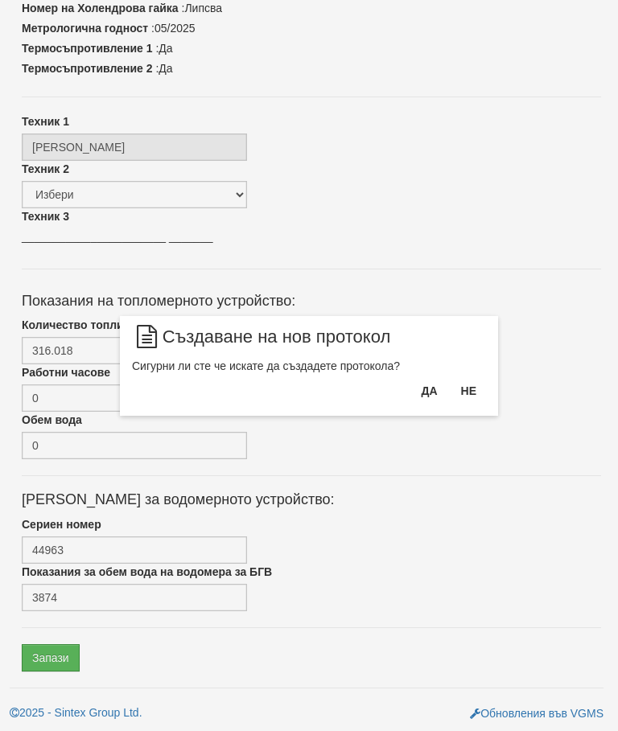
click at [423, 392] on button "Да" at bounding box center [428, 391] width 35 height 26
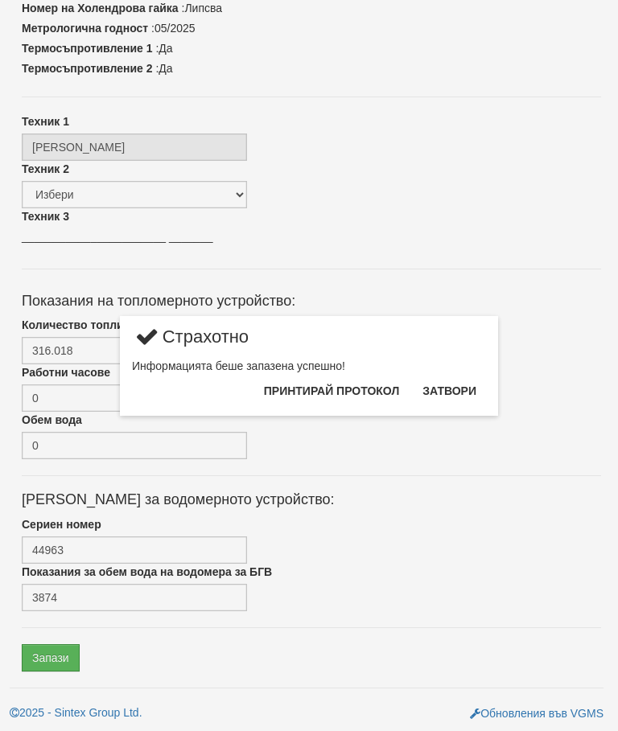
click at [459, 387] on button "Затвори" at bounding box center [448, 391] width 73 height 26
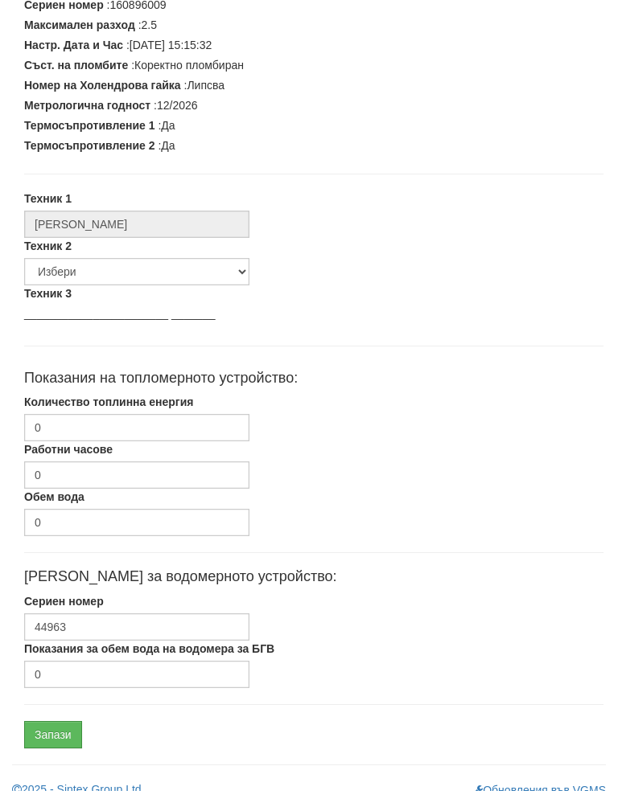
scroll to position [408, 0]
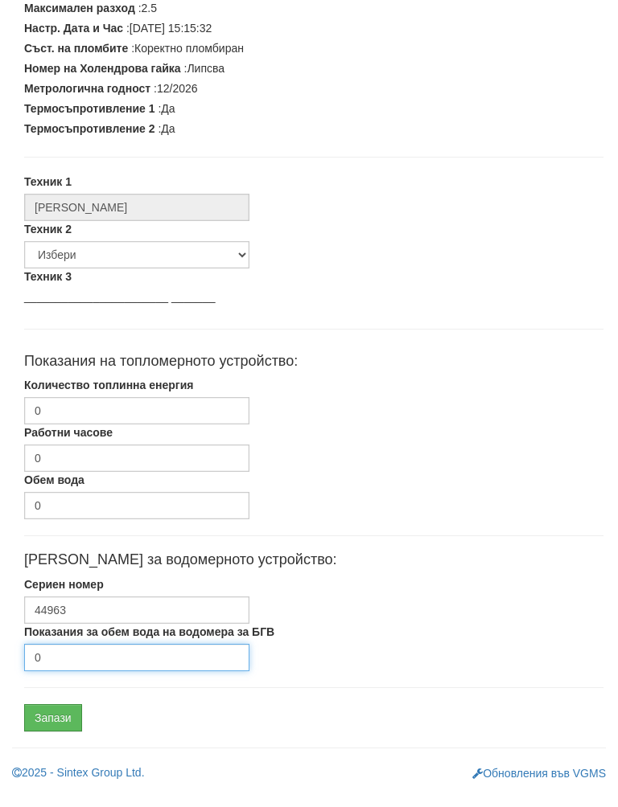
click at [81, 660] on input "0" at bounding box center [136, 673] width 225 height 27
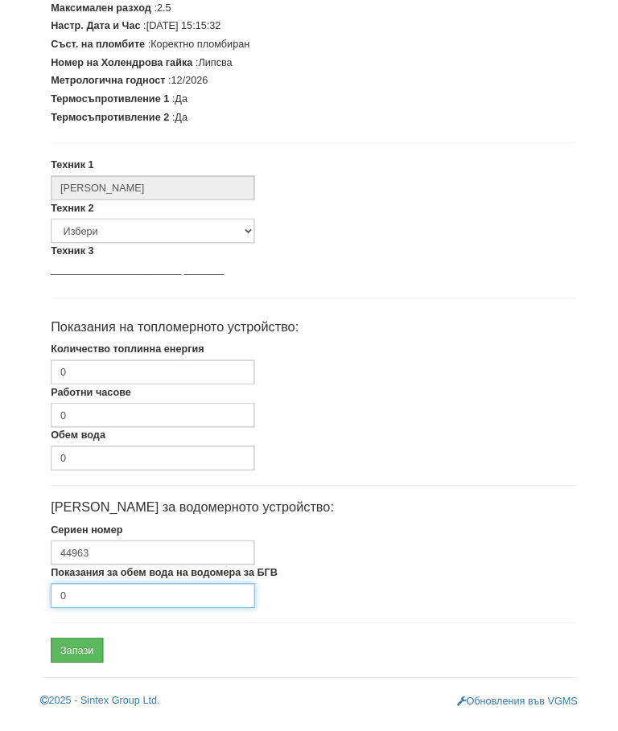
scroll to position [484, 0]
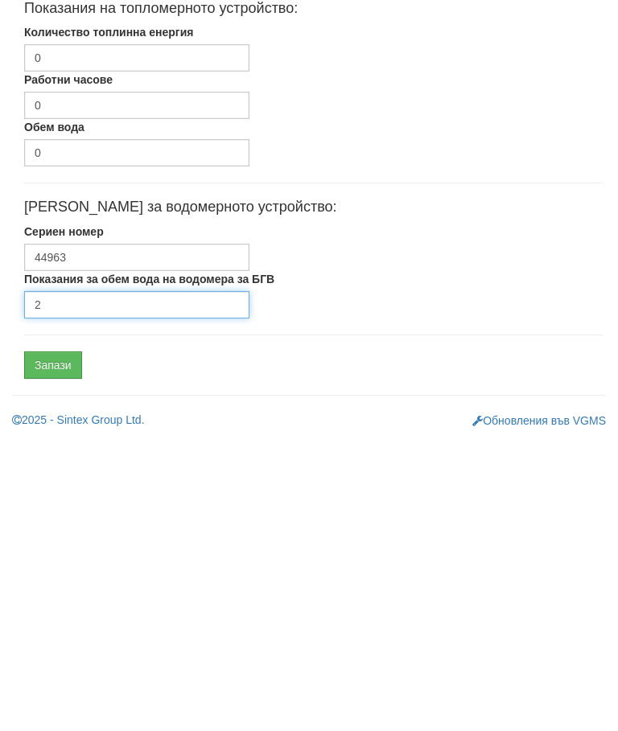
type input "2"
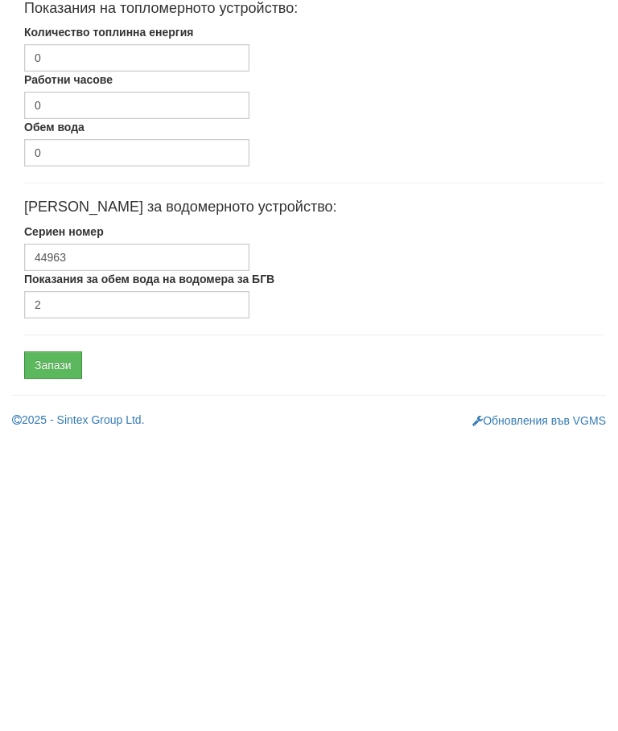
click at [58, 644] on input "Запази" at bounding box center [53, 657] width 58 height 27
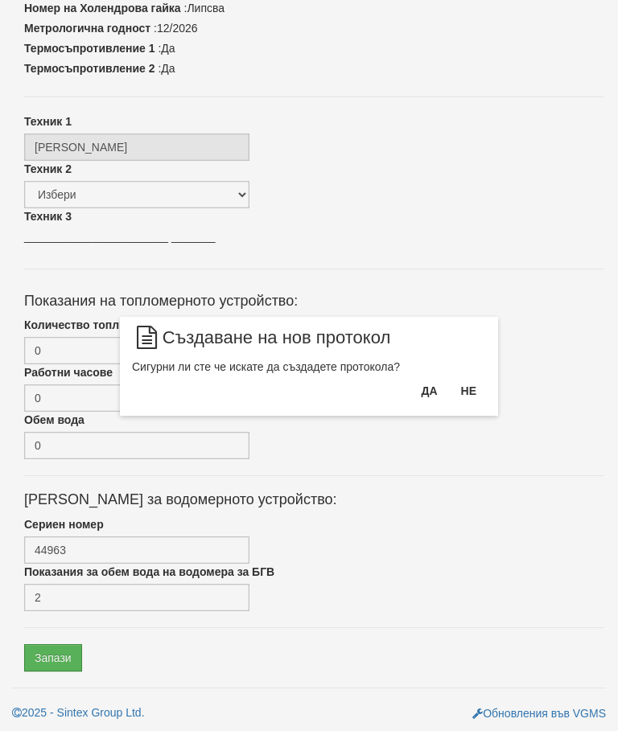
click at [419, 387] on button "Да" at bounding box center [428, 391] width 35 height 26
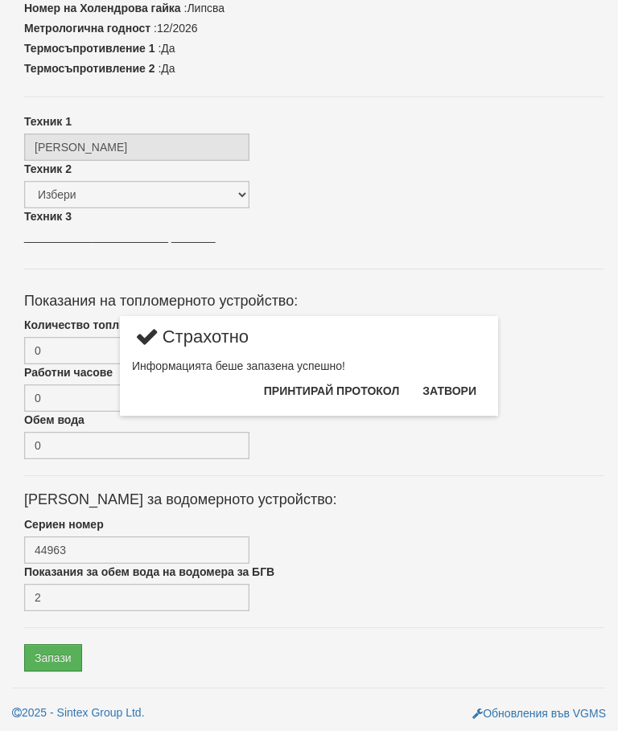
click at [453, 387] on button "Затвори" at bounding box center [448, 391] width 73 height 26
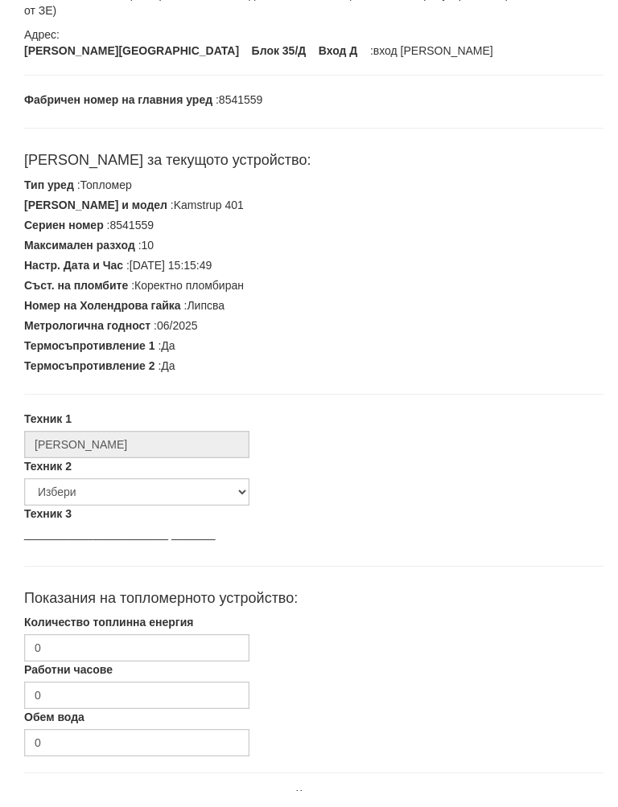
scroll to position [176, 0]
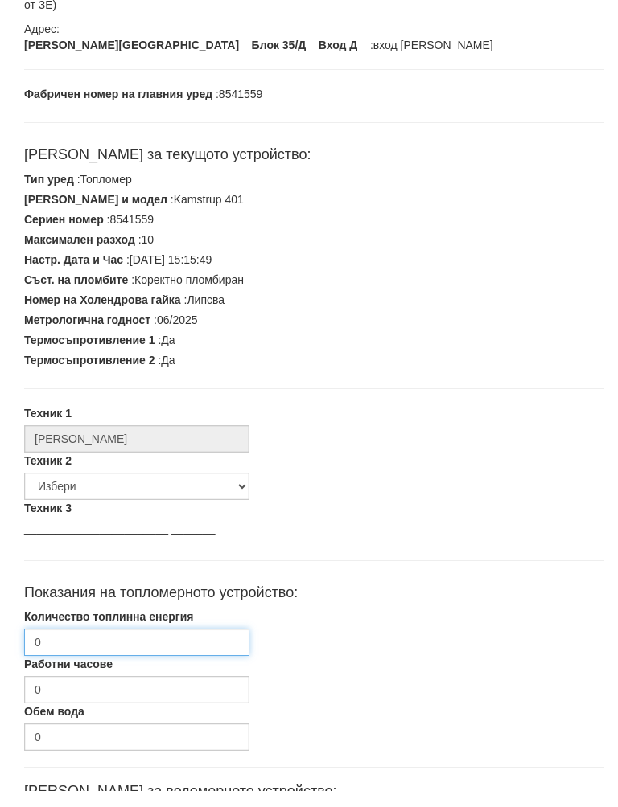
click at [130, 645] on input "0" at bounding box center [136, 658] width 225 height 27
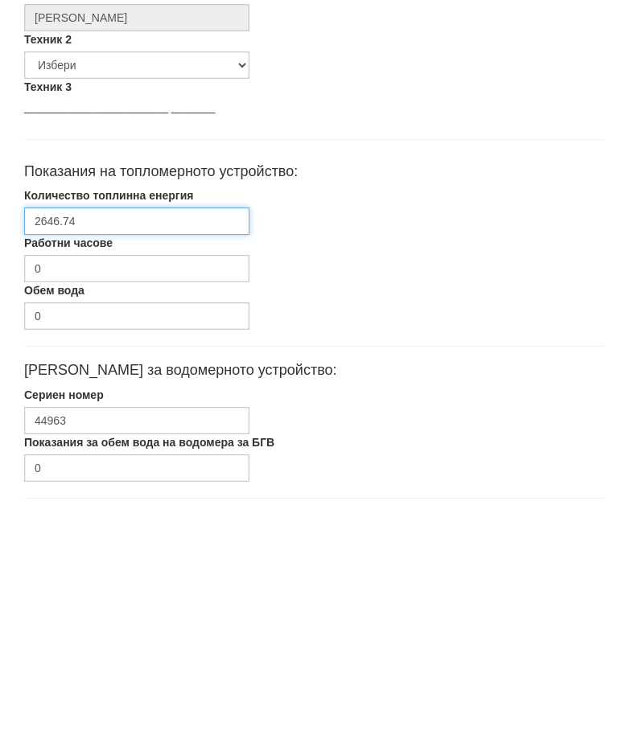
scroll to position [484, 0]
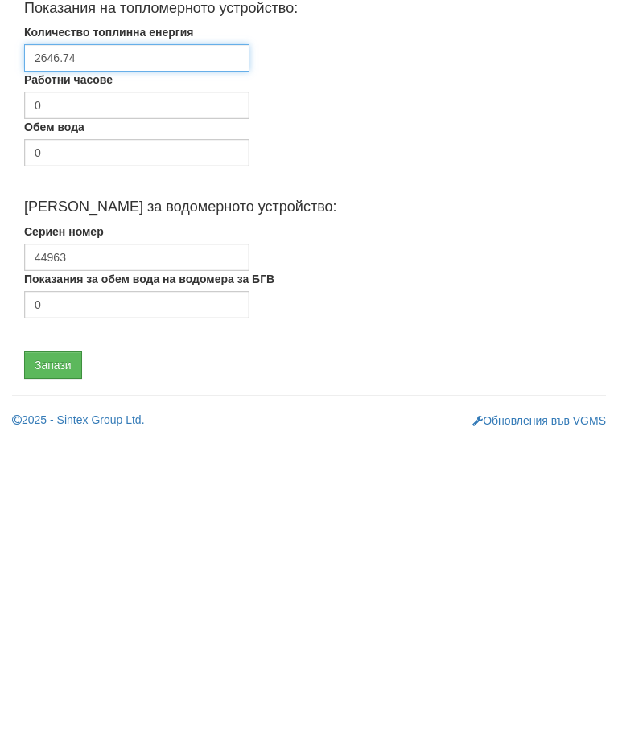
type input "2646.74"
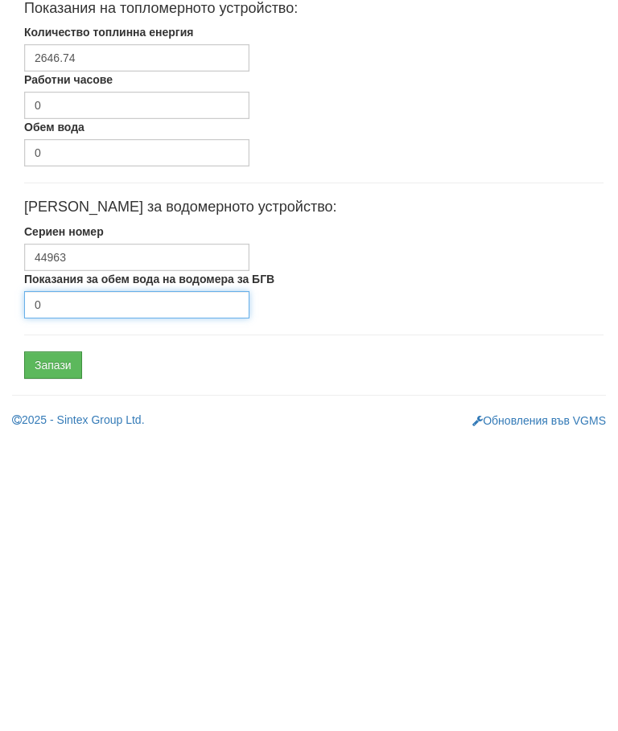
click at [110, 584] on input "0" at bounding box center [136, 597] width 225 height 27
type input "3831"
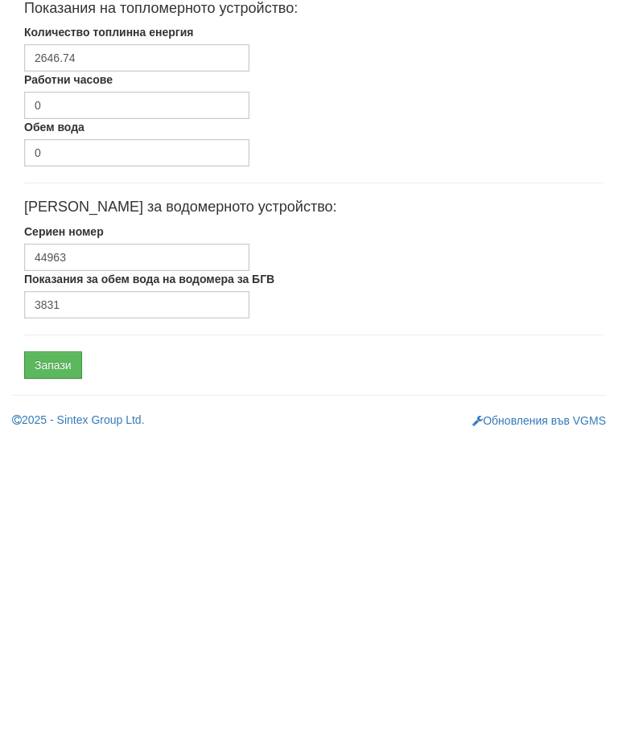
click at [68, 644] on input "Запази" at bounding box center [53, 657] width 58 height 27
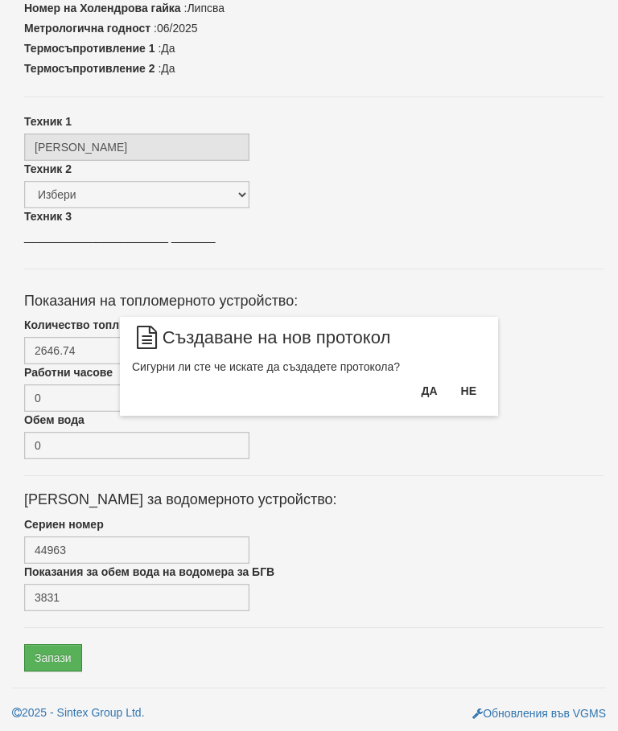
click at [419, 386] on button "Да" at bounding box center [428, 391] width 35 height 26
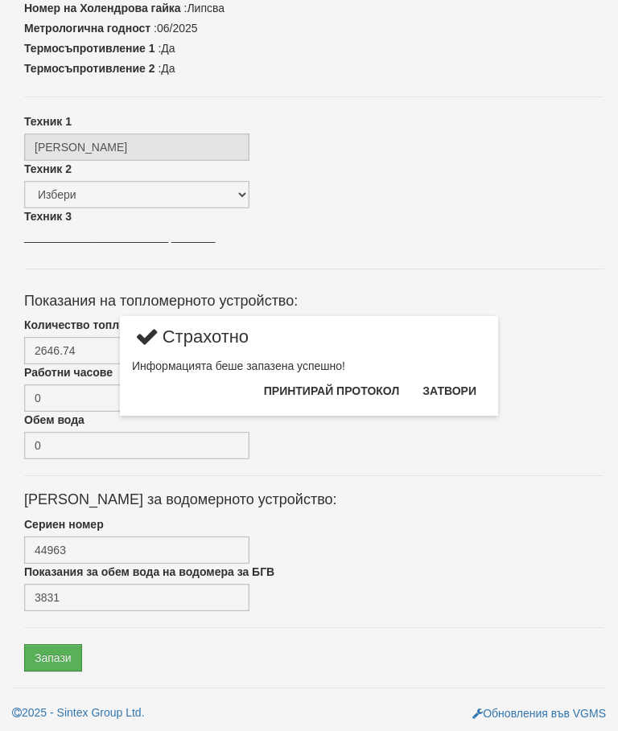
click at [445, 392] on button "Затвори" at bounding box center [448, 391] width 73 height 26
